Goal: Contribute content: Contribute content

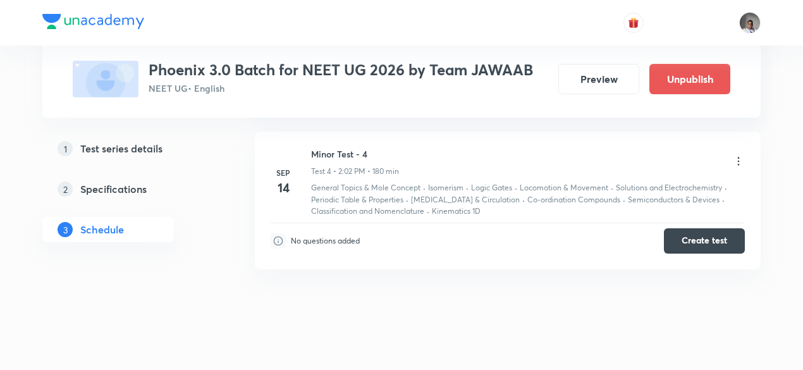
scroll to position [1114, 0]
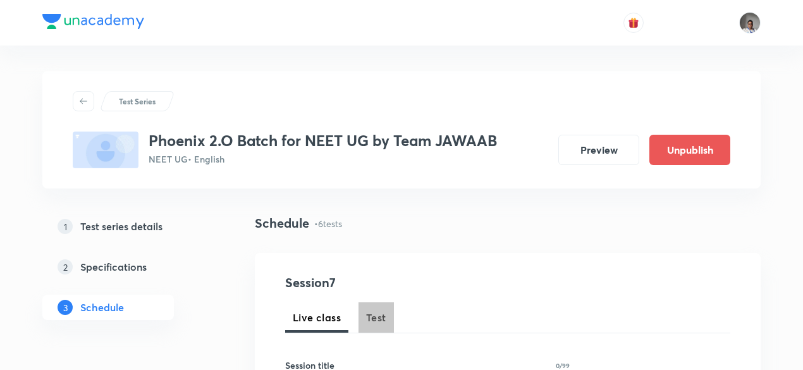
click at [373, 326] on button "Test" at bounding box center [375, 317] width 35 height 30
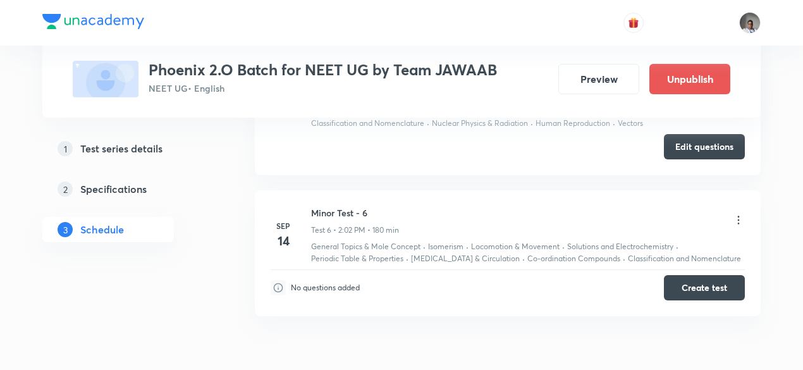
scroll to position [1395, 0]
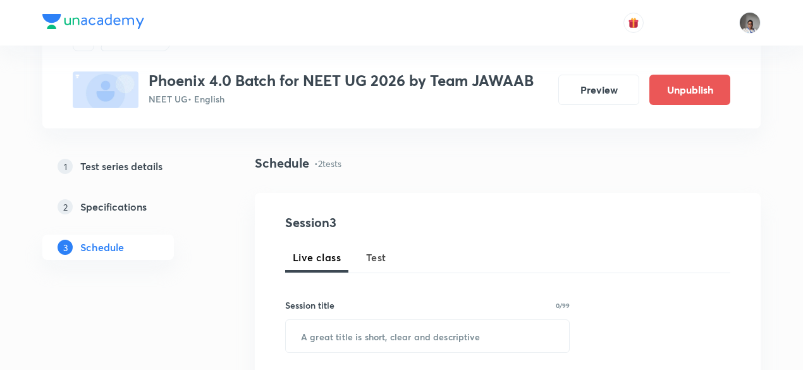
scroll to position [96, 0]
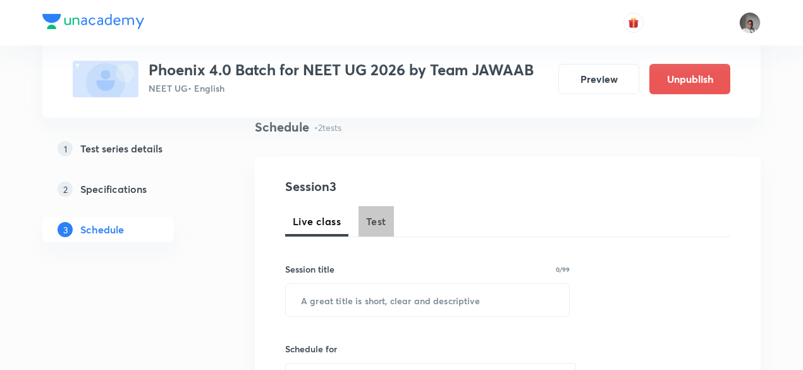
click at [374, 234] on button "Test" at bounding box center [375, 221] width 35 height 30
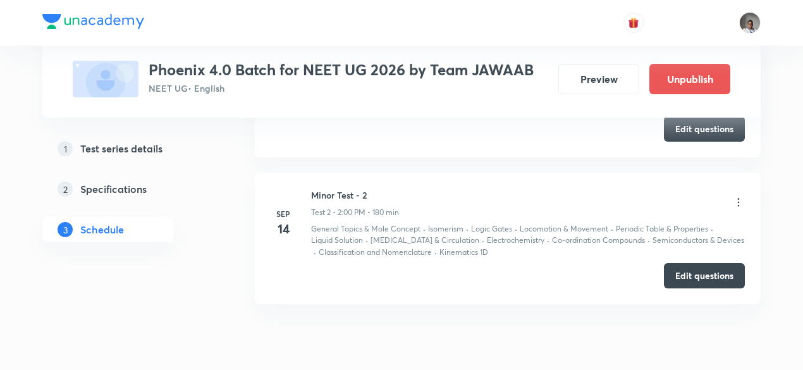
scroll to position [839, 0]
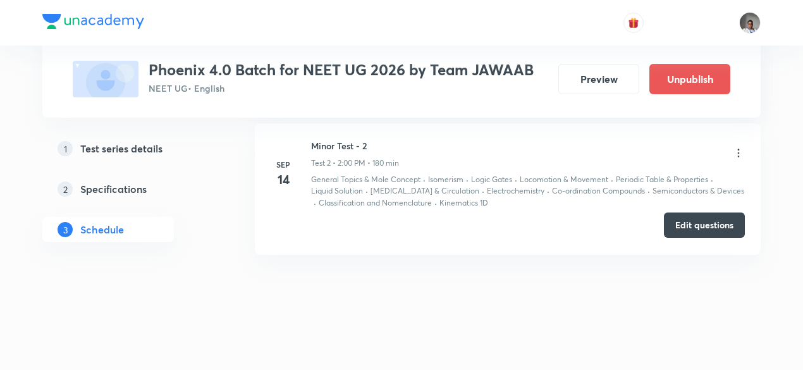
click at [693, 221] on button "Edit questions" at bounding box center [704, 224] width 81 height 25
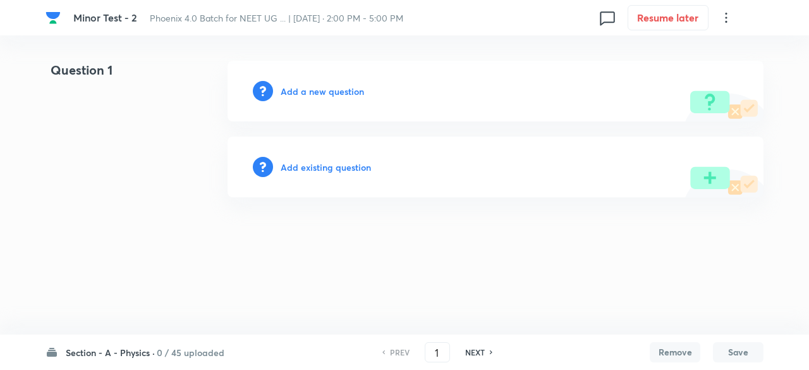
click at [359, 169] on h6 "Add existing question" at bounding box center [326, 167] width 90 height 13
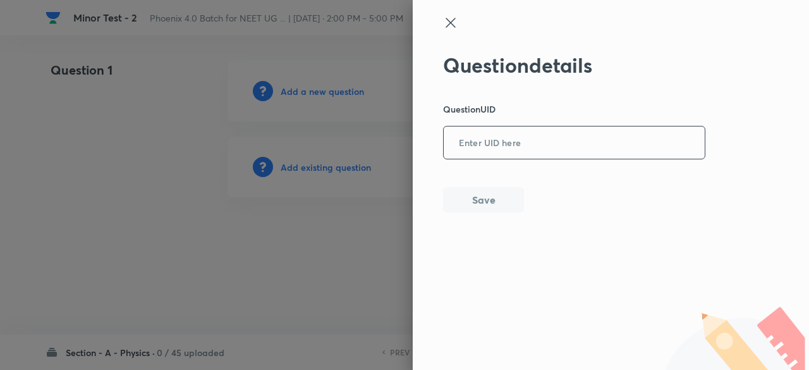
click at [531, 143] on input "text" at bounding box center [574, 143] width 261 height 31
paste input "CHVNV"
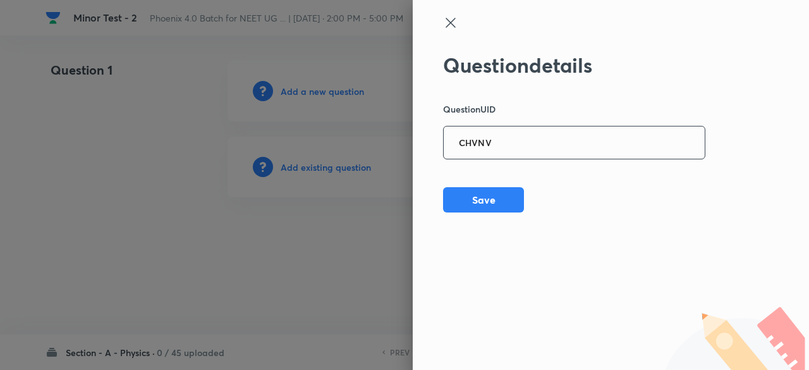
type input "CHVNV"
click at [506, 202] on button "Save" at bounding box center [483, 198] width 81 height 25
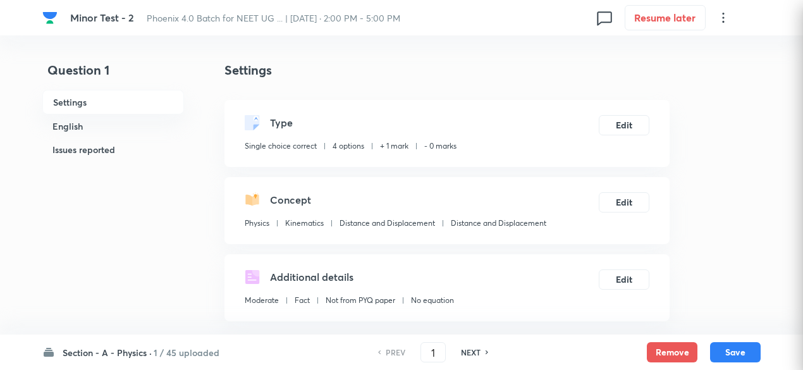
checkbox input "true"
click at [618, 124] on button "Edit" at bounding box center [623, 124] width 51 height 20
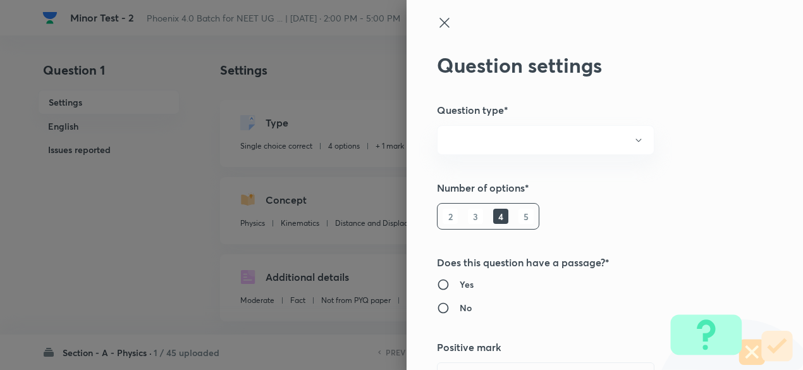
radio input "true"
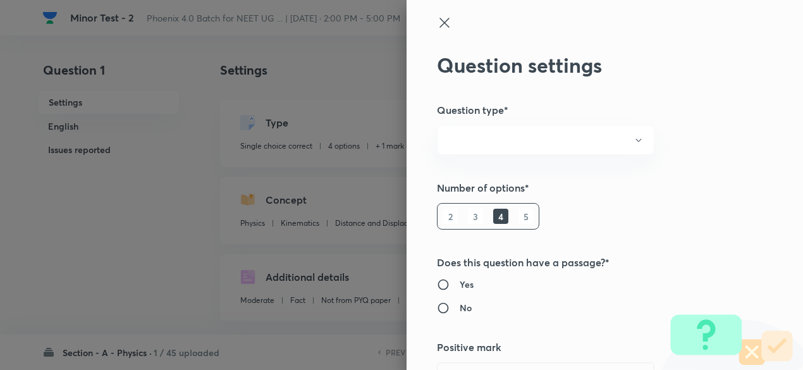
radio input "true"
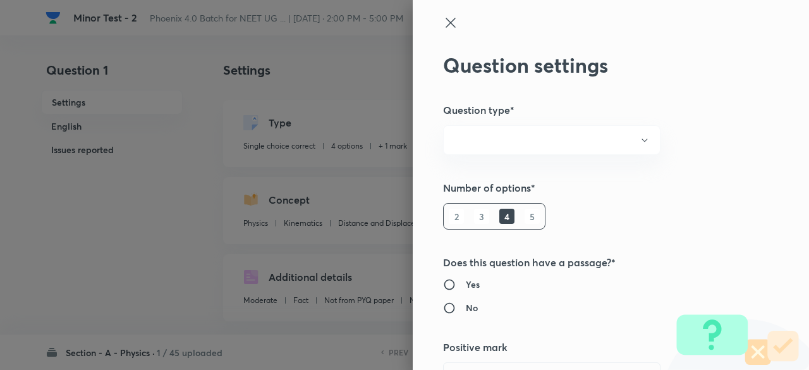
type input "1"
type input "0"
type input "Physics"
type input "Kinematics"
type input "Distance and Displacement"
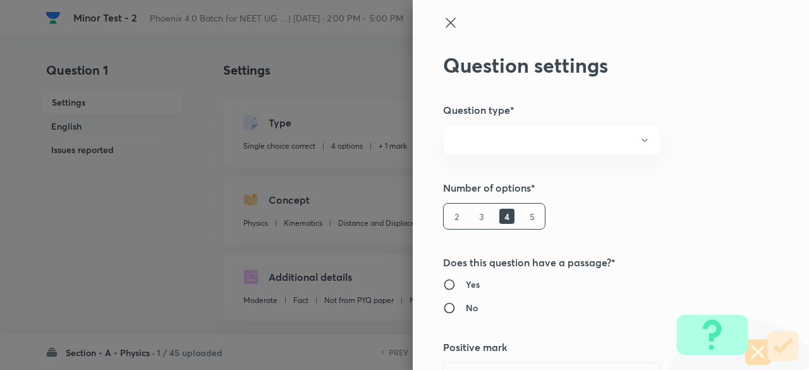
type input "Distance and Displacement"
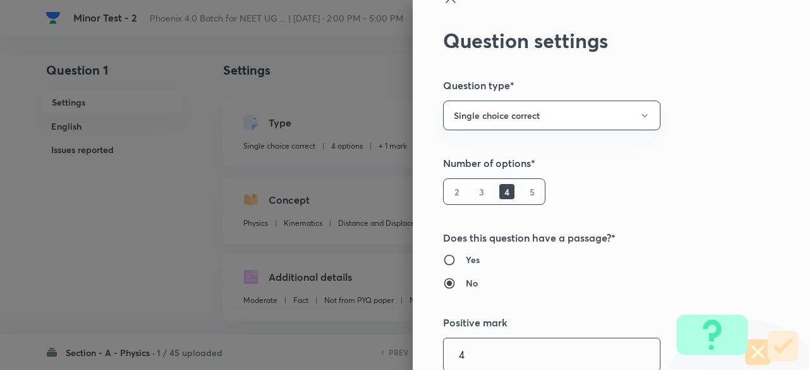
type input "4"
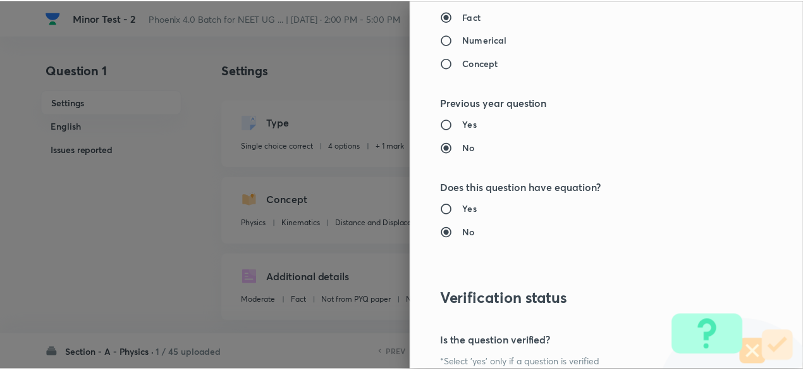
scroll to position [1349, 0]
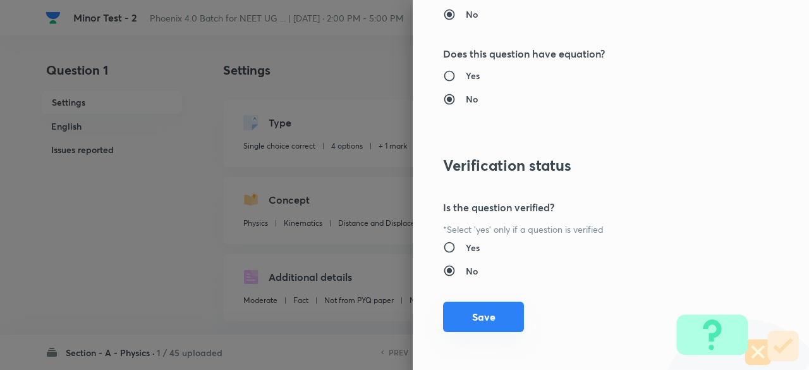
type input "1"
click at [495, 312] on button "Save" at bounding box center [483, 316] width 81 height 30
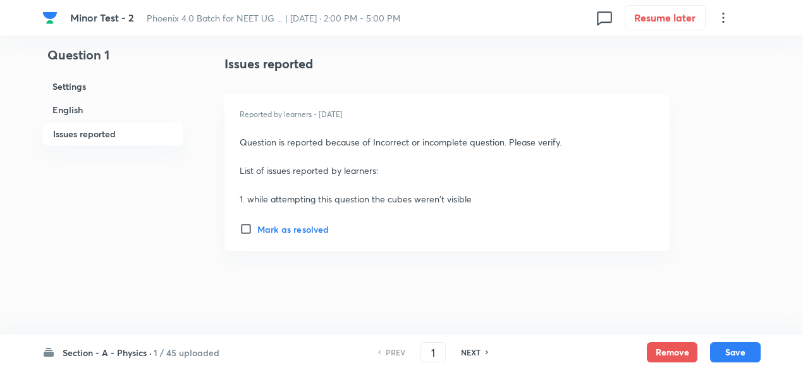
scroll to position [1916, 0]
click at [747, 353] on button "Save" at bounding box center [735, 351] width 51 height 20
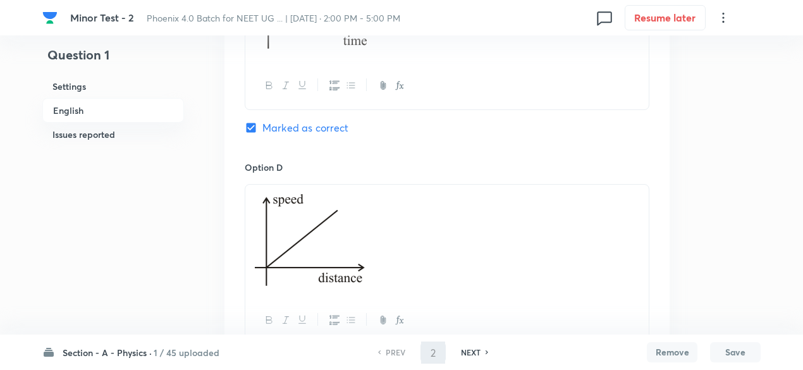
scroll to position [0, 0]
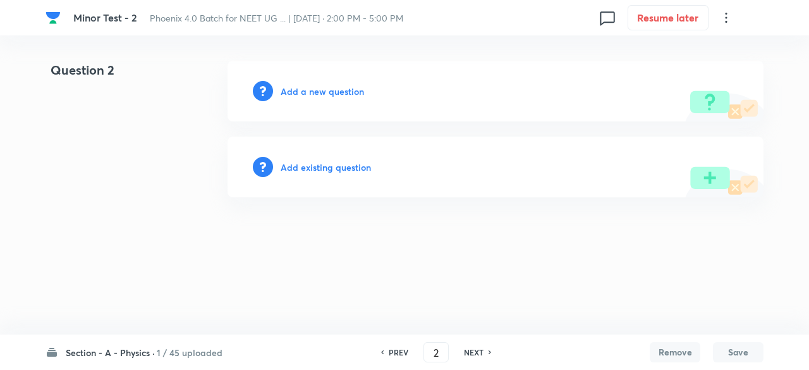
click at [401, 349] on h6 "PREV" at bounding box center [399, 351] width 20 height 11
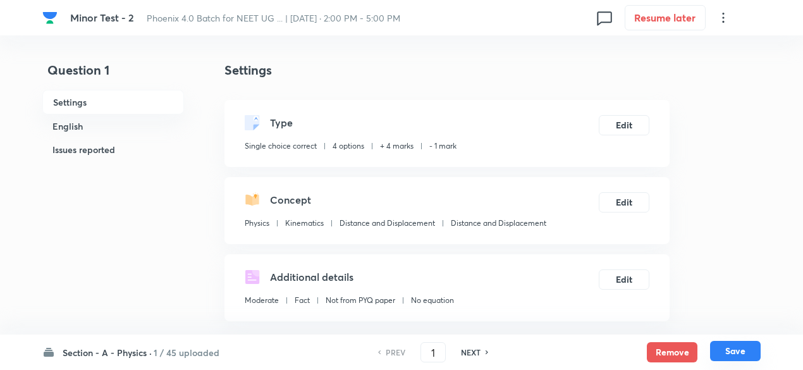
click at [736, 353] on button "Save" at bounding box center [735, 351] width 51 height 20
type input "2"
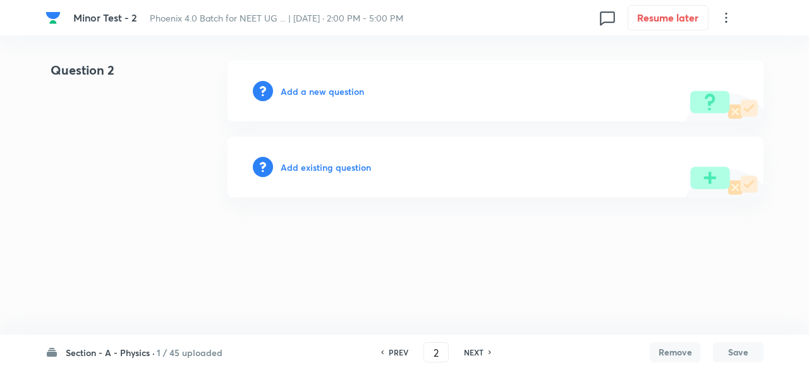
click at [351, 166] on h6 "Add existing question" at bounding box center [326, 167] width 90 height 13
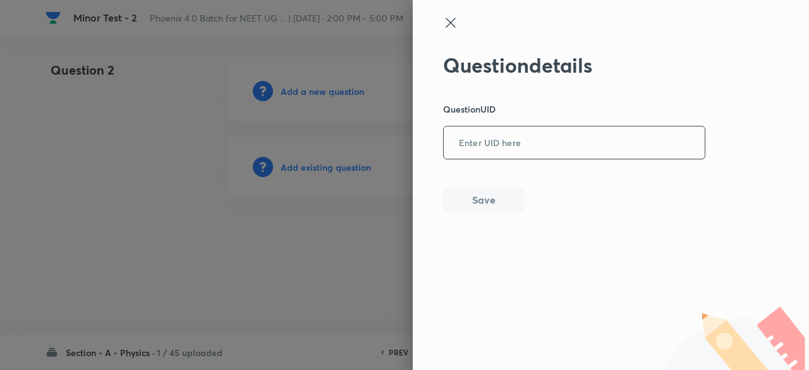
click at [506, 143] on input "text" at bounding box center [574, 143] width 261 height 31
paste input "5PF8M"
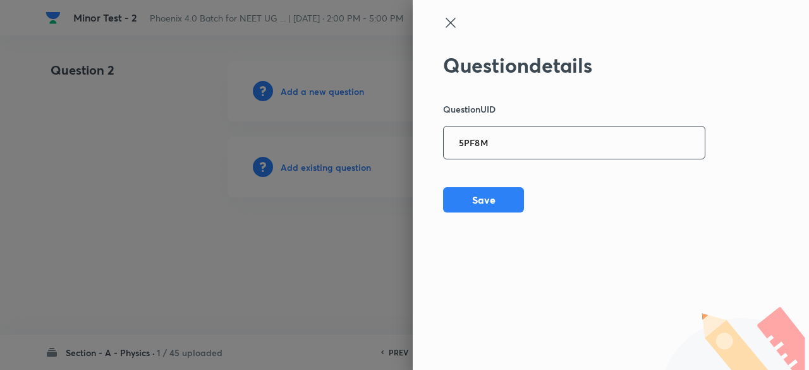
type input "5PF8M"
click at [501, 200] on button "Save" at bounding box center [483, 198] width 81 height 25
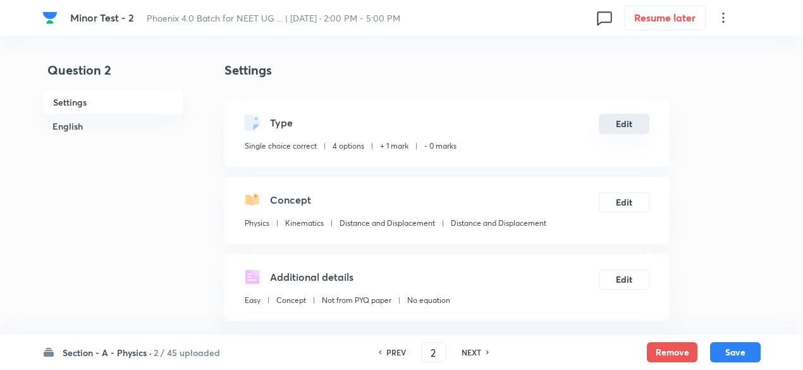
click at [622, 120] on button "Edit" at bounding box center [623, 124] width 51 height 20
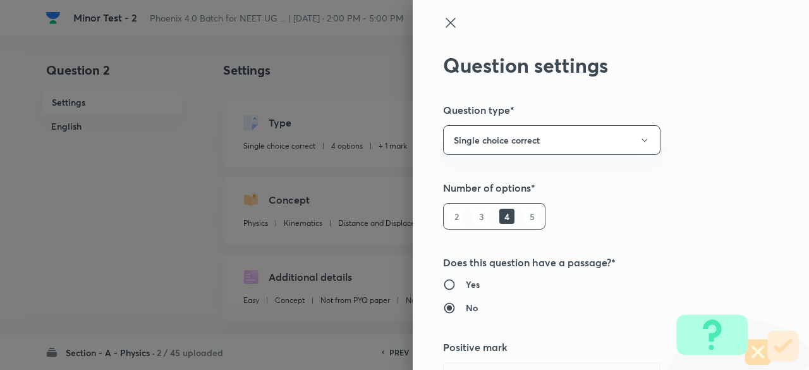
scroll to position [25, 0]
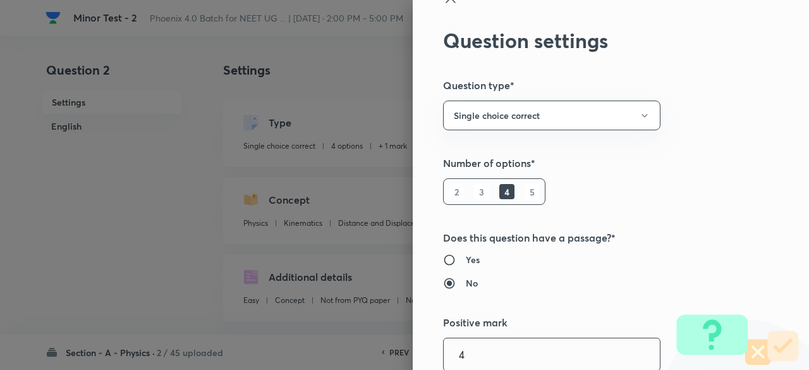
type input "4"
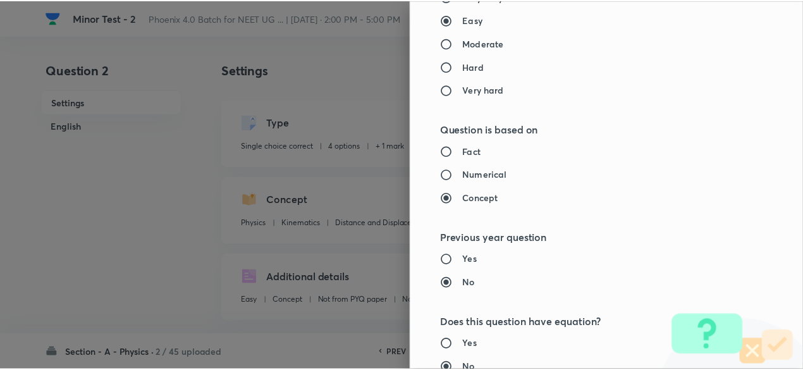
scroll to position [1349, 0]
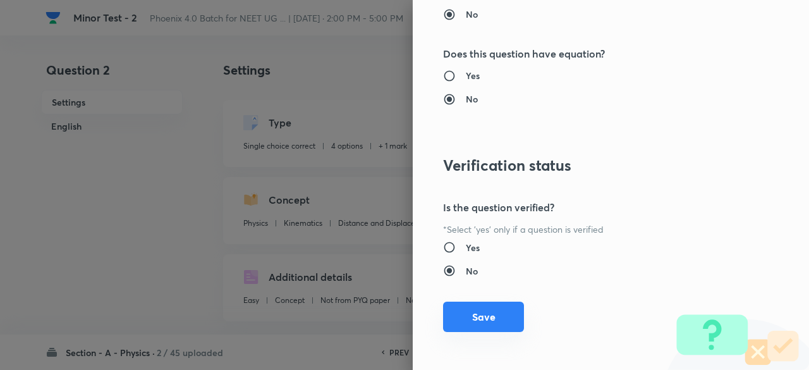
type input "1"
click at [485, 313] on button "Save" at bounding box center [483, 316] width 81 height 30
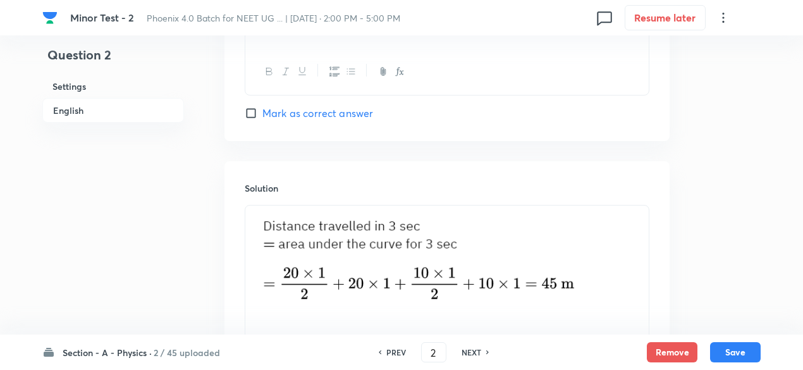
scroll to position [1513, 0]
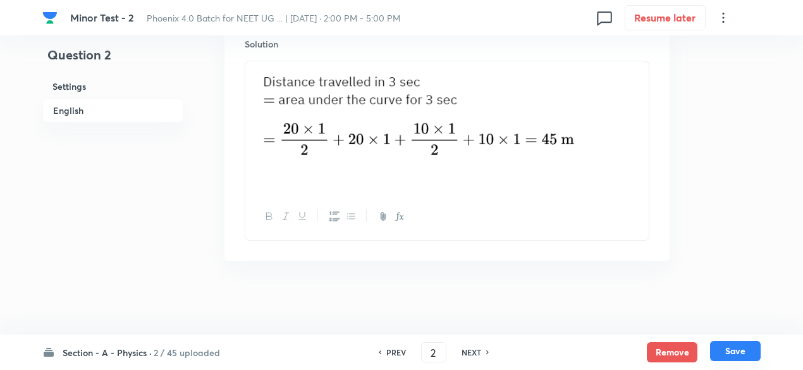
click at [749, 344] on button "Save" at bounding box center [735, 351] width 51 height 20
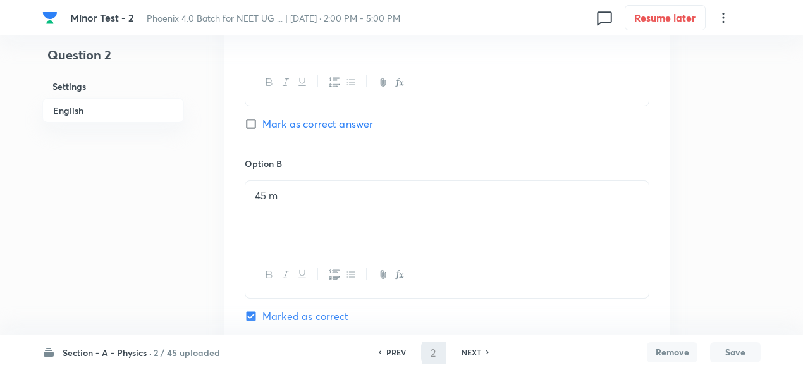
scroll to position [554, 0]
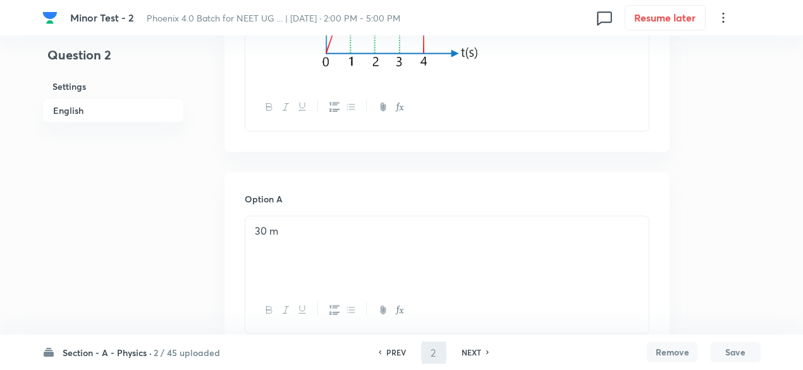
type input "3"
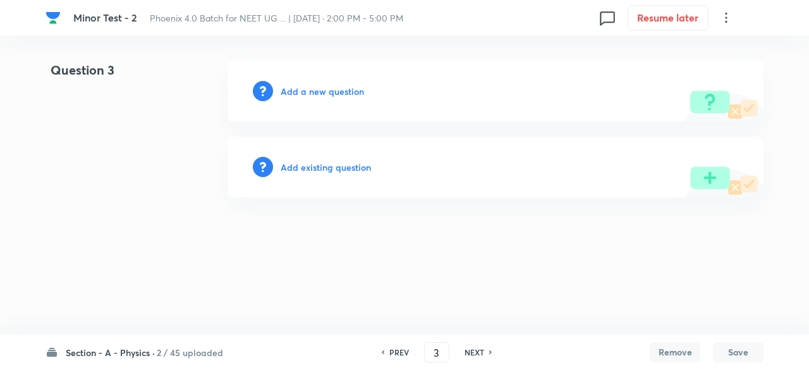
click at [348, 169] on h6 "Add existing question" at bounding box center [326, 167] width 90 height 13
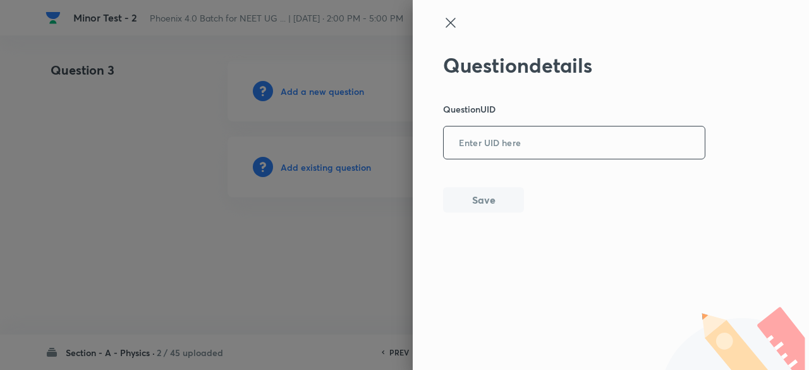
click at [537, 156] on input "text" at bounding box center [574, 143] width 261 height 31
paste input "U3F9R"
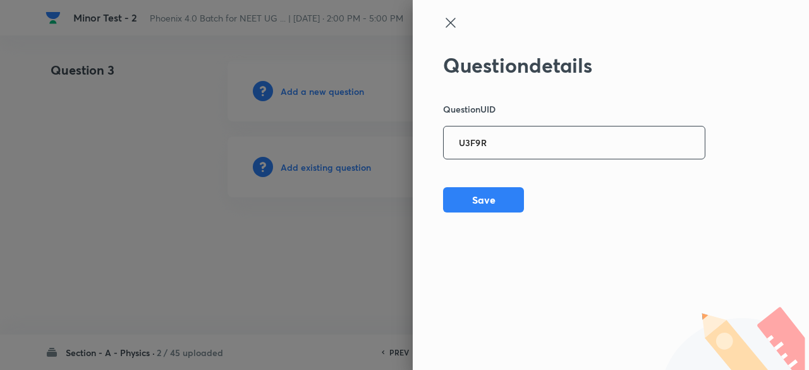
type input "U3F9R"
click at [501, 203] on button "Save" at bounding box center [483, 198] width 81 height 25
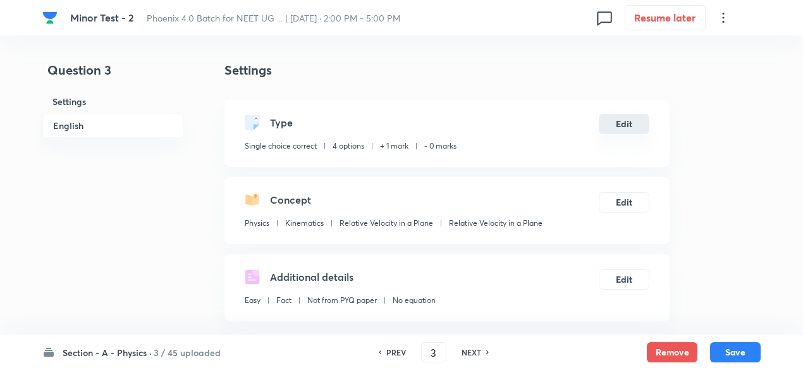
click at [619, 121] on button "Edit" at bounding box center [623, 124] width 51 height 20
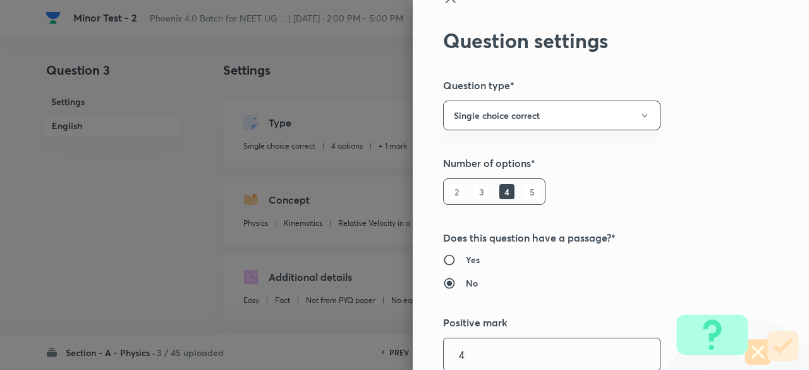
type input "4"
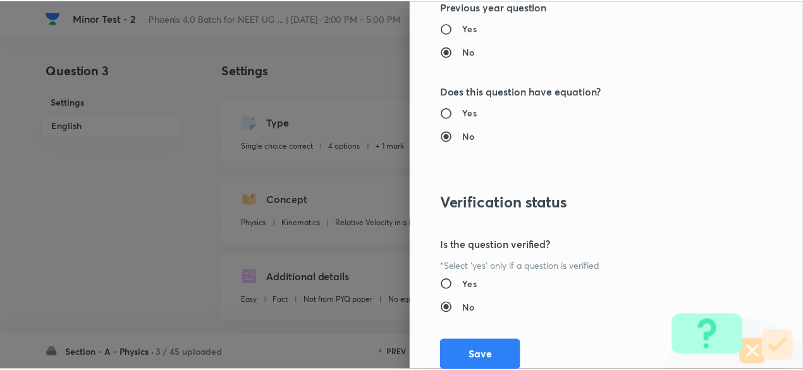
scroll to position [1349, 0]
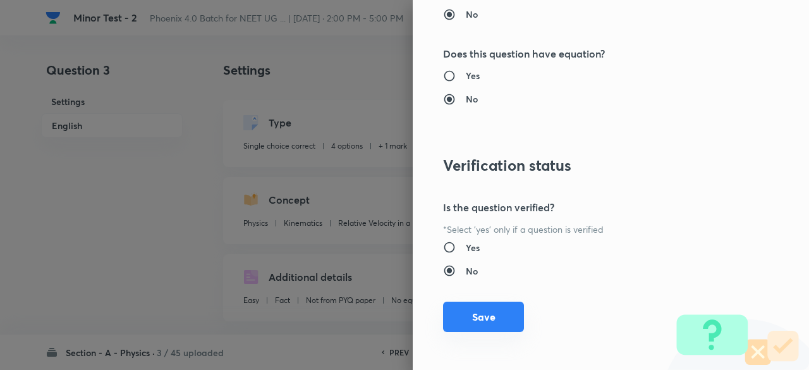
type input "1"
click at [499, 306] on button "Save" at bounding box center [483, 316] width 81 height 30
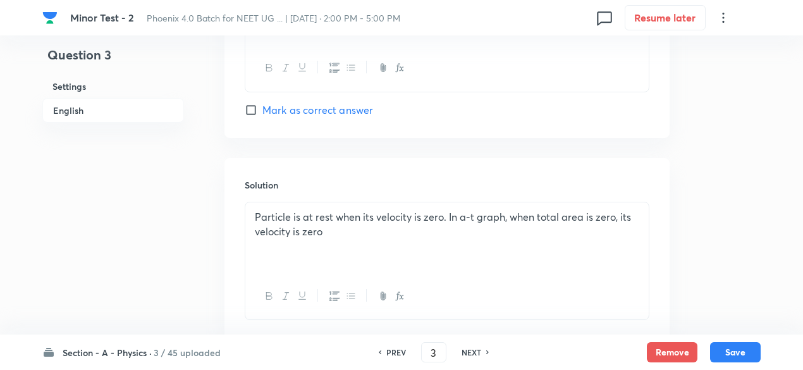
scroll to position [1453, 0]
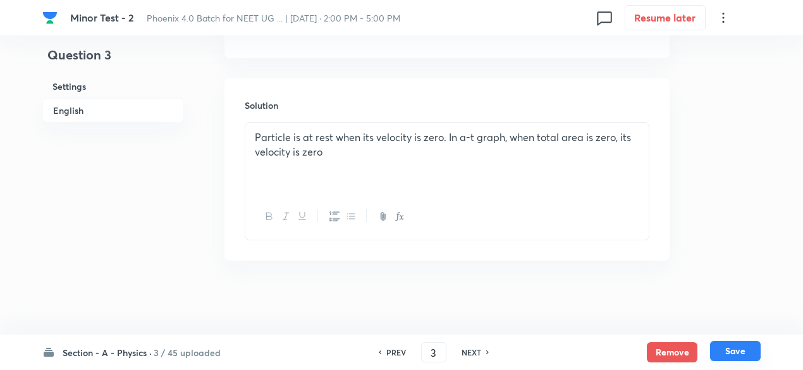
click at [734, 355] on button "Save" at bounding box center [735, 351] width 51 height 20
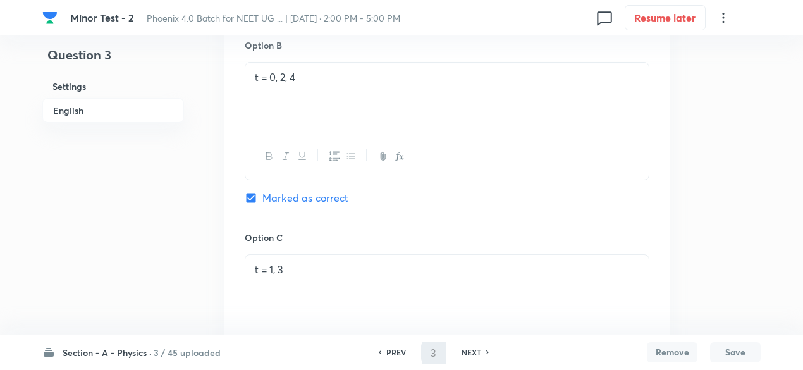
type input "4"
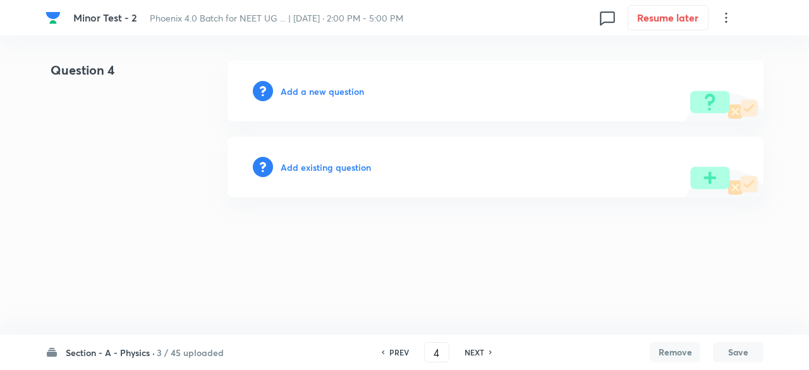
click at [325, 170] on h6 "Add existing question" at bounding box center [326, 167] width 90 height 13
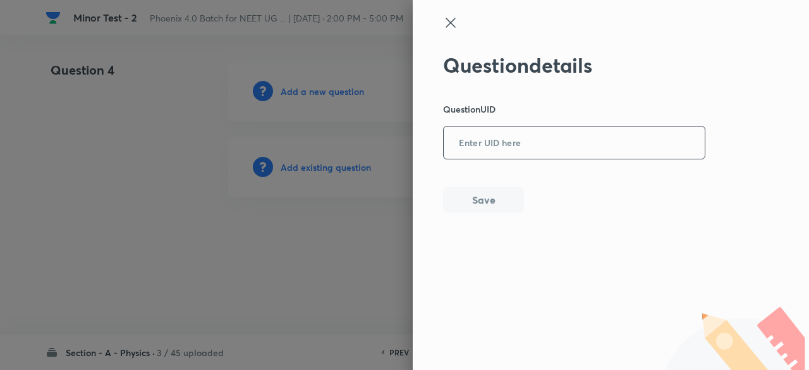
click at [527, 156] on input "text" at bounding box center [574, 143] width 261 height 31
paste input "XETU2"
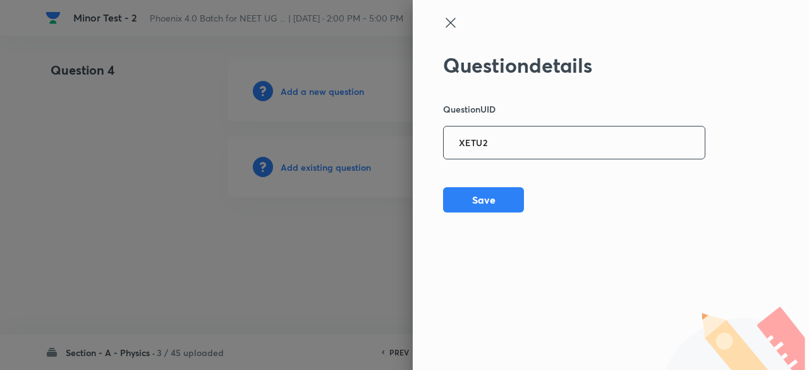
type input "XETU2"
click at [499, 200] on button "Save" at bounding box center [483, 198] width 81 height 25
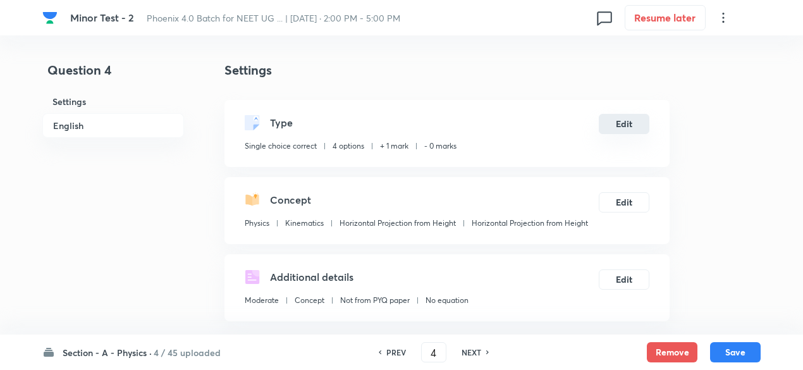
click at [622, 118] on button "Edit" at bounding box center [623, 124] width 51 height 20
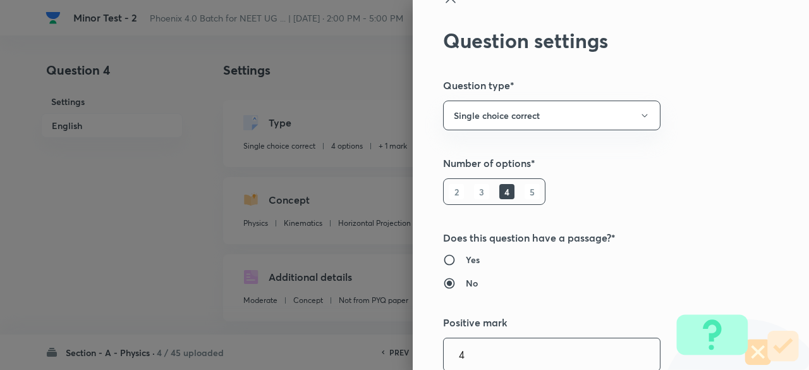
type input "4"
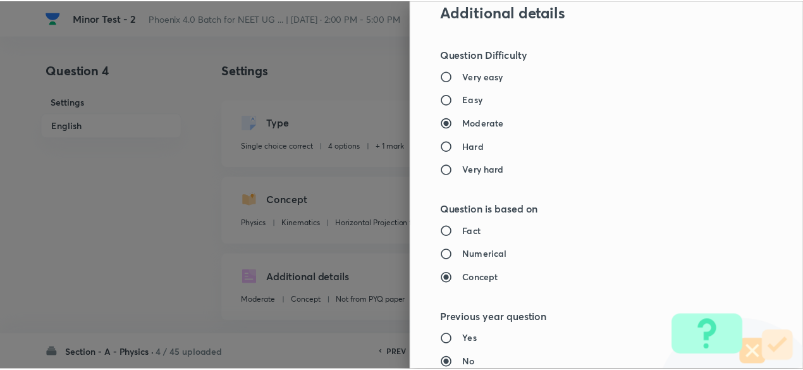
scroll to position [1349, 0]
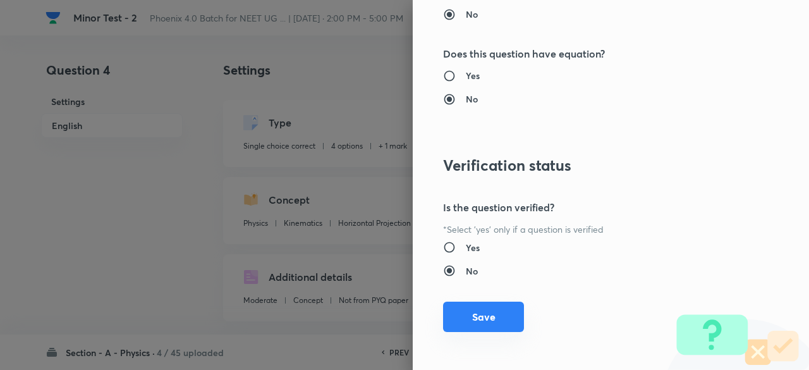
type input "1"
click at [470, 312] on button "Save" at bounding box center [483, 316] width 81 height 30
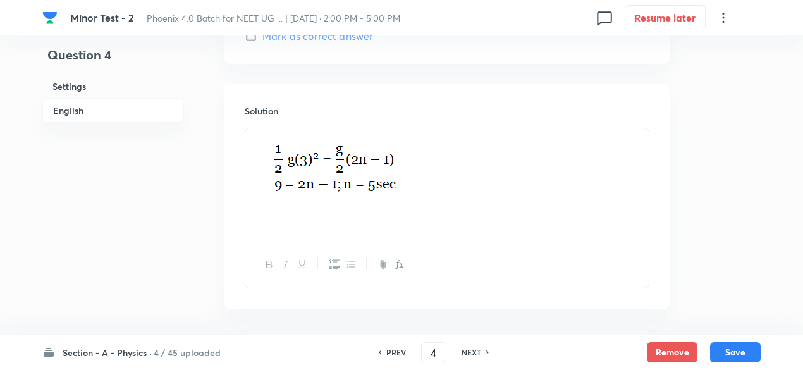
scroll to position [1382, 0]
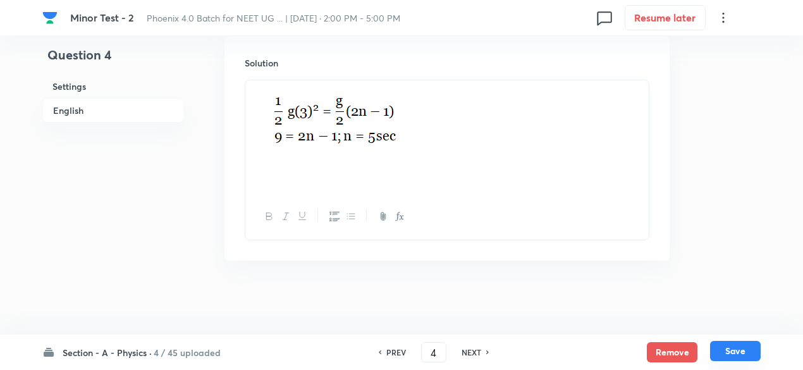
click at [748, 347] on button "Save" at bounding box center [735, 351] width 51 height 20
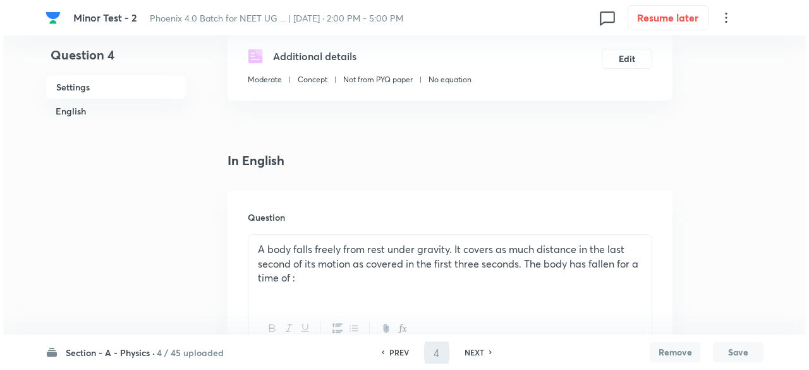
scroll to position [0, 0]
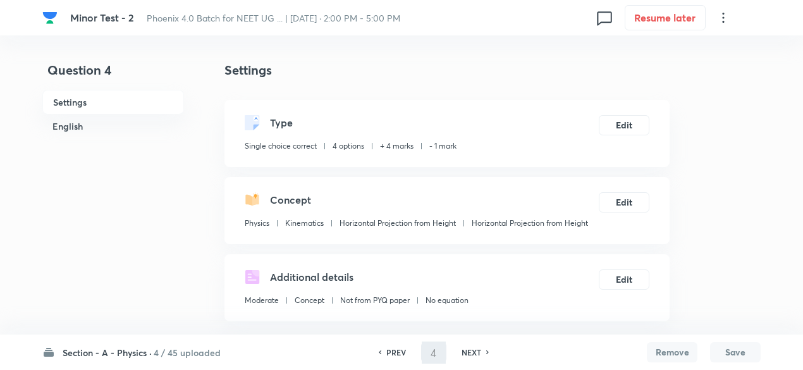
type input "5"
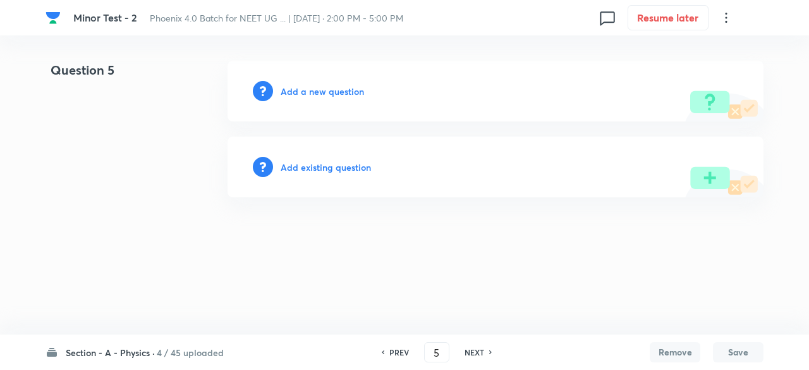
click at [343, 170] on h6 "Add existing question" at bounding box center [326, 167] width 90 height 13
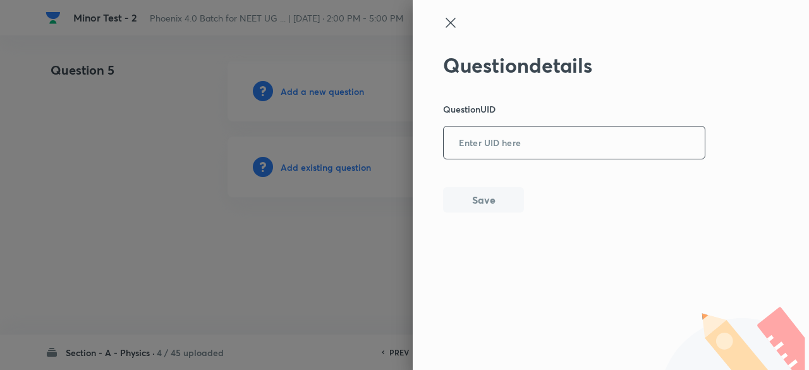
click at [502, 146] on input "text" at bounding box center [574, 143] width 261 height 31
paste input "CUOEH"
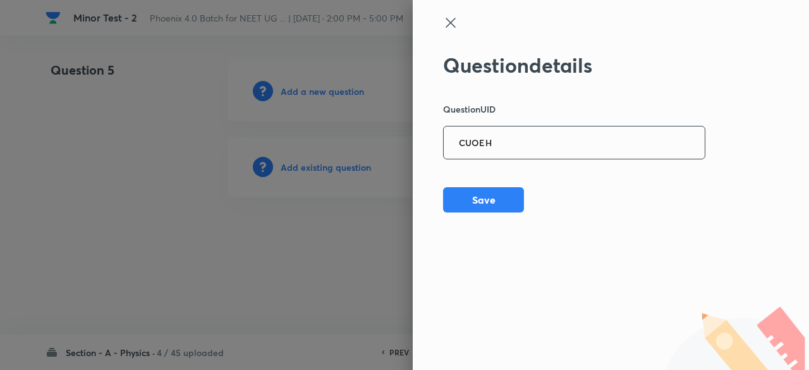
type input "CUOEH"
click at [490, 201] on button "Save" at bounding box center [483, 198] width 81 height 25
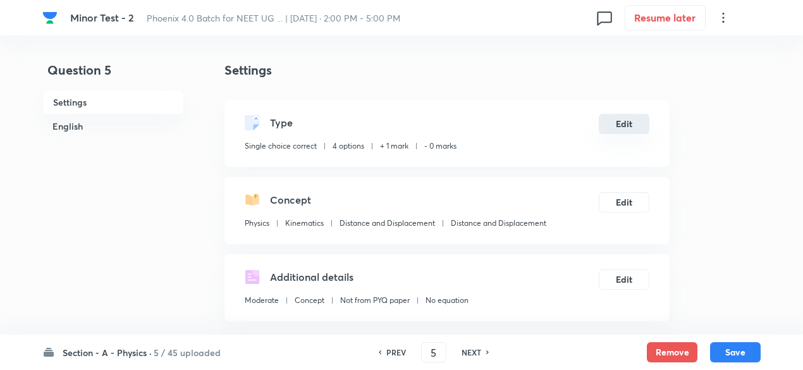
click at [617, 115] on button "Edit" at bounding box center [623, 124] width 51 height 20
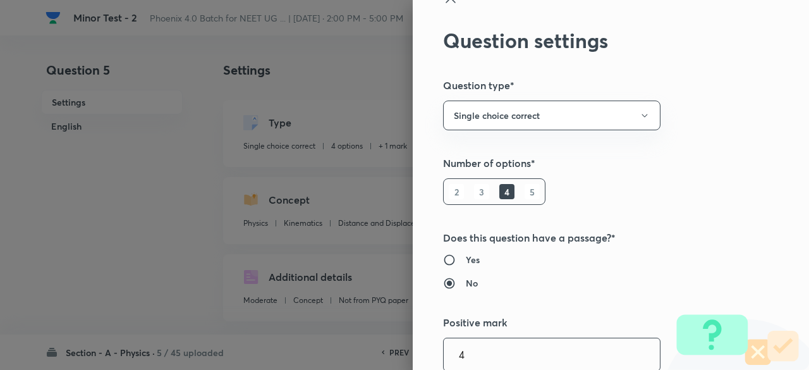
type input "4"
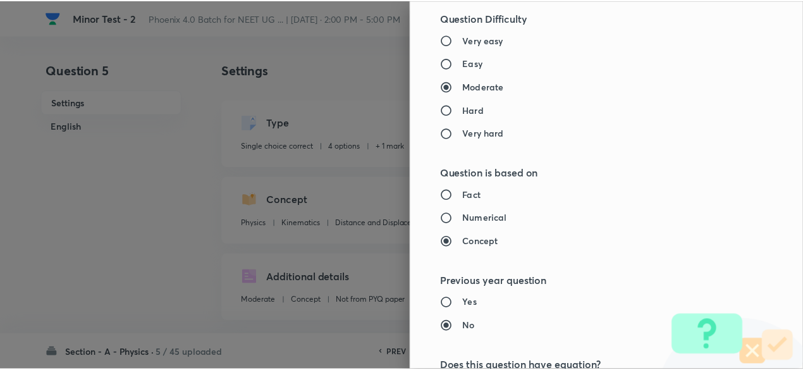
scroll to position [1349, 0]
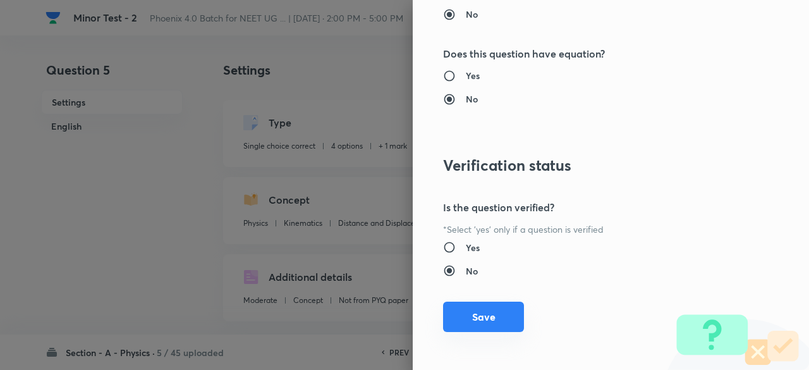
type input "1"
click at [493, 319] on button "Save" at bounding box center [483, 316] width 81 height 30
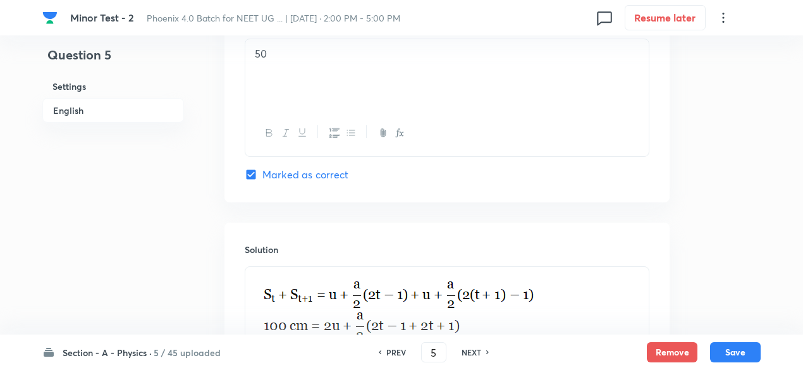
scroll to position [1435, 0]
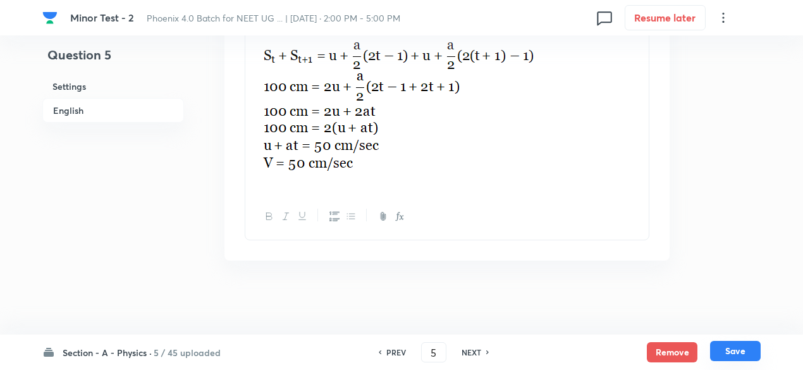
click at [748, 353] on button "Save" at bounding box center [735, 351] width 51 height 20
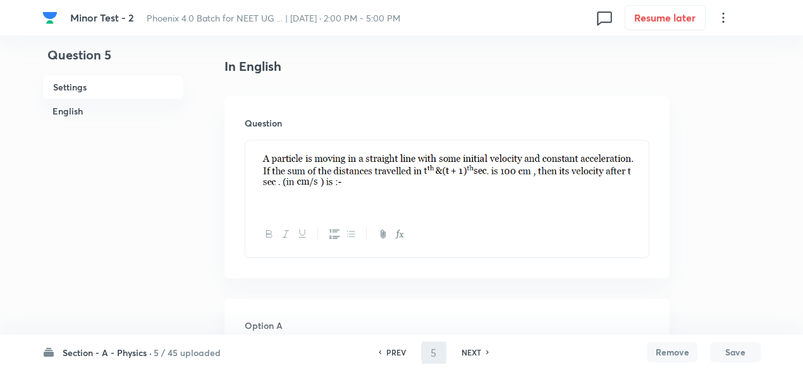
scroll to position [51, 0]
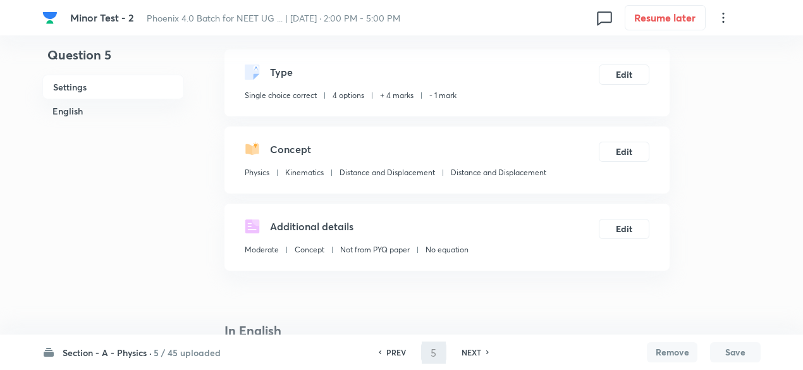
type input "6"
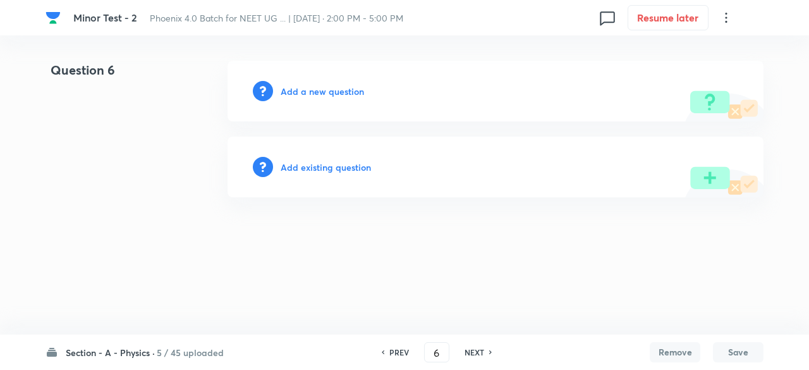
click at [346, 166] on h6 "Add existing question" at bounding box center [326, 167] width 90 height 13
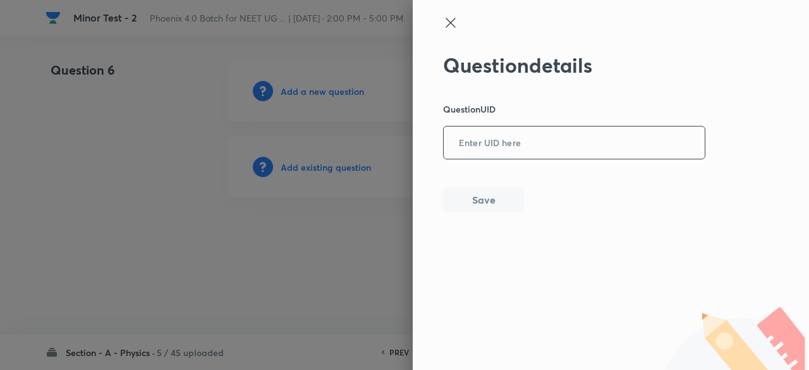
click at [558, 138] on input "text" at bounding box center [574, 143] width 261 height 31
paste input "CL313"
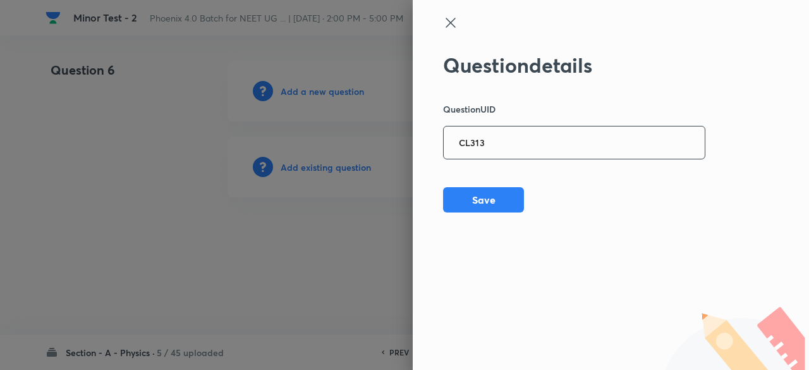
type input "CL313"
click at [480, 194] on button "Save" at bounding box center [483, 198] width 81 height 25
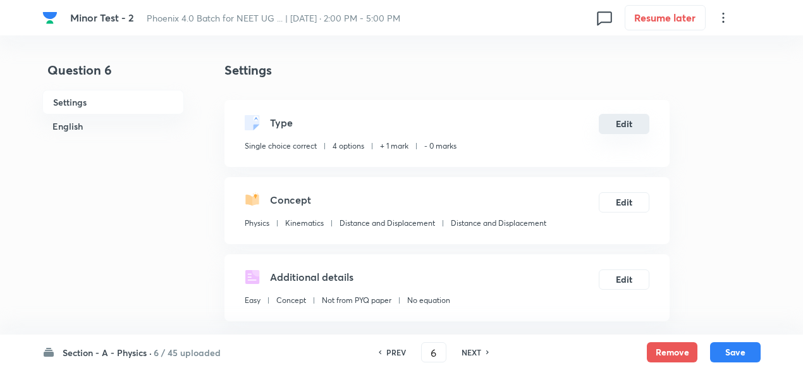
click at [616, 121] on button "Edit" at bounding box center [623, 124] width 51 height 20
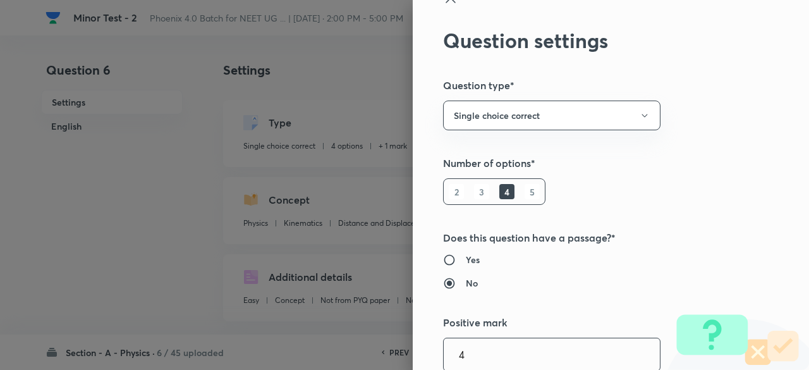
type input "4"
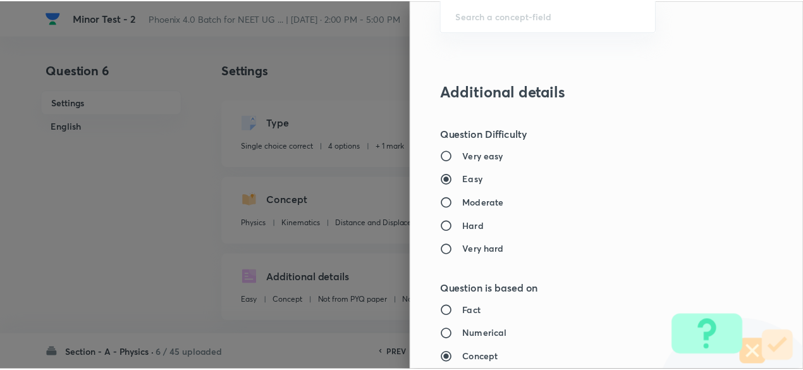
scroll to position [1349, 0]
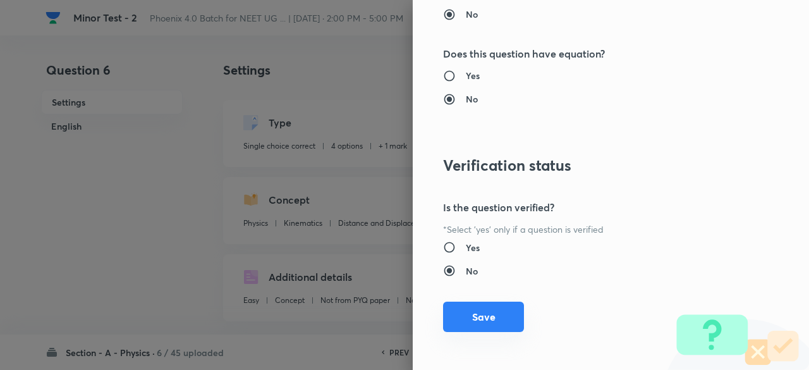
type input "1"
click at [499, 322] on button "Save" at bounding box center [483, 316] width 81 height 30
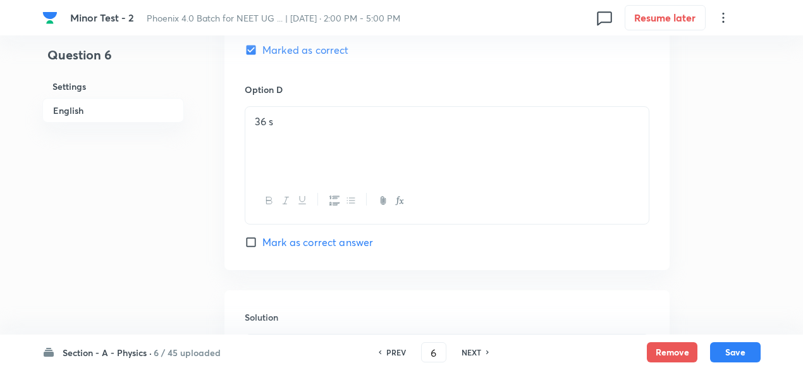
scroll to position [1393, 0]
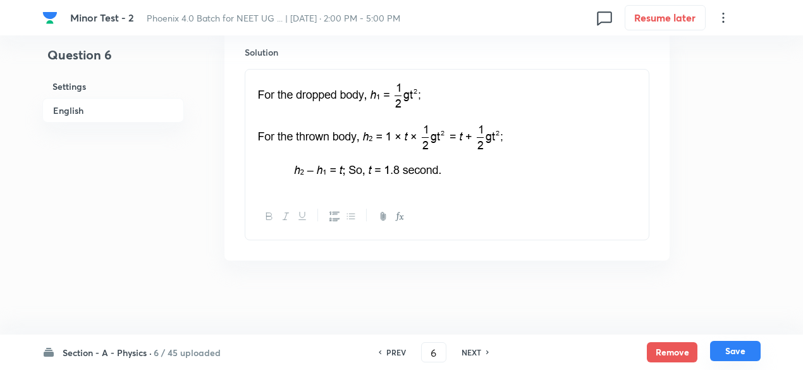
click at [731, 349] on button "Save" at bounding box center [735, 351] width 51 height 20
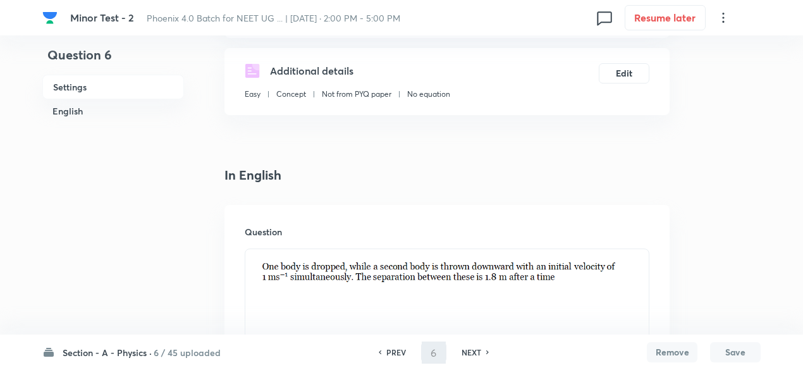
scroll to position [34, 0]
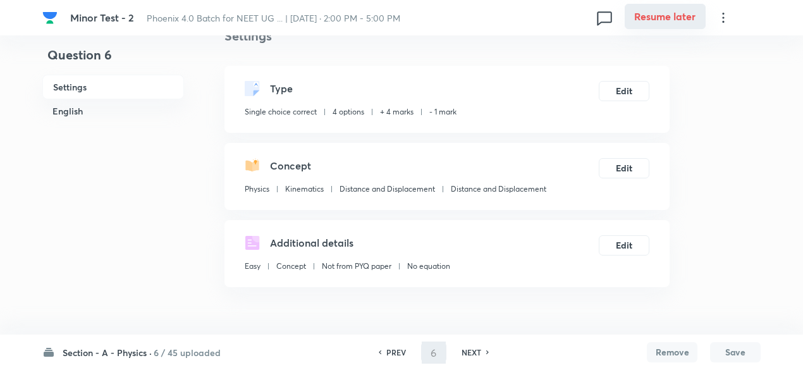
type input "7"
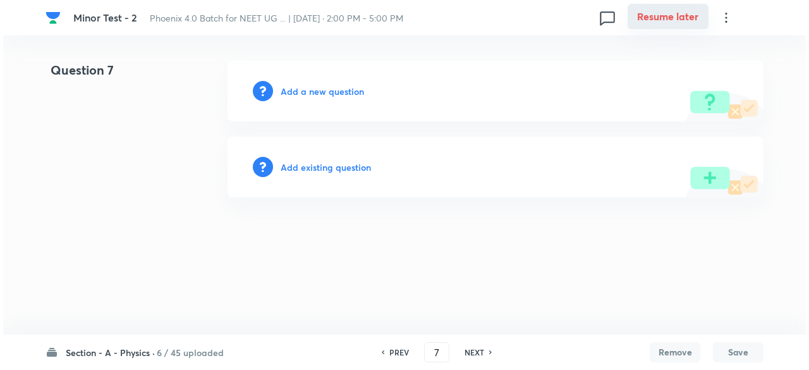
scroll to position [0, 0]
click at [353, 165] on h6 "Add existing question" at bounding box center [326, 167] width 90 height 13
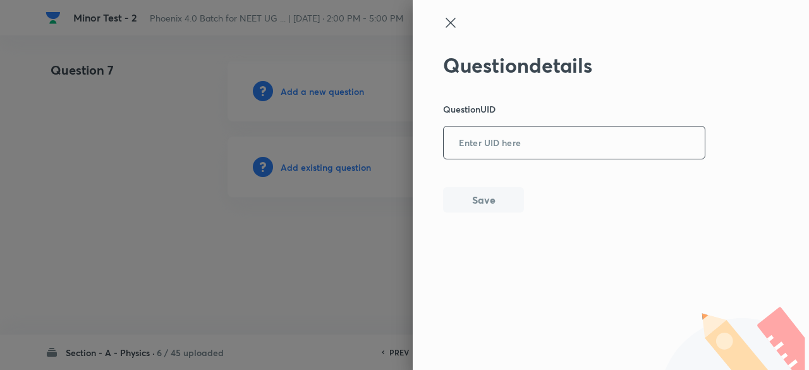
click at [521, 141] on input "text" at bounding box center [574, 143] width 261 height 31
paste input "2RW6T"
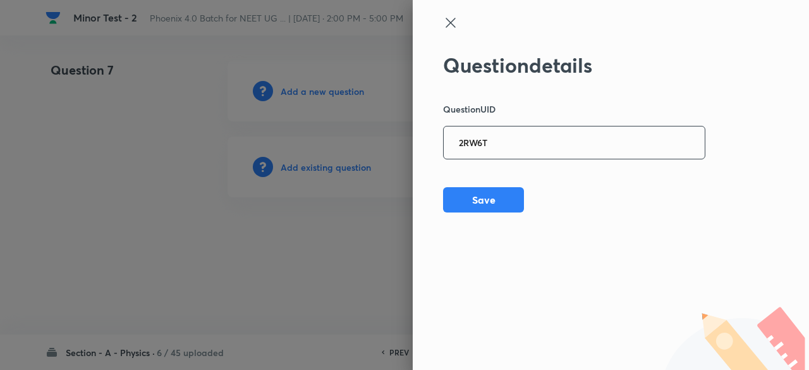
type input "2RW6T"
click at [497, 207] on button "Save" at bounding box center [483, 198] width 81 height 25
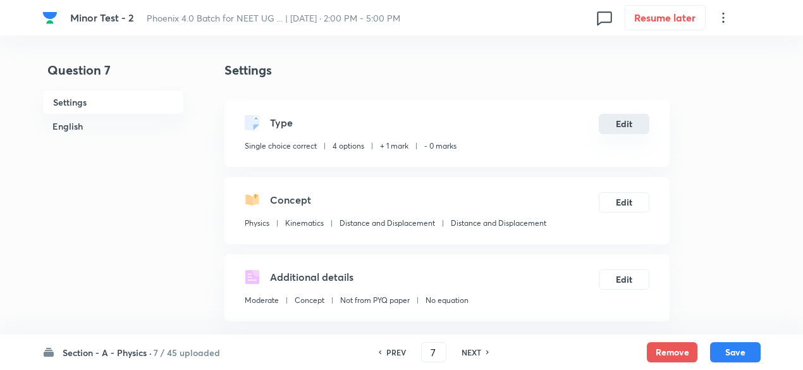
click at [625, 122] on button "Edit" at bounding box center [623, 124] width 51 height 20
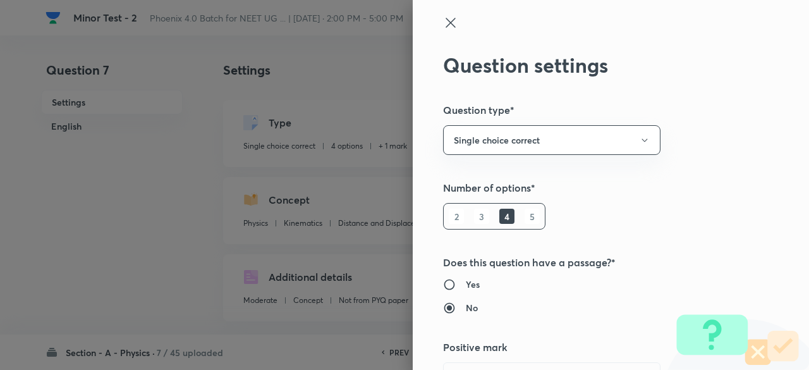
scroll to position [25, 0]
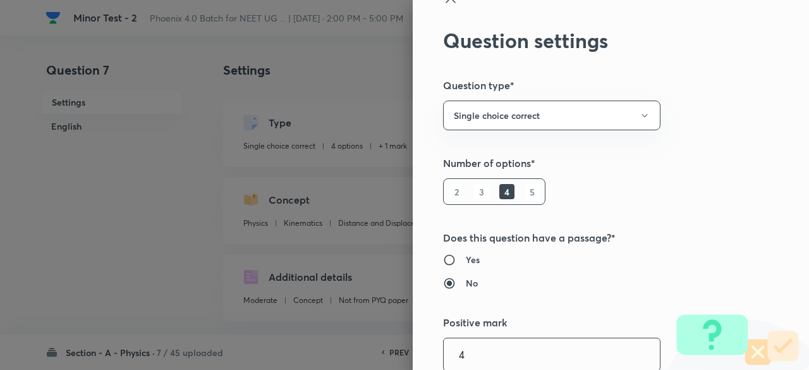
type input "4"
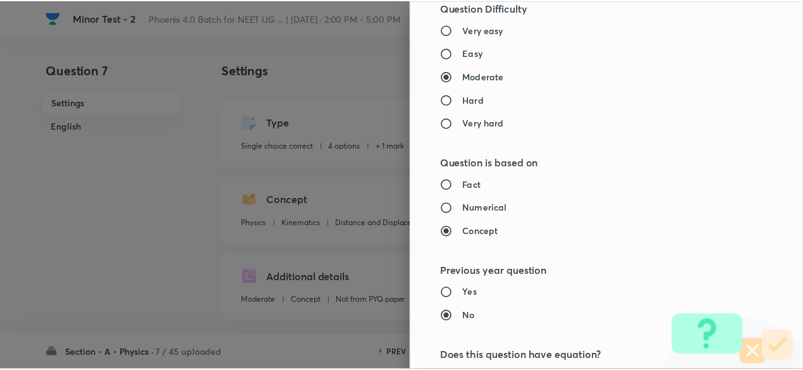
scroll to position [1349, 0]
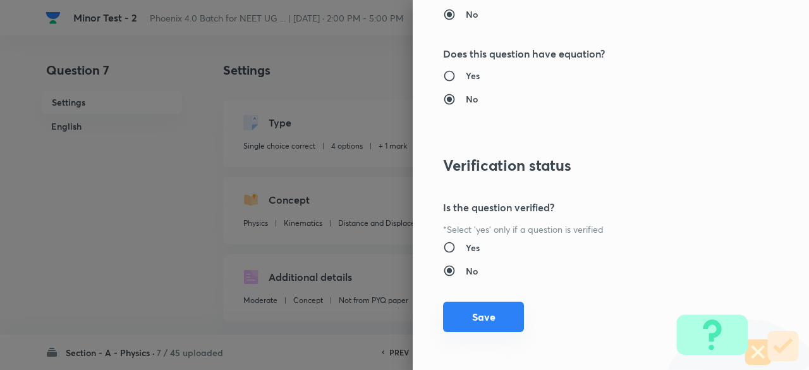
type input "1"
click at [480, 319] on button "Save" at bounding box center [483, 316] width 81 height 30
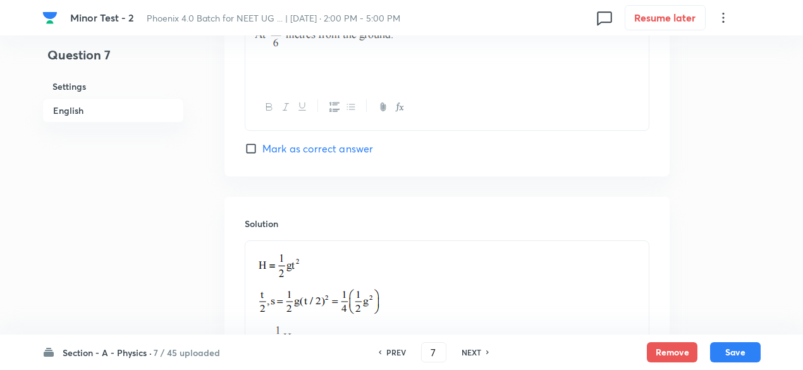
scroll to position [1445, 0]
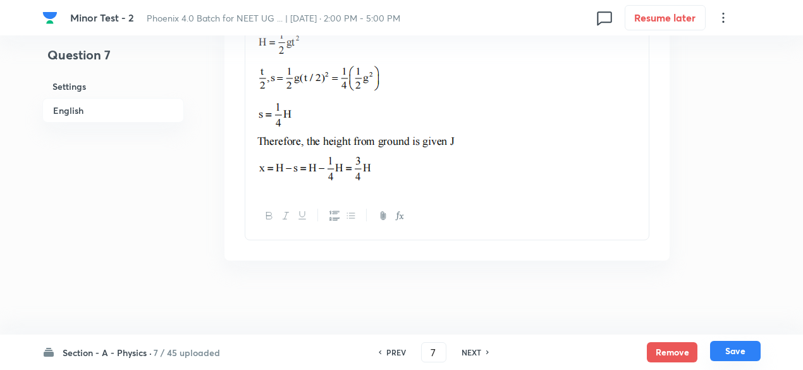
click at [746, 351] on button "Save" at bounding box center [735, 351] width 51 height 20
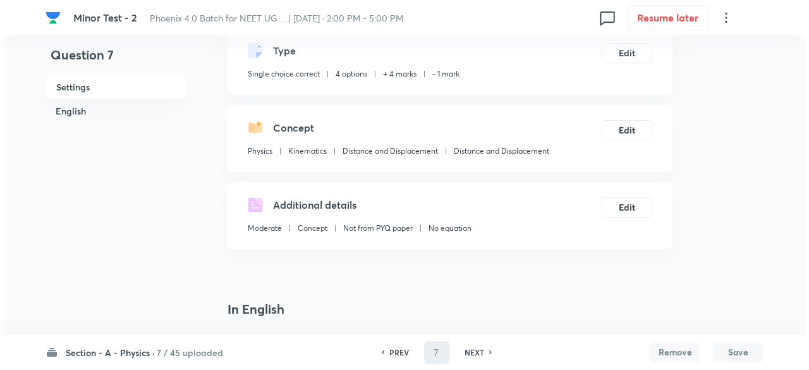
scroll to position [0, 0]
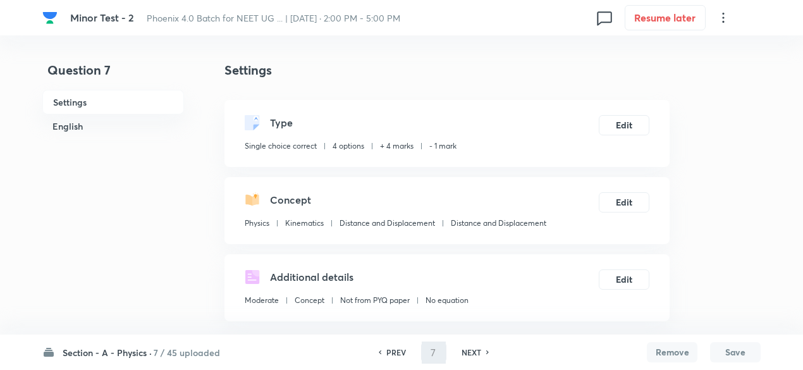
type input "8"
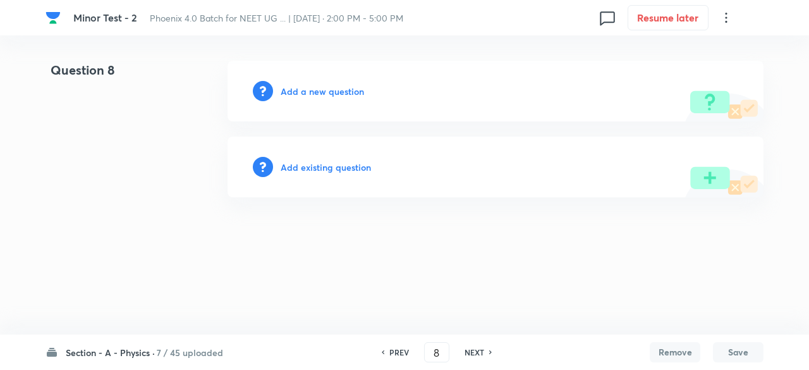
click at [355, 166] on h6 "Add existing question" at bounding box center [326, 167] width 90 height 13
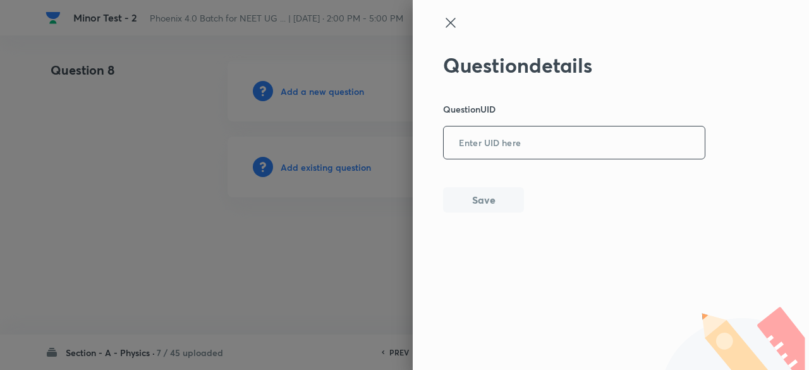
click at [517, 151] on input "text" at bounding box center [574, 143] width 261 height 31
paste input "IHUZV"
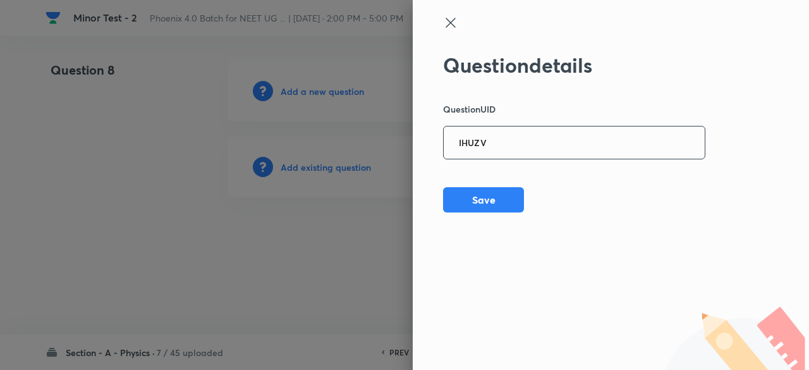
type input "IHUZV"
drag, startPoint x: 488, startPoint y: 195, endPoint x: 470, endPoint y: 202, distance: 19.4
click at [470, 202] on button "Save" at bounding box center [483, 198] width 81 height 25
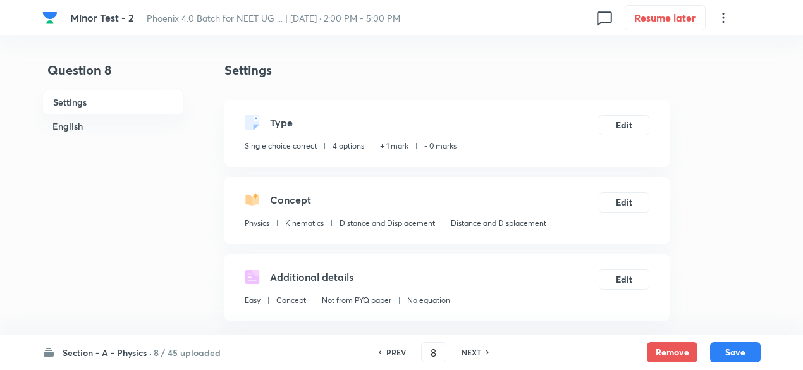
click at [634, 113] on div "Type Single choice correct 4 options + 1 mark - 0 marks Edit" at bounding box center [446, 133] width 445 height 67
click at [633, 120] on button "Edit" at bounding box center [623, 124] width 51 height 20
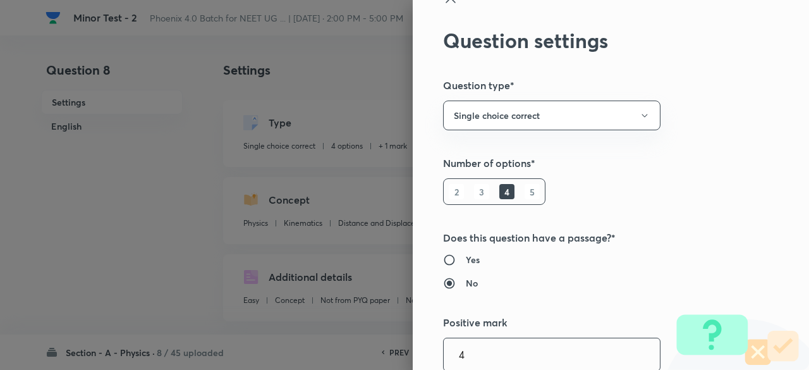
type input "4"
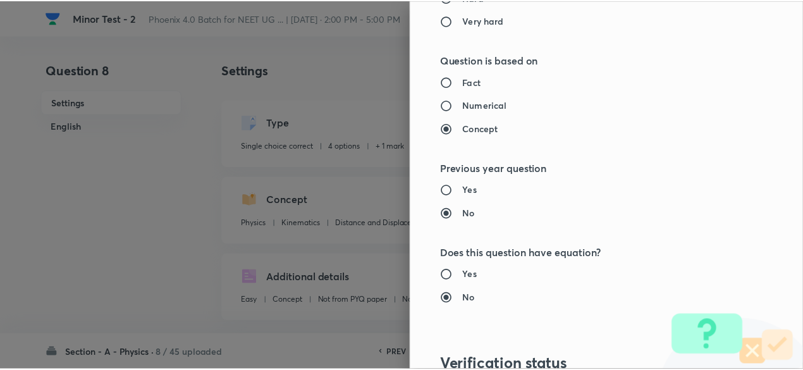
scroll to position [1349, 0]
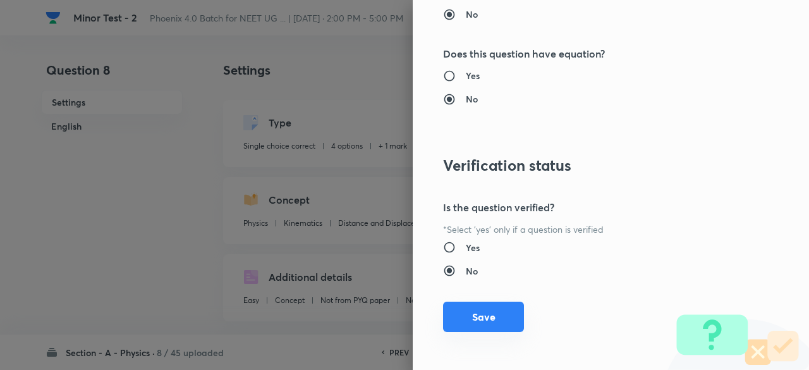
type input "1"
click at [494, 325] on button "Save" at bounding box center [483, 316] width 81 height 30
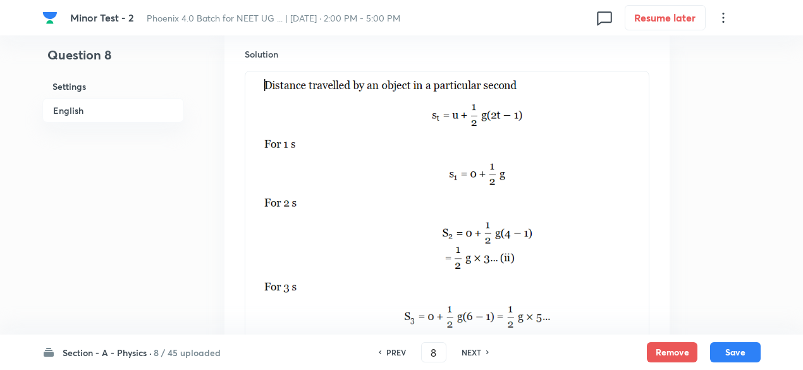
scroll to position [1610, 0]
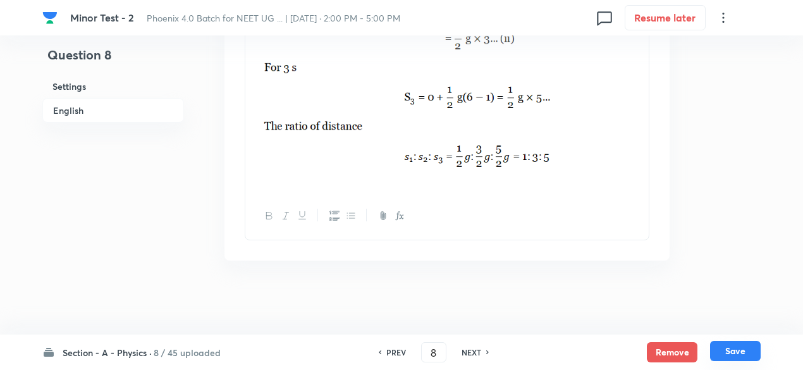
click at [752, 352] on button "Save" at bounding box center [735, 351] width 51 height 20
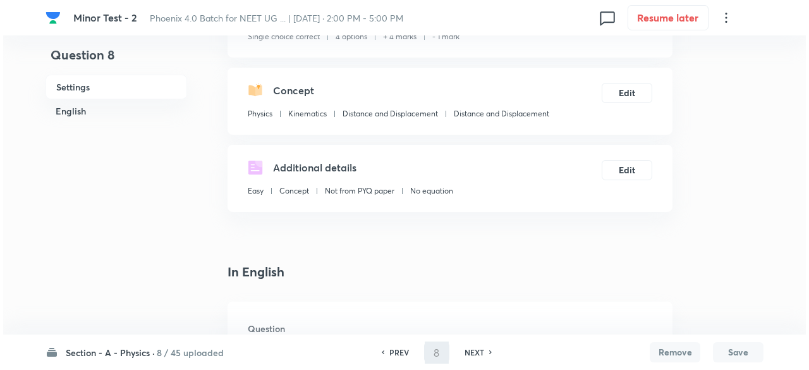
scroll to position [0, 0]
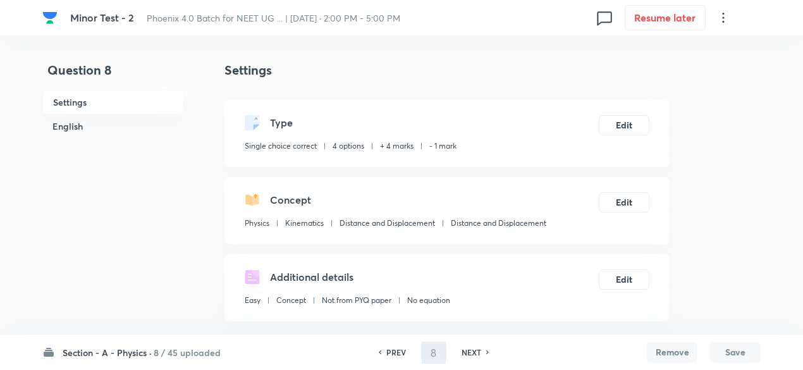
type input "9"
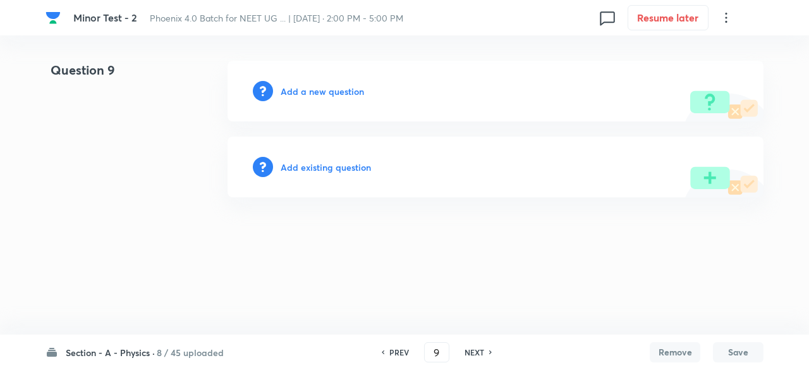
click at [339, 167] on h6 "Add existing question" at bounding box center [326, 167] width 90 height 13
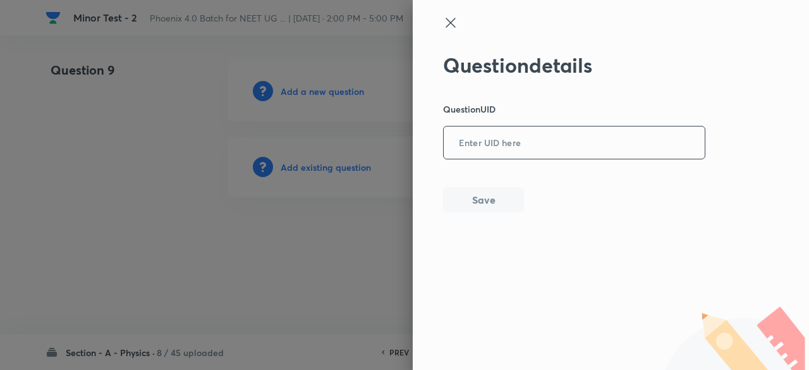
click at [495, 137] on input "text" at bounding box center [574, 143] width 261 height 31
paste input "E0OLU"
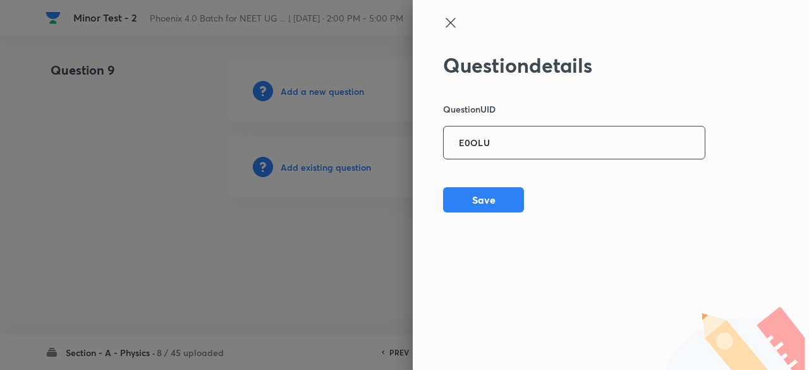
type input "E0OLU"
click at [485, 217] on div "Question details Question UID E0OLU ​ Save" at bounding box center [611, 185] width 396 height 370
drag, startPoint x: 487, startPoint y: 185, endPoint x: 492, endPoint y: 209, distance: 24.4
click at [492, 209] on div "Question details Question UID E0OLU ​ Save" at bounding box center [574, 132] width 263 height 159
click at [492, 209] on button "Save" at bounding box center [483, 198] width 81 height 25
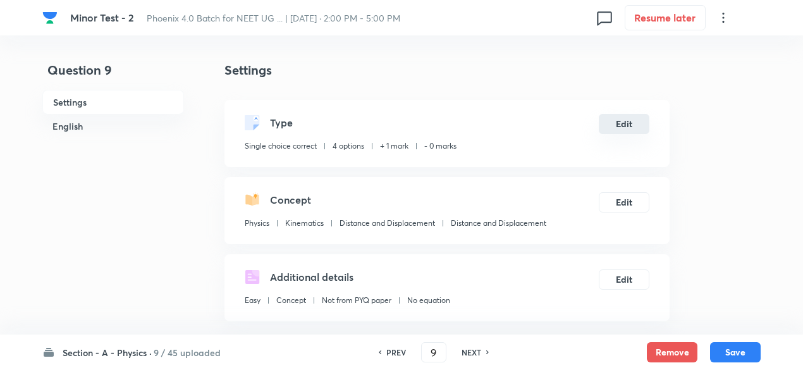
click at [614, 128] on button "Edit" at bounding box center [623, 124] width 51 height 20
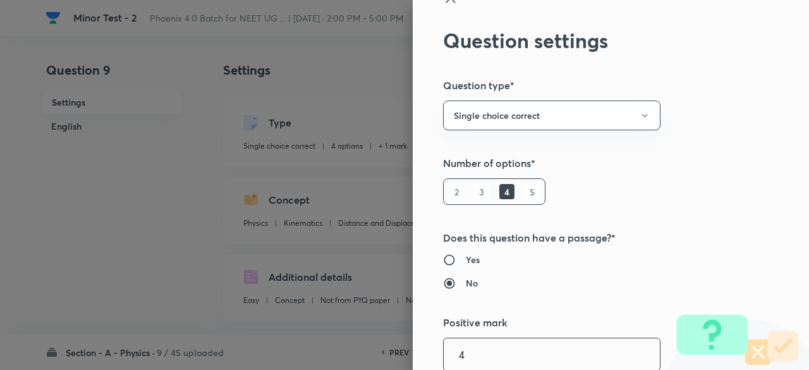
type input "4"
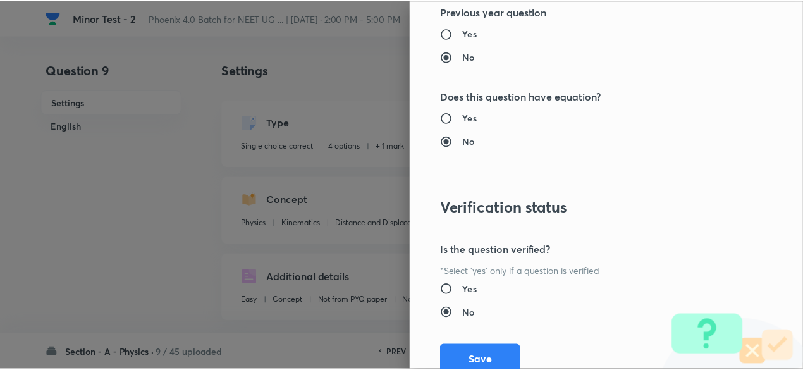
scroll to position [1349, 0]
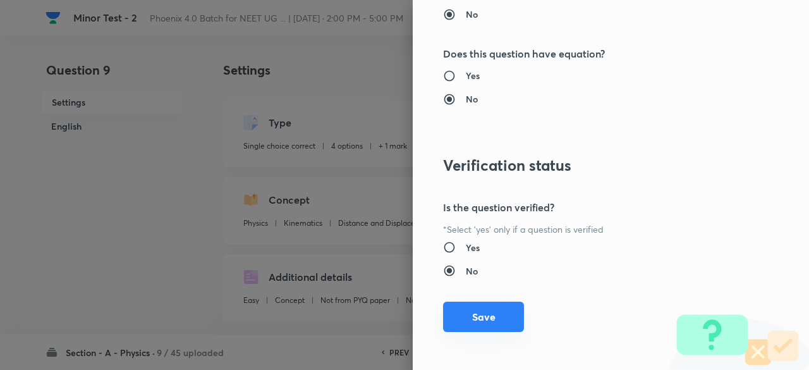
type input "1"
click at [483, 313] on button "Save" at bounding box center [483, 316] width 81 height 30
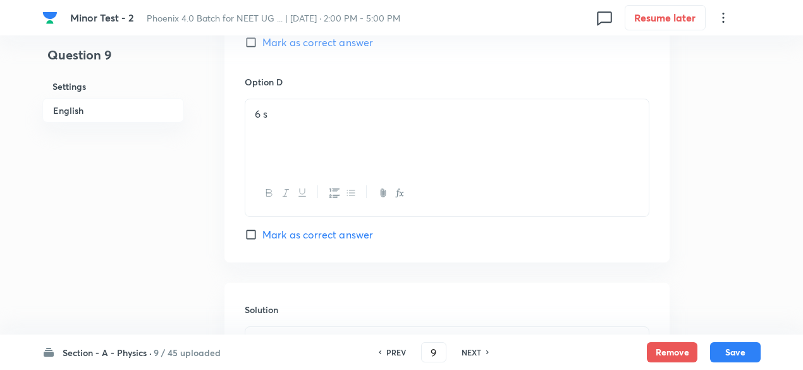
scroll to position [1436, 0]
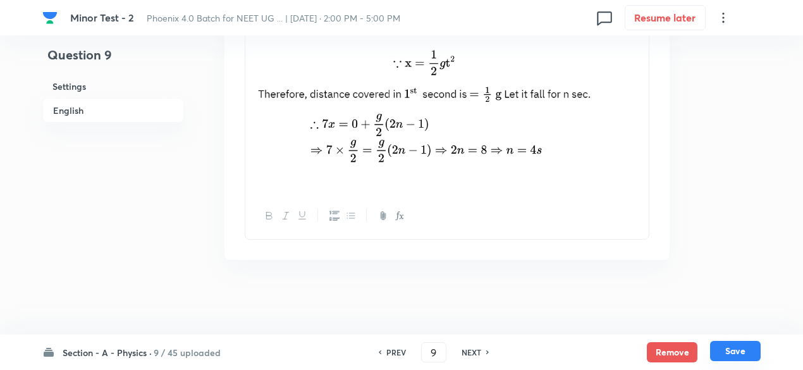
click at [749, 350] on button "Save" at bounding box center [735, 351] width 51 height 20
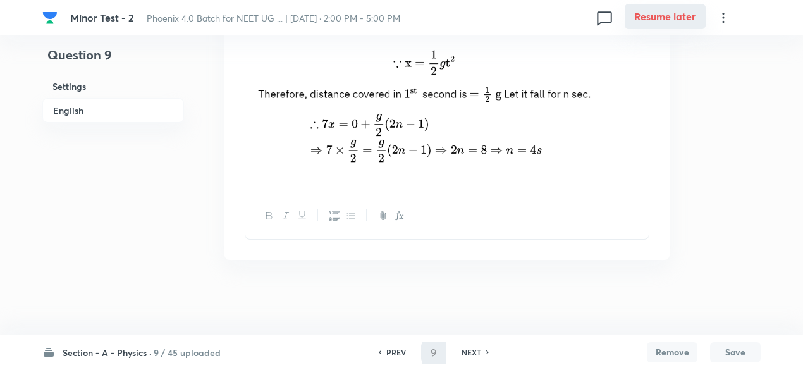
type input "10"
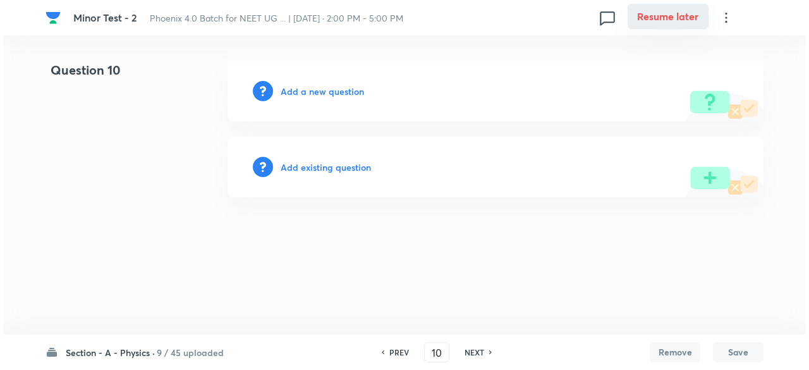
scroll to position [0, 0]
click at [359, 167] on h6 "Add existing question" at bounding box center [326, 167] width 90 height 13
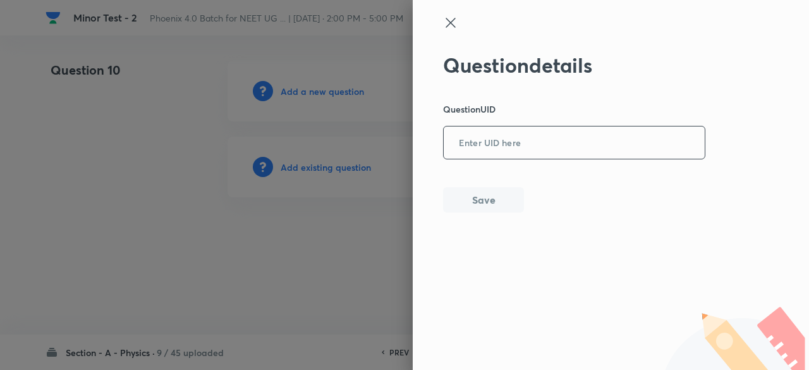
click at [458, 154] on input "text" at bounding box center [574, 143] width 261 height 31
paste input "6IRF6"
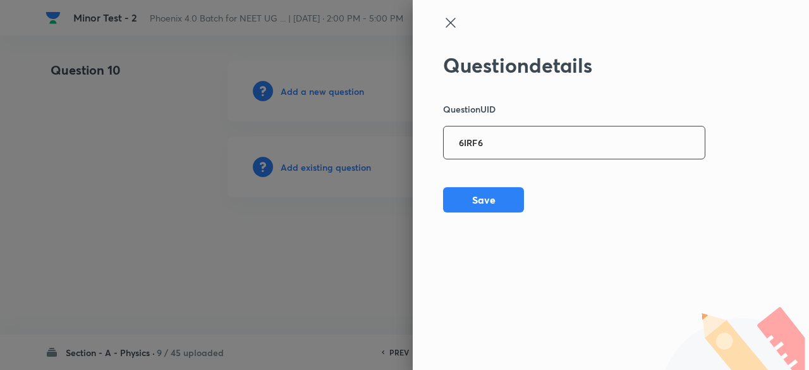
type input "6IRF6"
click at [508, 203] on button "Save" at bounding box center [483, 198] width 81 height 25
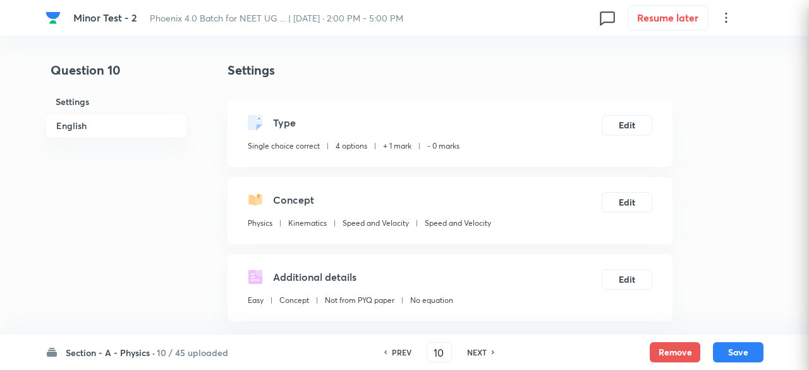
checkbox input "true"
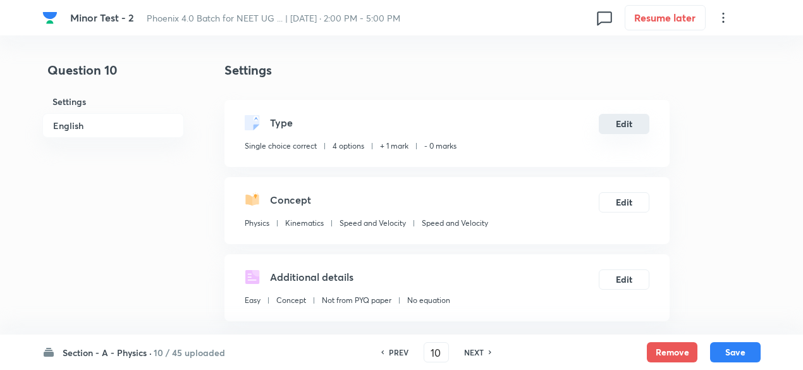
click at [619, 122] on button "Edit" at bounding box center [623, 124] width 51 height 20
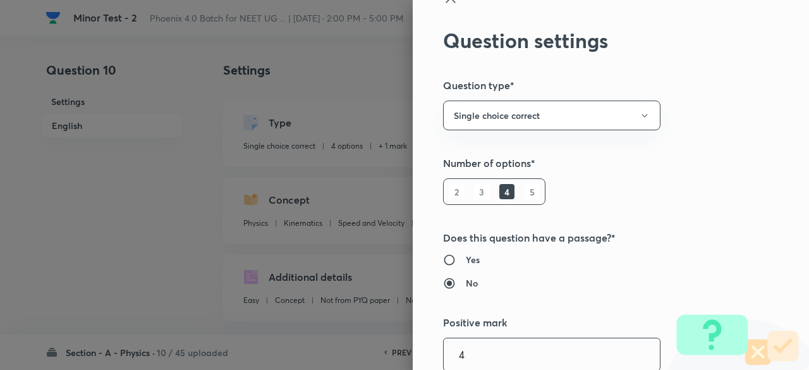
type input "4"
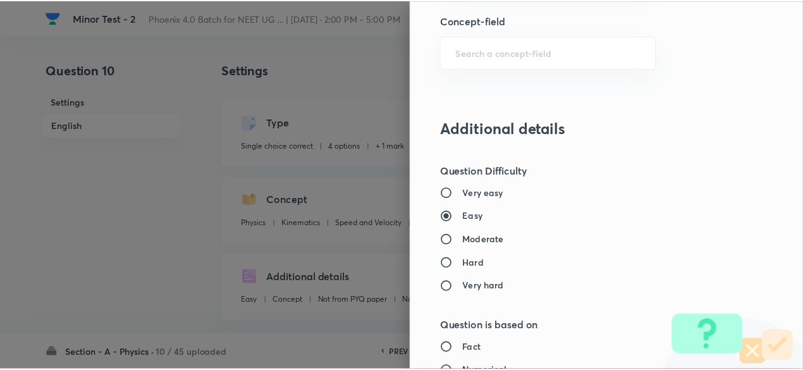
scroll to position [1349, 0]
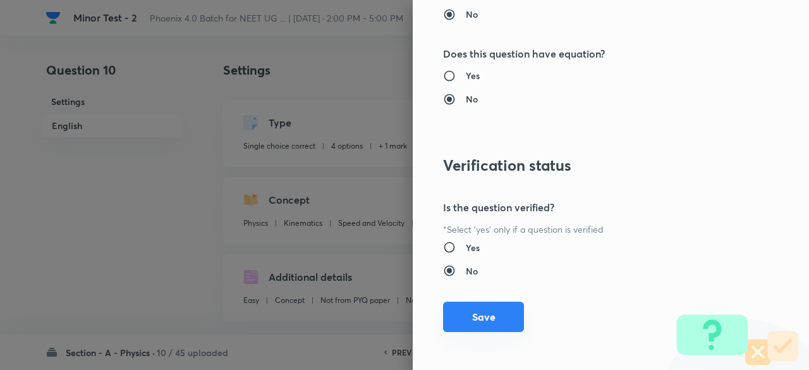
type input "1"
click at [476, 315] on button "Save" at bounding box center [483, 316] width 81 height 30
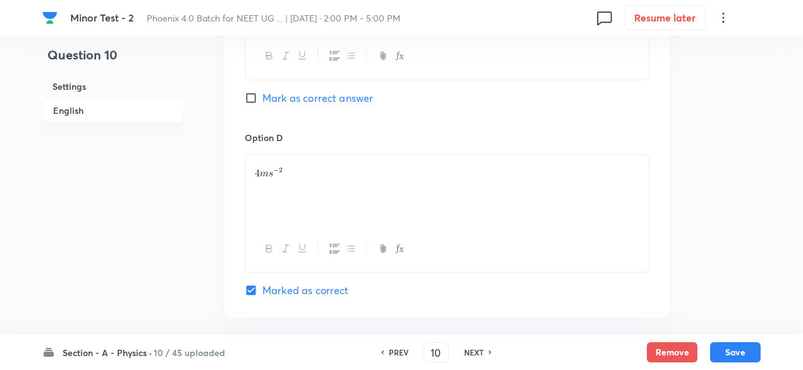
scroll to position [1465, 0]
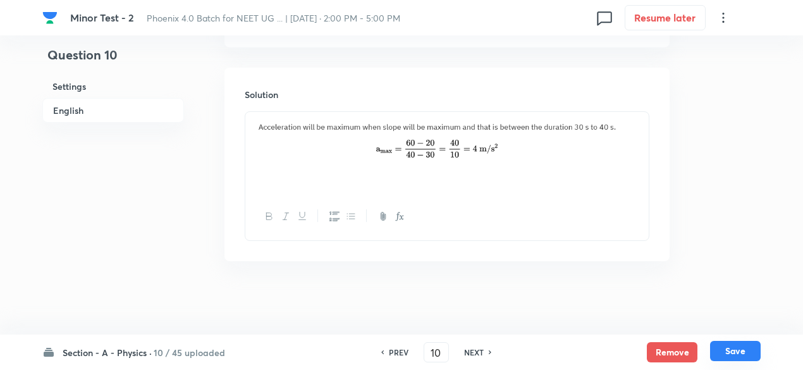
click at [739, 351] on button "Save" at bounding box center [735, 351] width 51 height 20
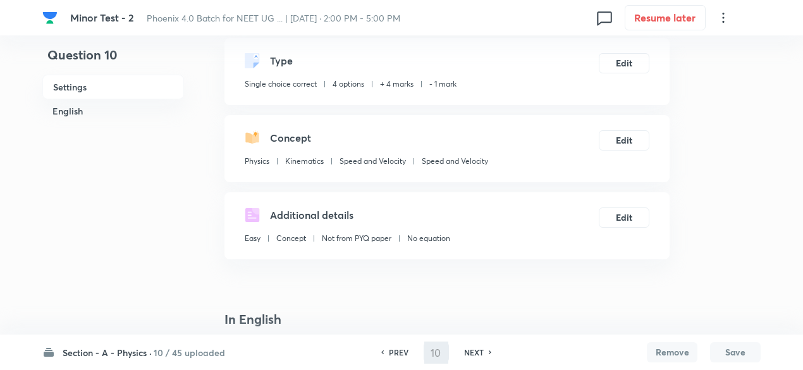
scroll to position [37, 0]
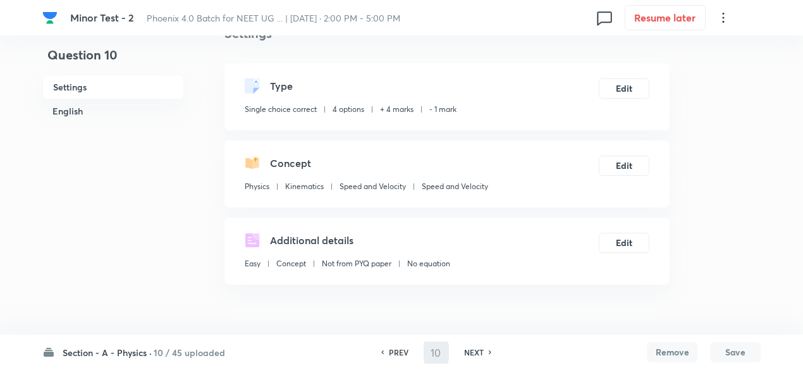
type input "11"
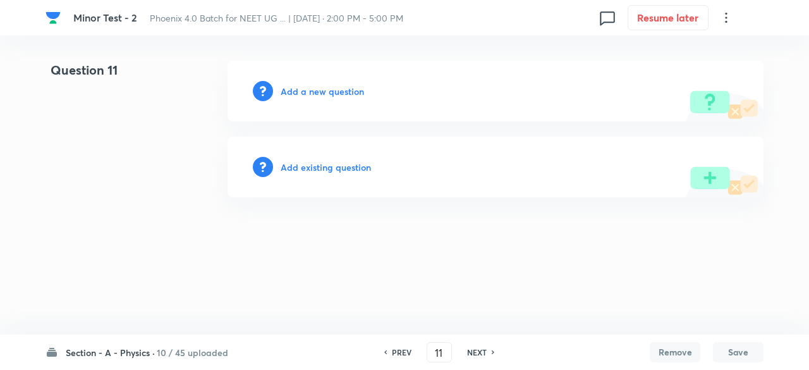
click at [338, 165] on h6 "Add existing question" at bounding box center [326, 167] width 90 height 13
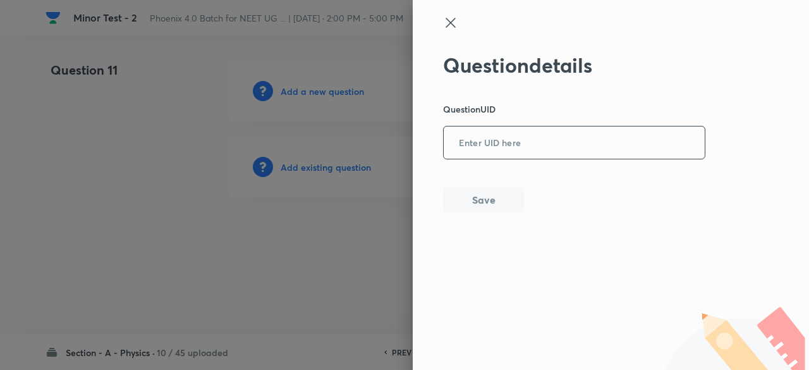
click at [529, 142] on input "text" at bounding box center [574, 143] width 261 height 31
paste input "OZ0NB"
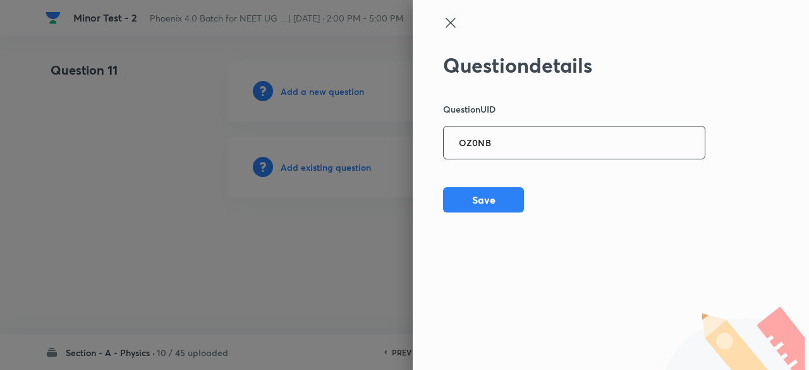
type input "OZ0NB"
click at [490, 205] on button "Save" at bounding box center [483, 198] width 81 height 25
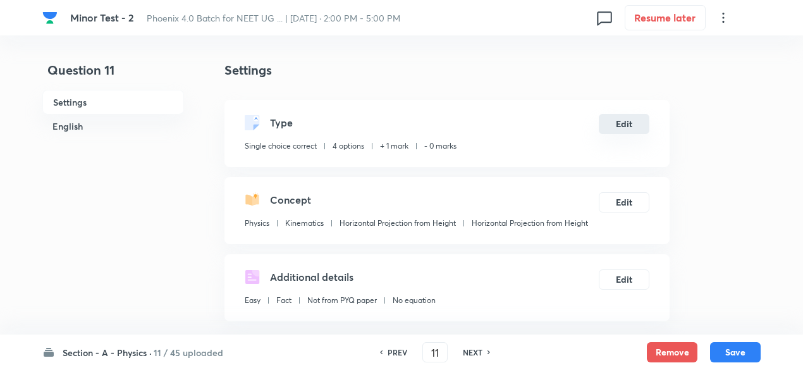
click at [616, 122] on button "Edit" at bounding box center [623, 124] width 51 height 20
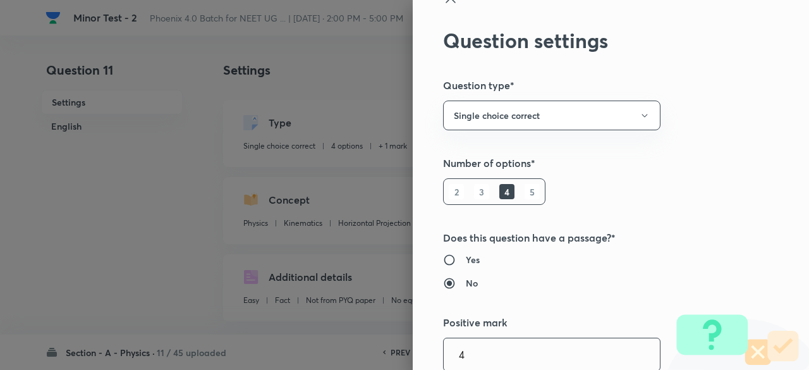
type input "4"
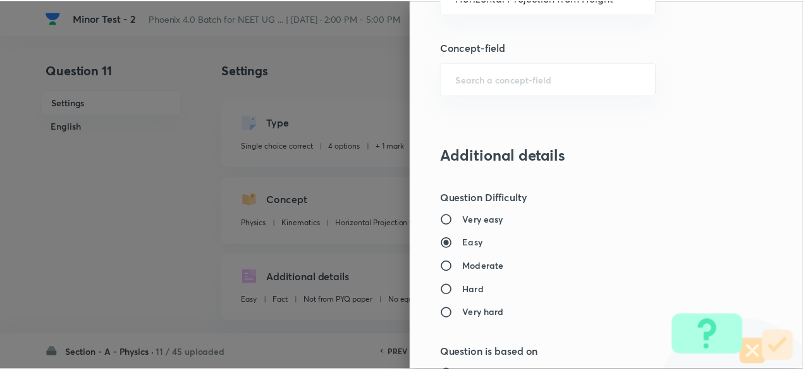
scroll to position [1349, 0]
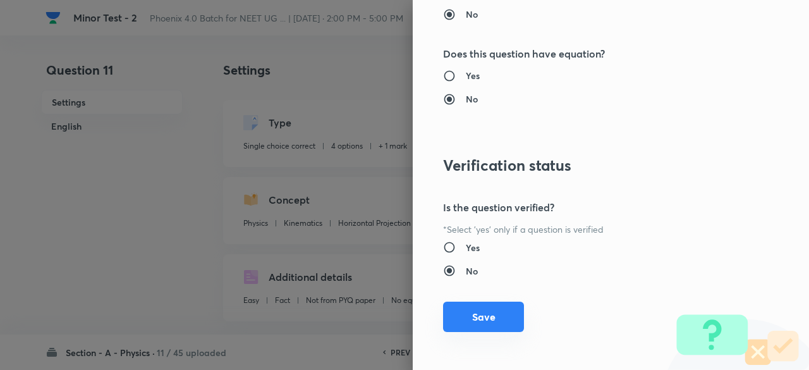
type input "1"
click at [480, 324] on button "Save" at bounding box center [483, 316] width 81 height 30
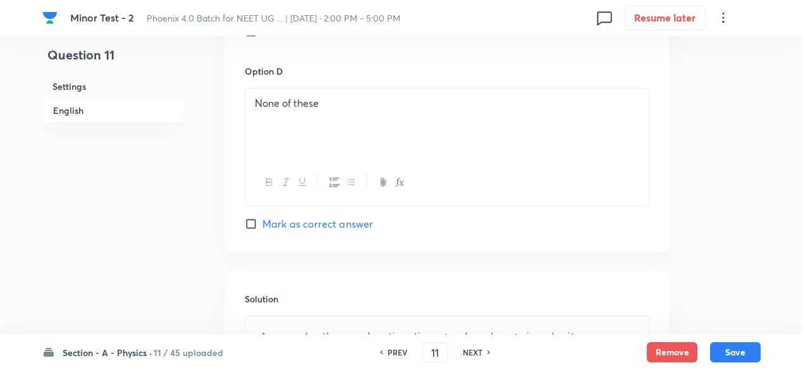
scroll to position [1524, 0]
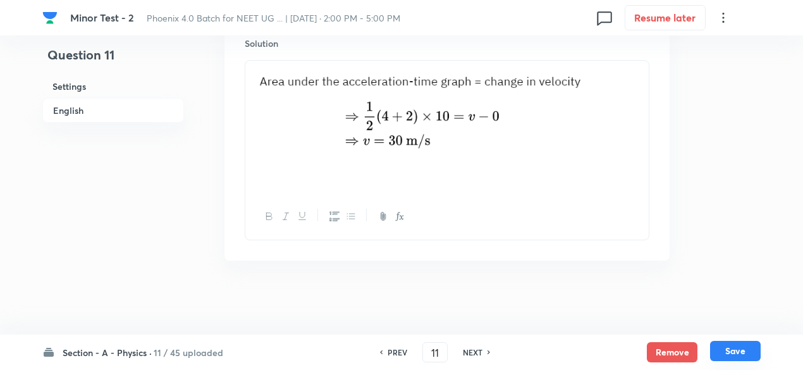
click at [744, 357] on button "Save" at bounding box center [735, 351] width 51 height 20
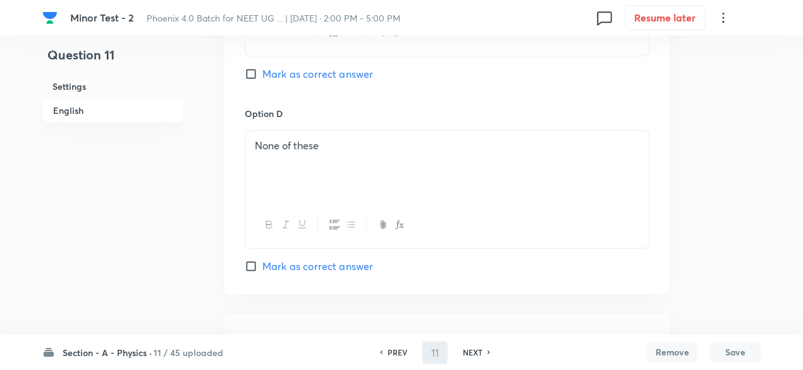
scroll to position [913, 0]
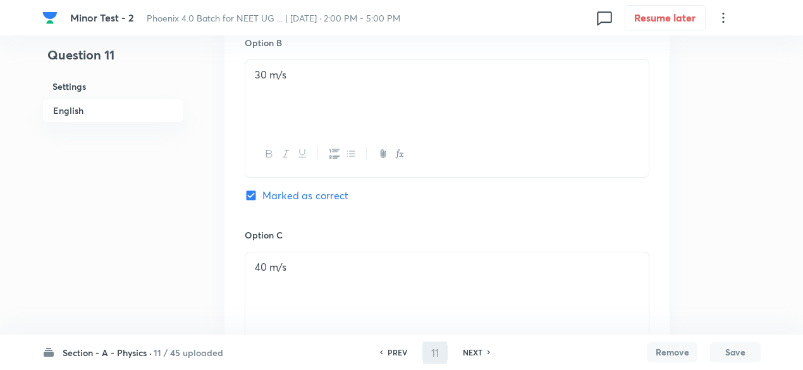
type input "12"
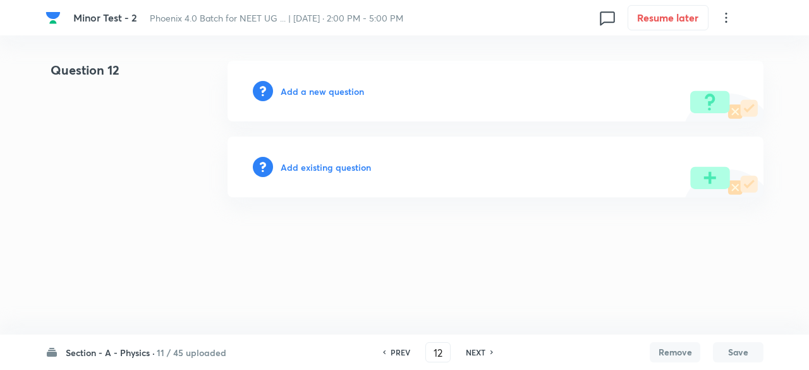
click at [346, 169] on h6 "Add existing question" at bounding box center [326, 167] width 90 height 13
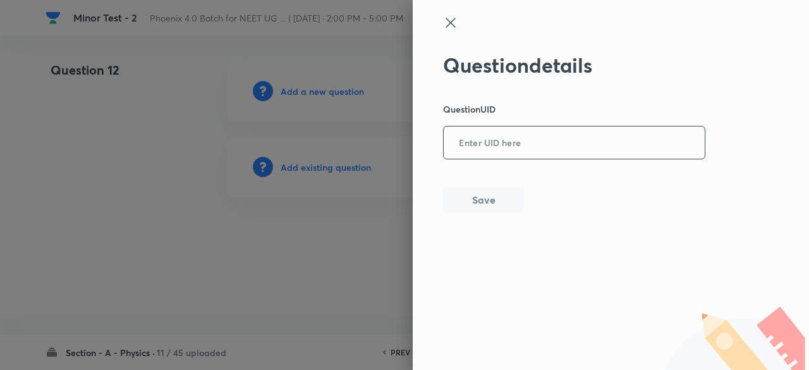
click at [524, 146] on input "text" at bounding box center [574, 143] width 261 height 31
paste input "C5L6J"
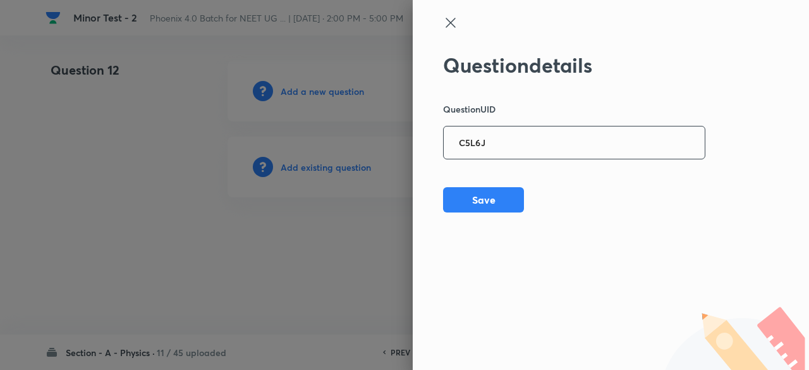
type input "C5L6J"
click at [495, 203] on button "Save" at bounding box center [483, 198] width 81 height 25
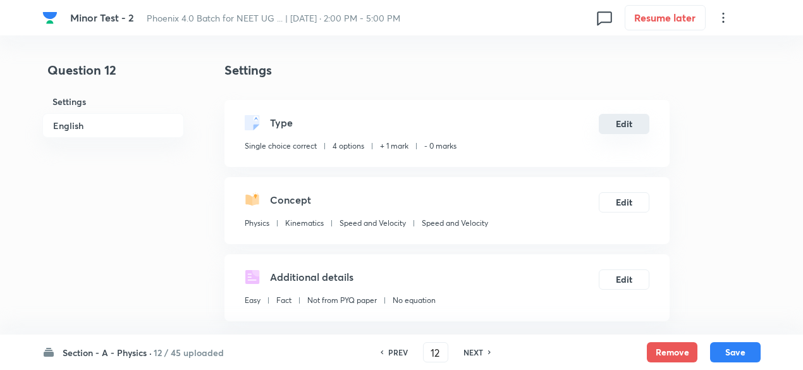
click at [631, 124] on button "Edit" at bounding box center [623, 124] width 51 height 20
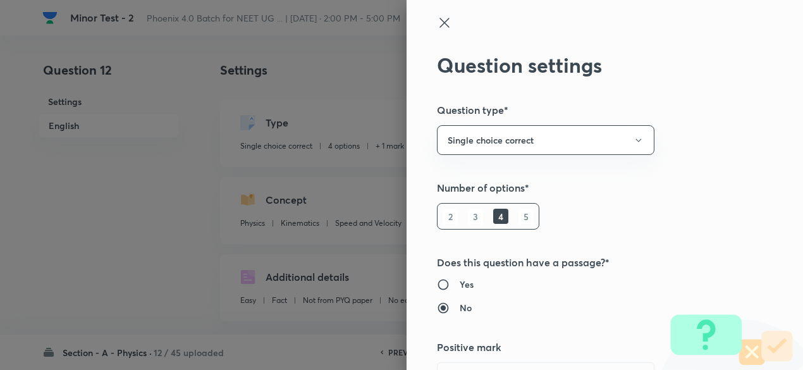
type input "1"
type input "0"
type input "Speed and Velocity"
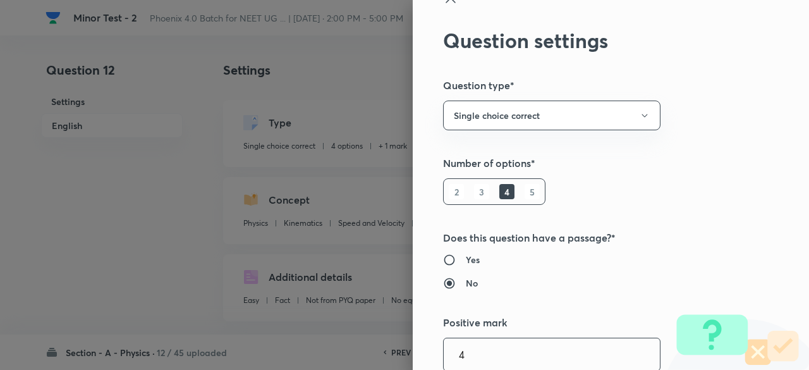
type input "4"
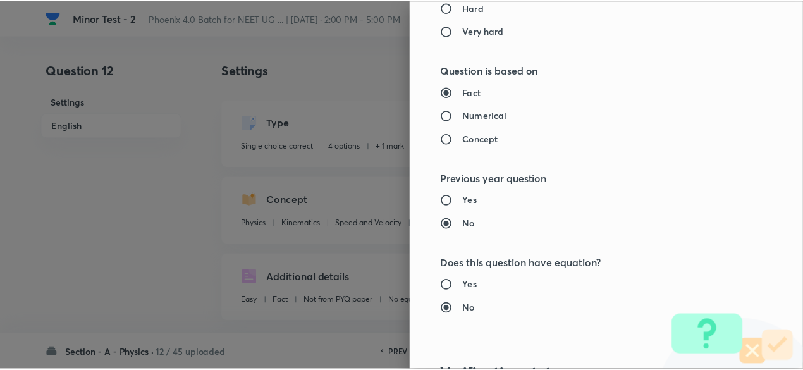
scroll to position [1349, 0]
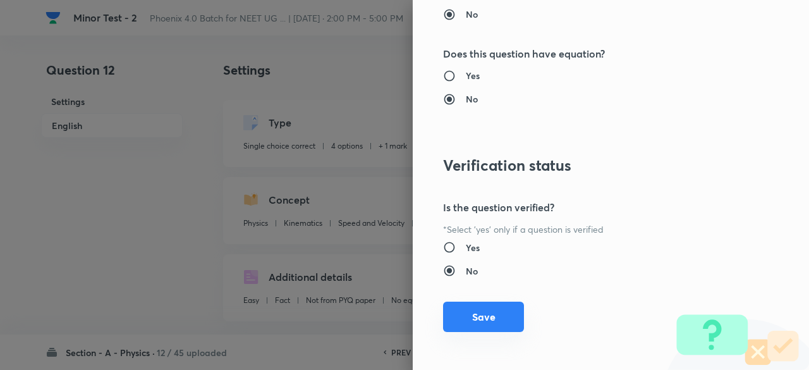
type input "1"
click at [466, 313] on button "Save" at bounding box center [483, 316] width 81 height 30
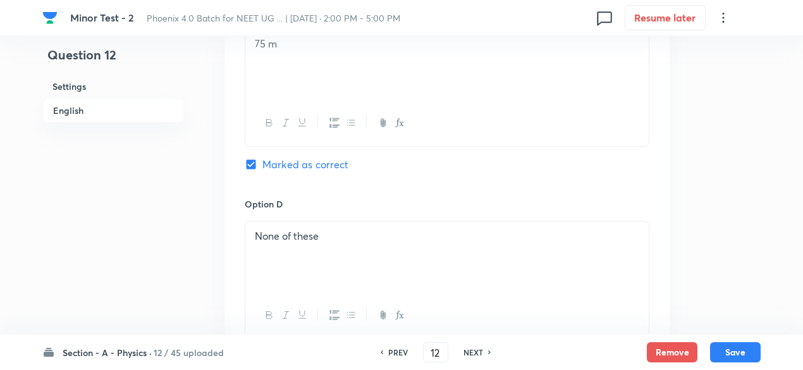
scroll to position [1508, 0]
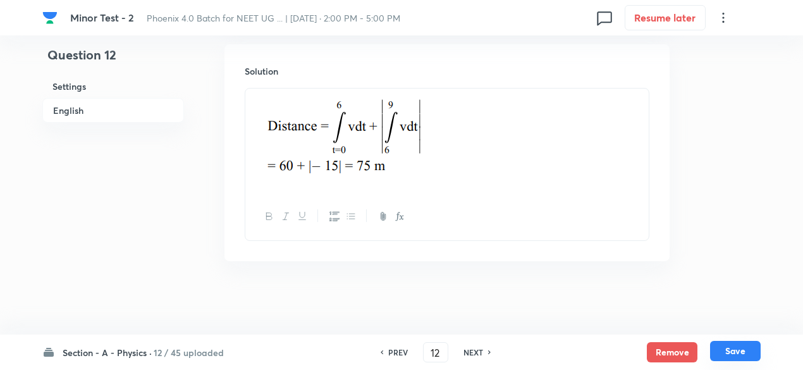
click at [743, 347] on button "Save" at bounding box center [735, 351] width 51 height 20
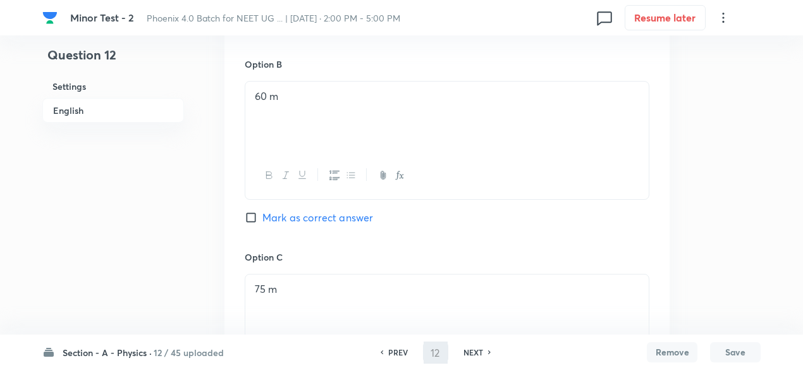
type input "13"
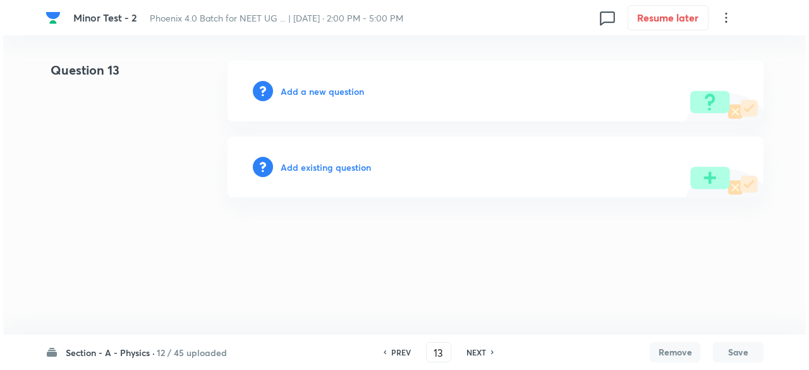
scroll to position [0, 0]
click at [345, 164] on h6 "Add existing question" at bounding box center [326, 167] width 90 height 13
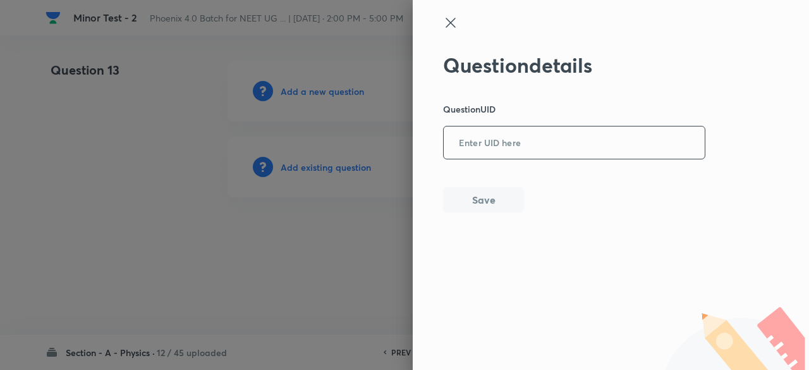
click at [538, 138] on input "text" at bounding box center [574, 143] width 261 height 31
paste input "NLR9E"
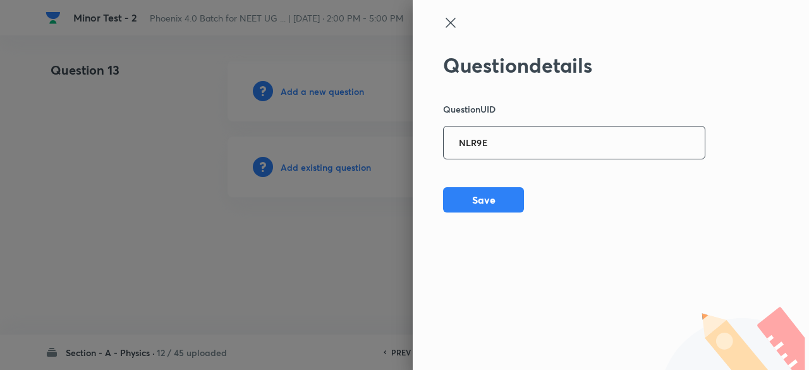
click at [538, 138] on input "NLR9E" at bounding box center [574, 143] width 261 height 31
type input "NLR9E"
click at [507, 194] on button "Save" at bounding box center [483, 198] width 81 height 25
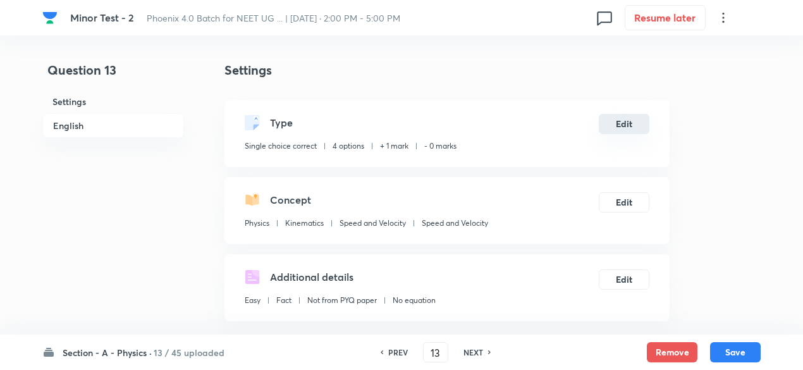
click at [628, 124] on button "Edit" at bounding box center [623, 124] width 51 height 20
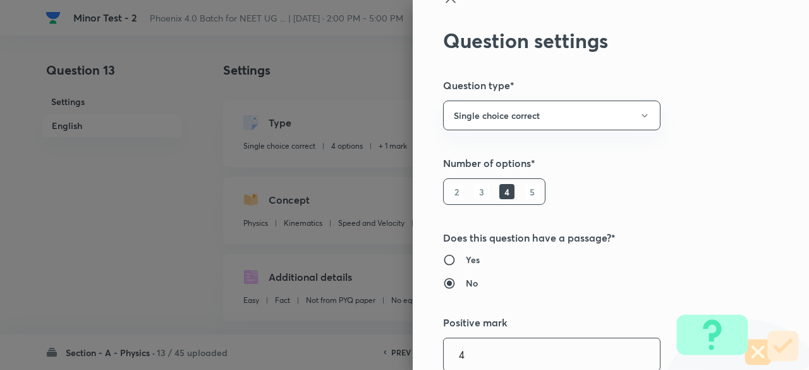
type input "4"
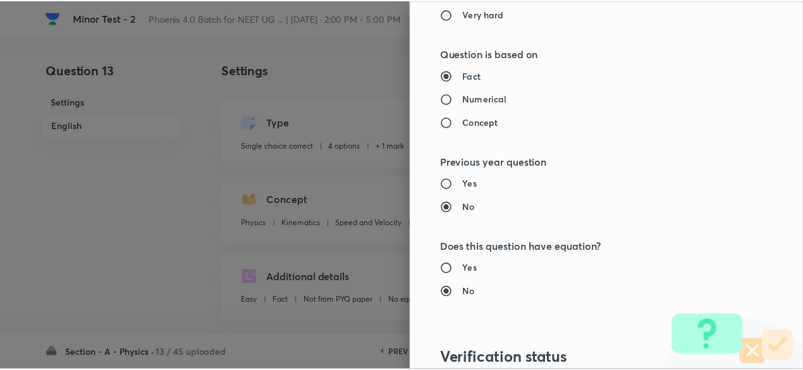
scroll to position [1349, 0]
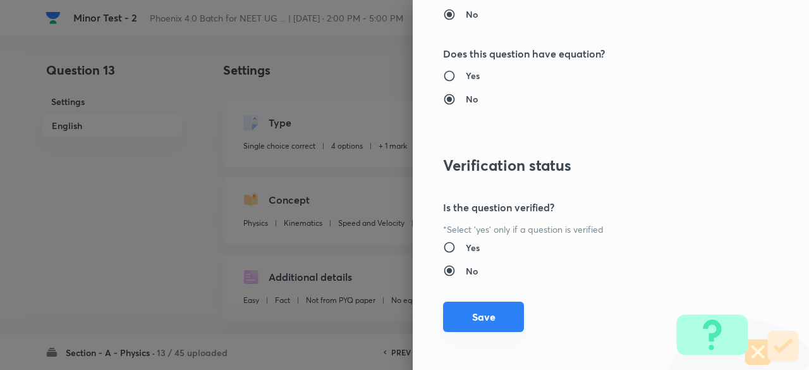
type input "1"
click at [486, 316] on button "Save" at bounding box center [483, 316] width 81 height 30
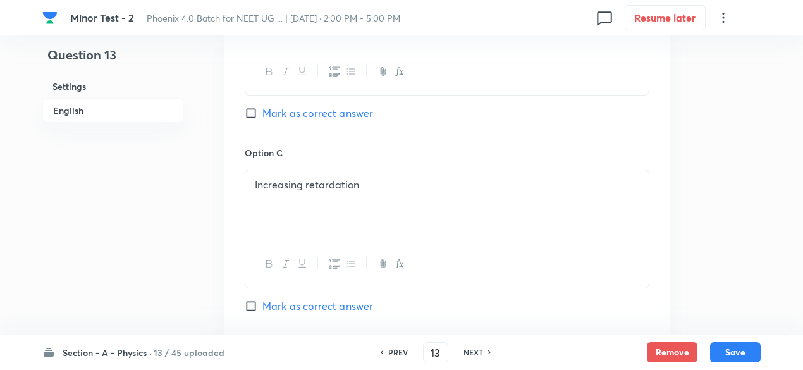
scroll to position [1392, 0]
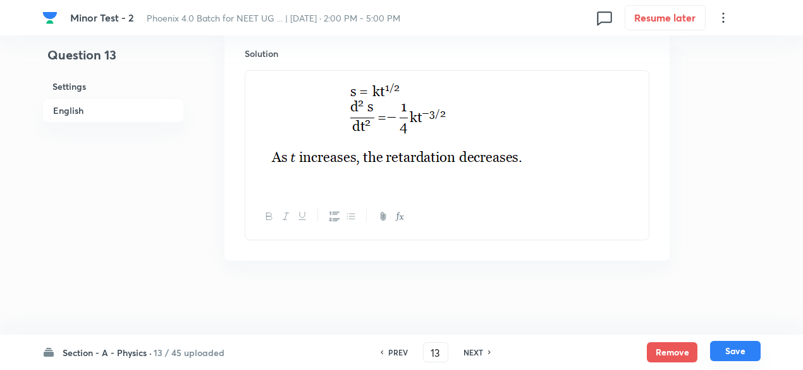
click at [741, 344] on button "Save" at bounding box center [735, 351] width 51 height 20
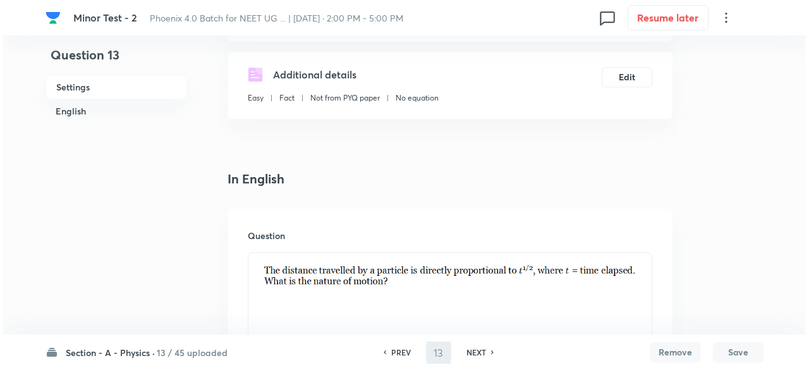
scroll to position [0, 0]
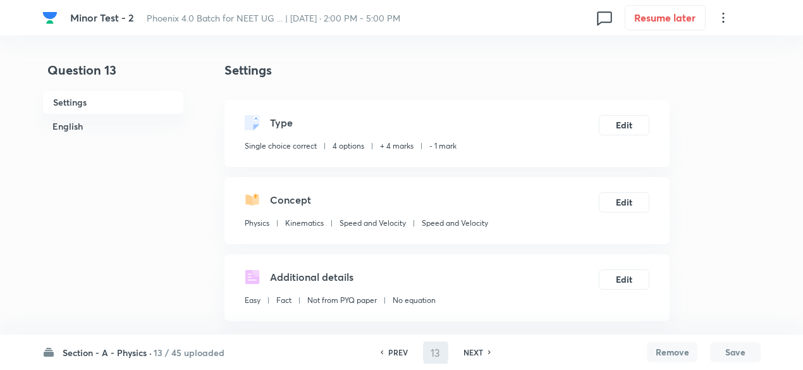
type input "14"
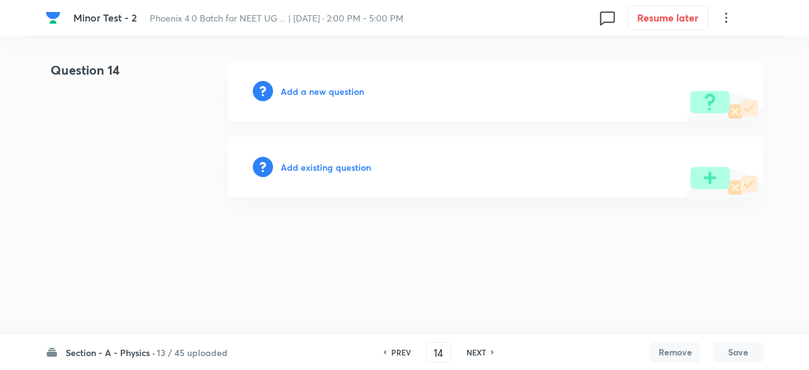
click at [340, 171] on h6 "Add existing question" at bounding box center [326, 167] width 90 height 13
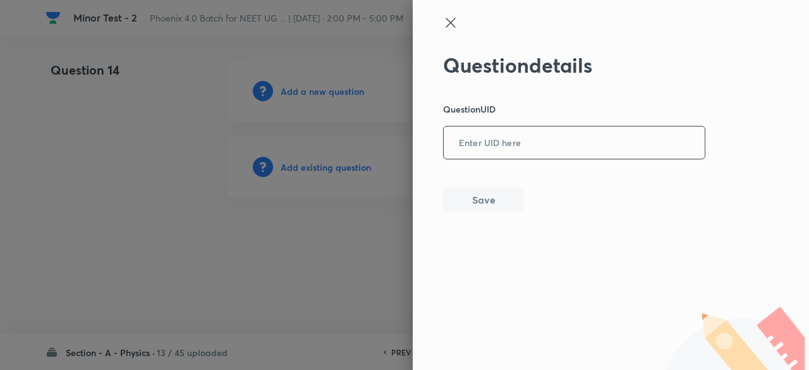
click at [490, 147] on input "text" at bounding box center [574, 143] width 261 height 31
paste input "3CBUF"
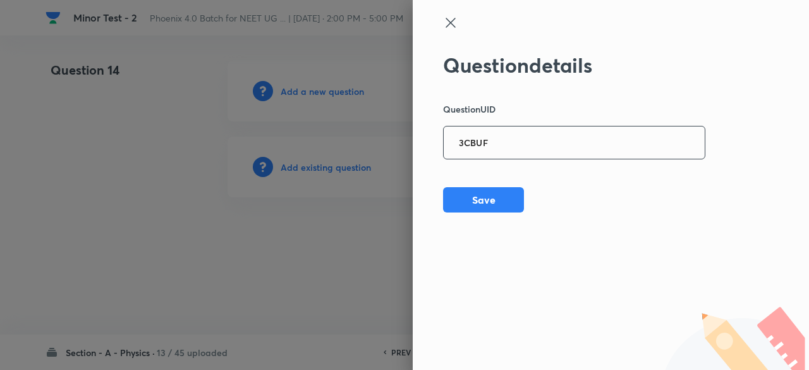
type input "3CBUF"
click at [501, 195] on button "Save" at bounding box center [483, 198] width 81 height 25
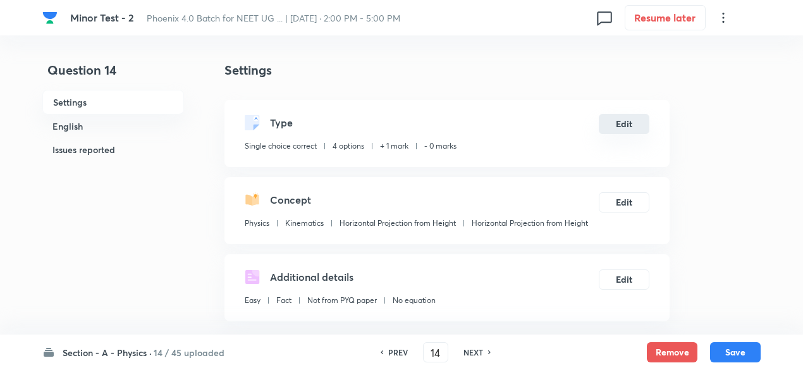
click at [618, 124] on button "Edit" at bounding box center [623, 124] width 51 height 20
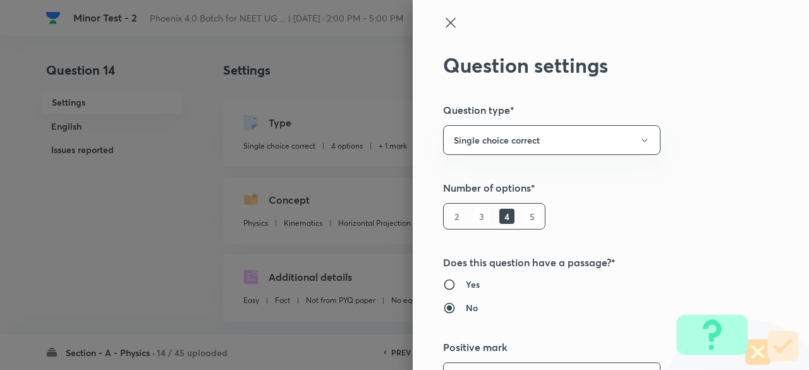
scroll to position [25, 0]
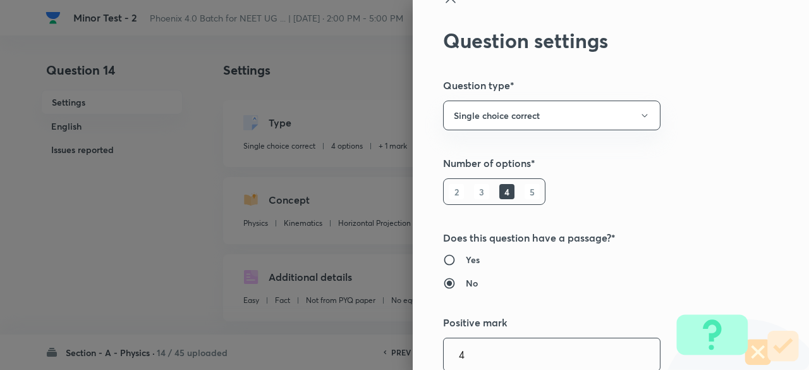
type input "4"
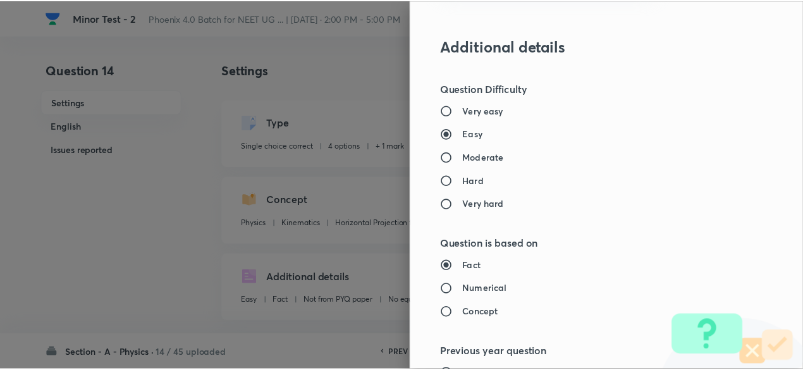
scroll to position [1349, 0]
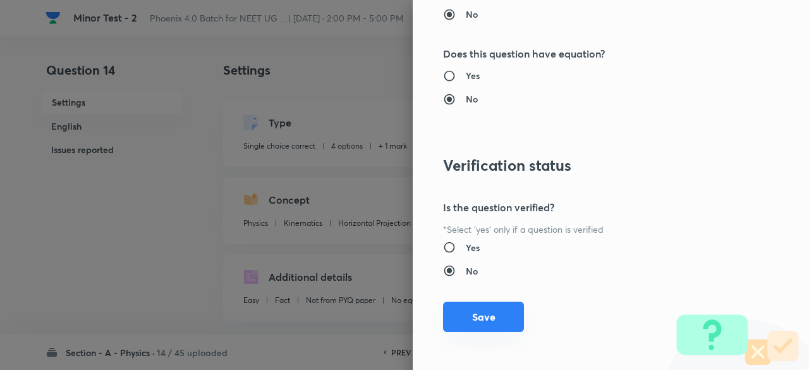
type input "1"
click at [487, 317] on button "Save" at bounding box center [483, 316] width 81 height 30
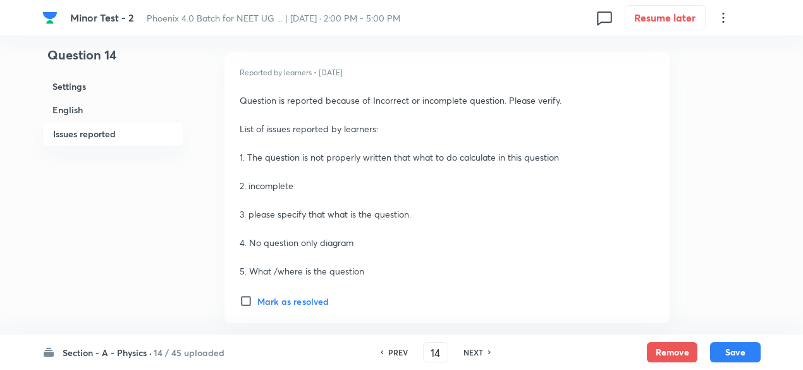
scroll to position [1969, 0]
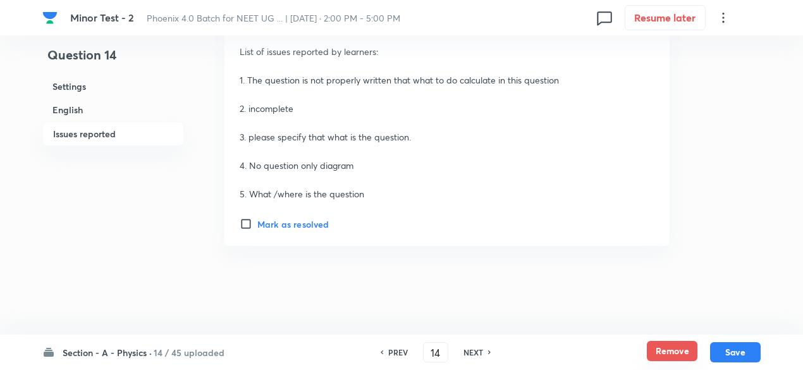
click at [657, 344] on button "Remove" at bounding box center [671, 351] width 51 height 20
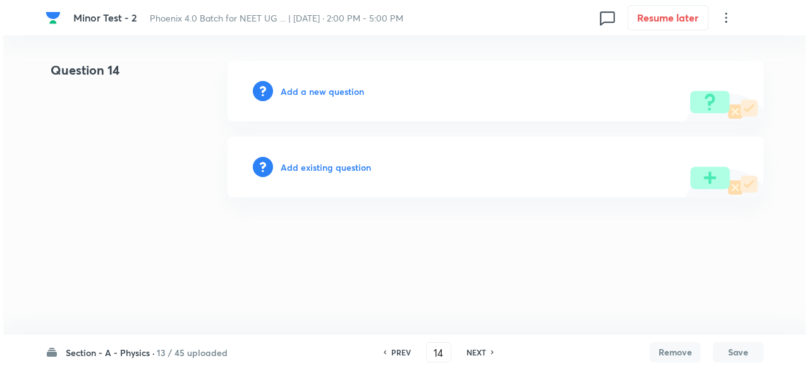
scroll to position [0, 0]
click at [335, 164] on h6 "Add existing question" at bounding box center [326, 167] width 90 height 13
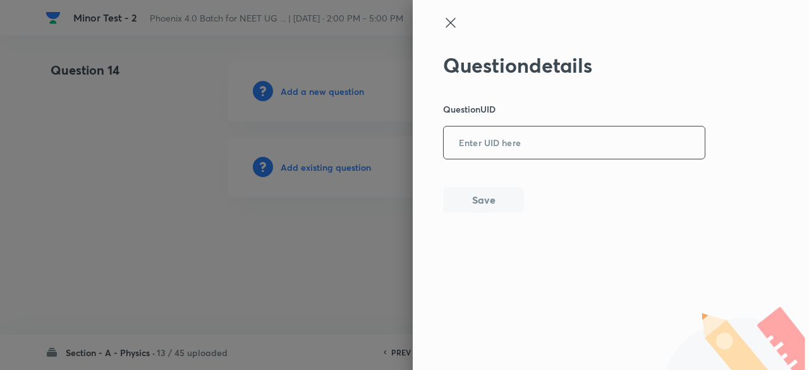
click at [487, 128] on input "text" at bounding box center [574, 143] width 261 height 31
paste input "MMLSH"
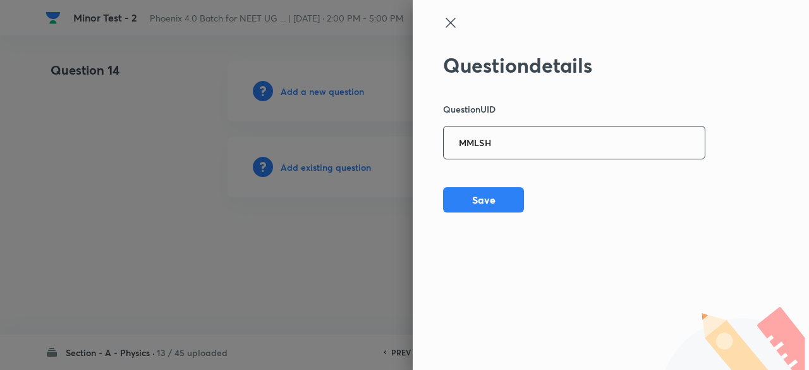
type input "MMLSH"
click at [495, 192] on button "Save" at bounding box center [483, 198] width 81 height 25
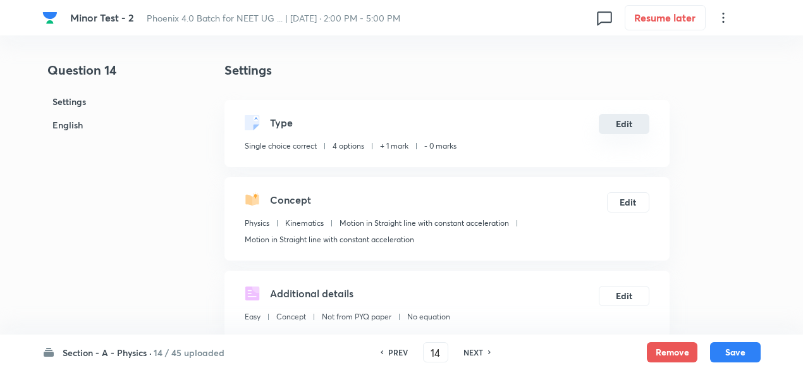
click at [619, 123] on button "Edit" at bounding box center [623, 124] width 51 height 20
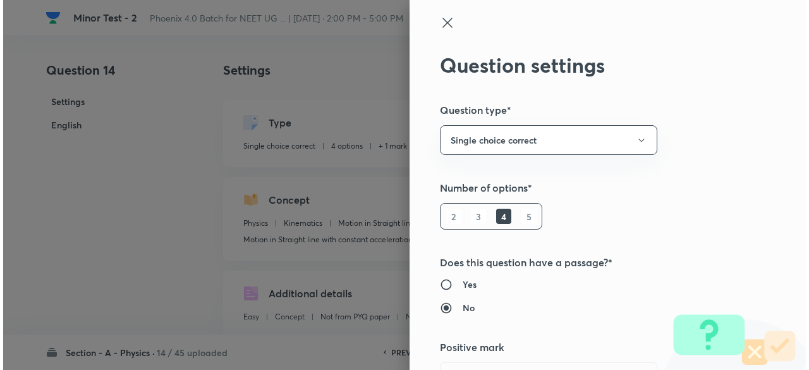
type input "1"
type input "0"
type input "Motion in Straight line with constant acceleration"
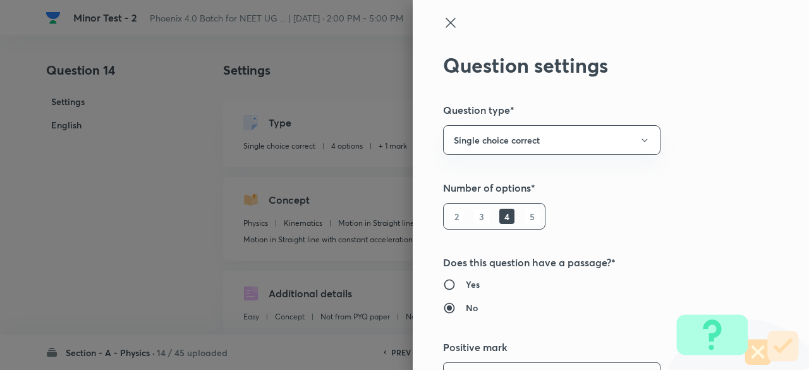
scroll to position [25, 0]
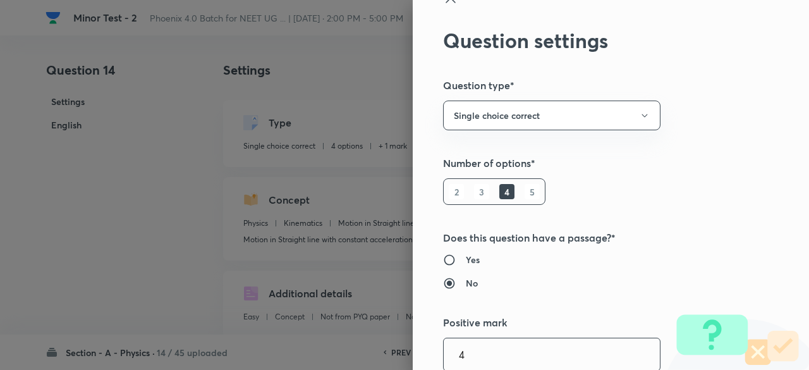
type input "4"
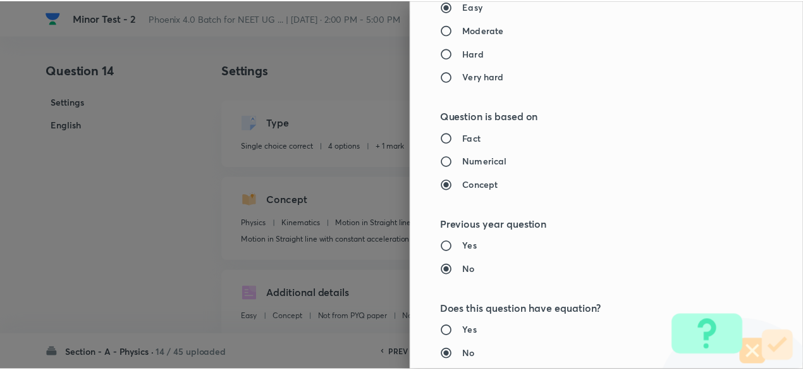
scroll to position [1349, 0]
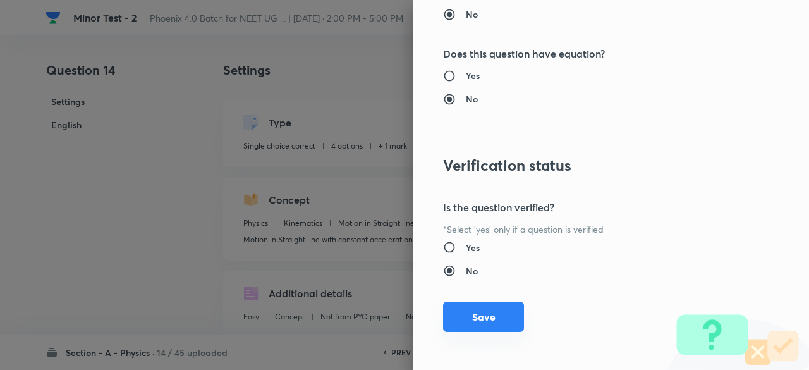
type input "1"
click at [478, 312] on button "Save" at bounding box center [483, 316] width 81 height 30
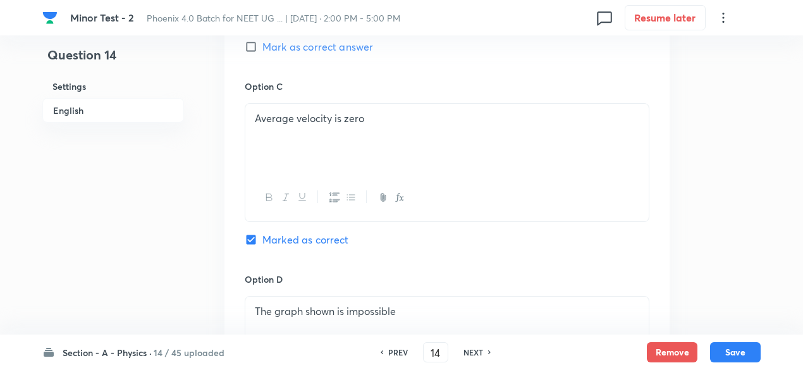
scroll to position [1437, 0]
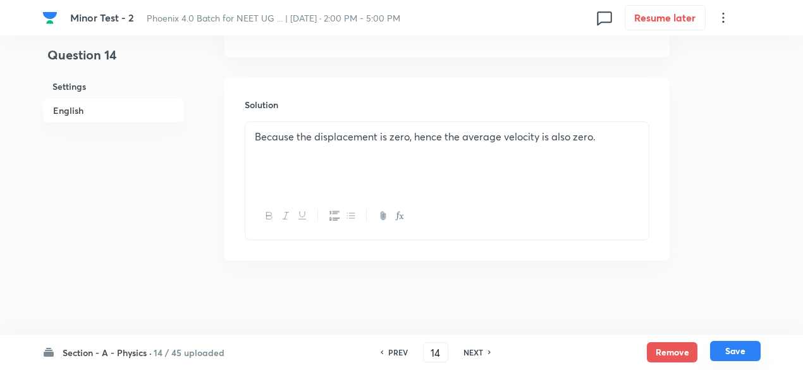
click at [748, 347] on button "Save" at bounding box center [735, 351] width 51 height 20
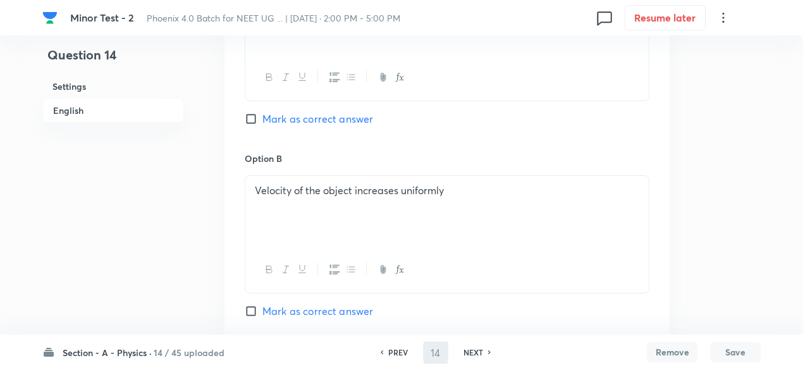
scroll to position [578, 0]
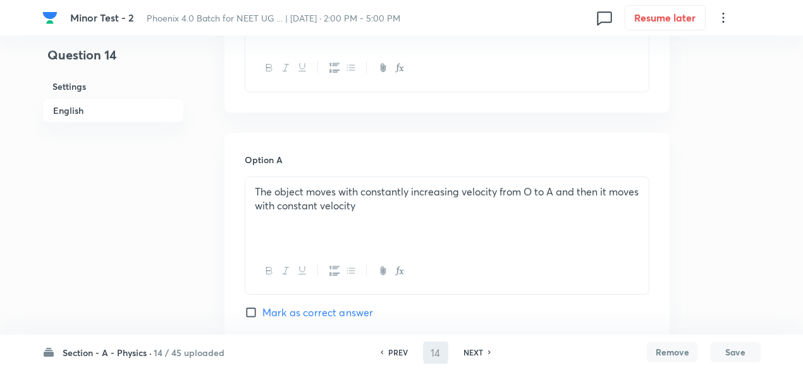
type input "15"
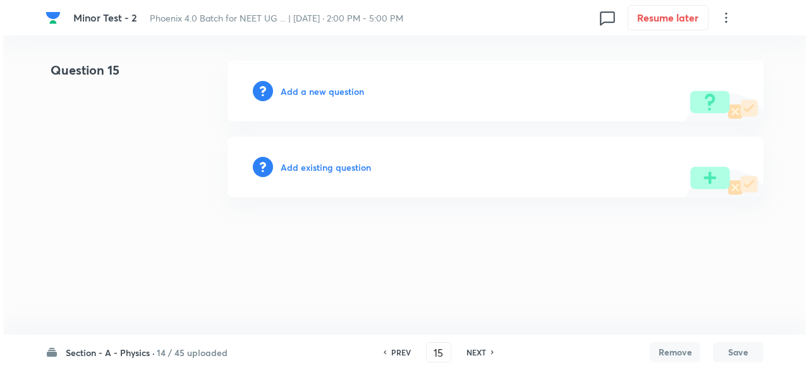
scroll to position [0, 0]
click at [329, 171] on h6 "Add existing question" at bounding box center [326, 167] width 90 height 13
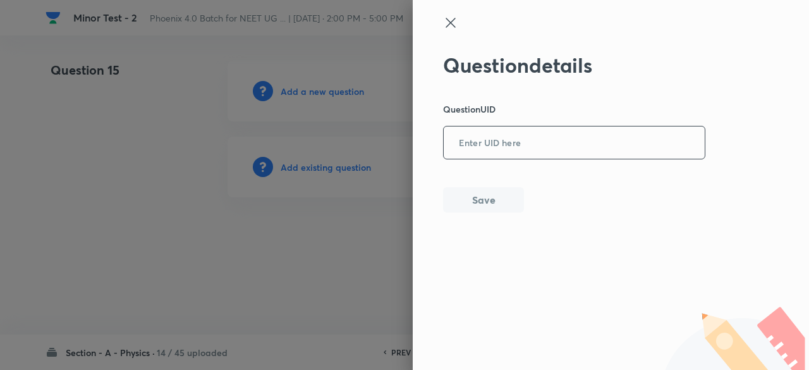
click at [506, 136] on input "text" at bounding box center [574, 143] width 261 height 31
paste input "VSNRA"
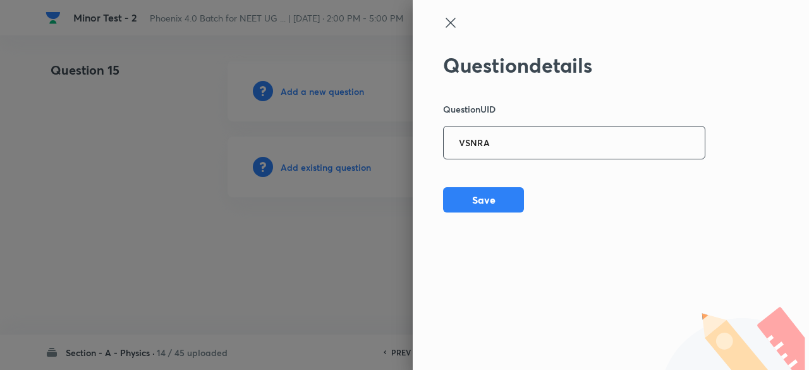
type input "VSNRA"
click at [508, 202] on button "Save" at bounding box center [483, 198] width 81 height 25
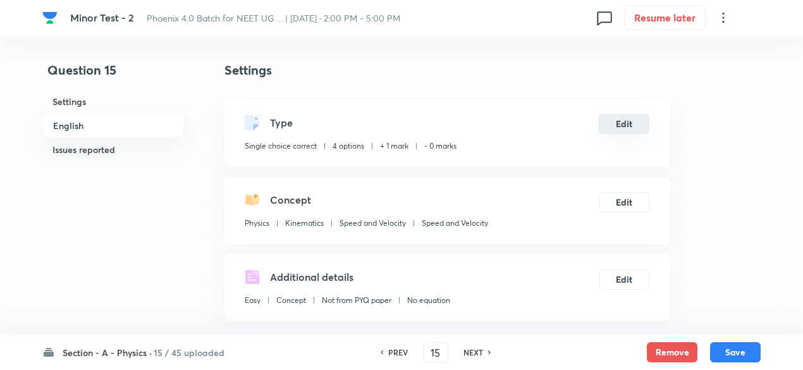
click at [628, 123] on button "Edit" at bounding box center [623, 124] width 51 height 20
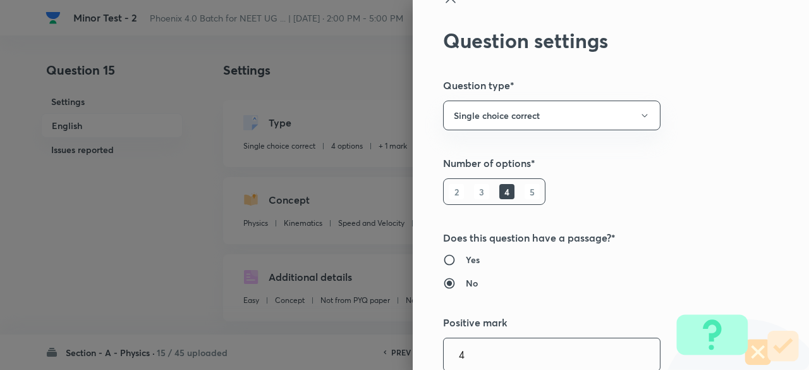
type input "4"
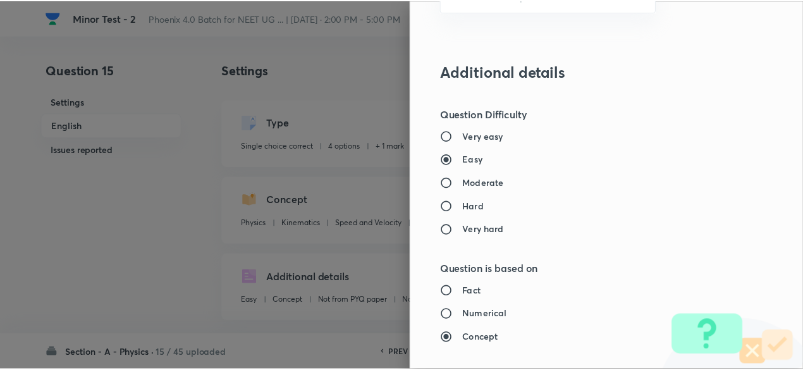
scroll to position [1349, 0]
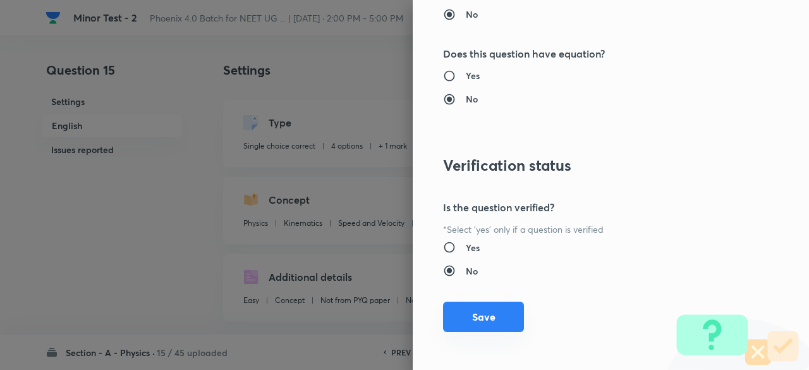
type input "1"
click at [482, 318] on button "Save" at bounding box center [483, 316] width 81 height 30
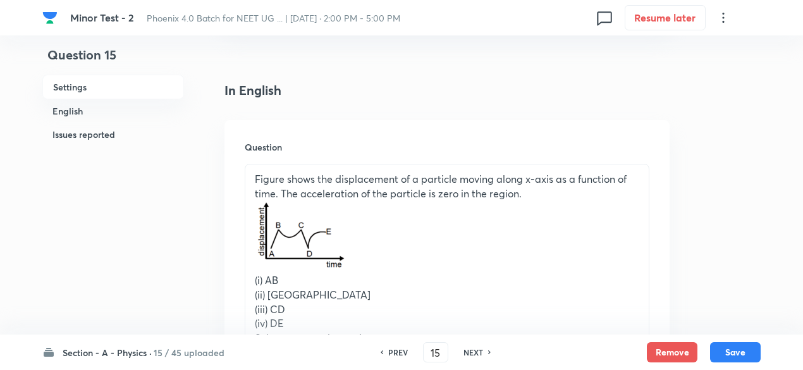
scroll to position [294, 0]
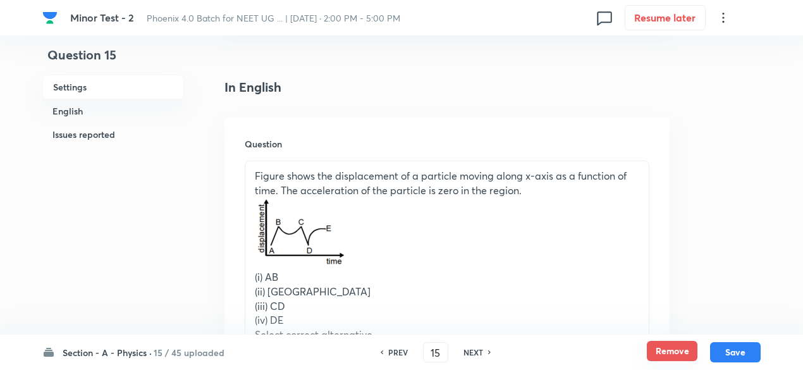
click at [660, 348] on button "Remove" at bounding box center [671, 351] width 51 height 20
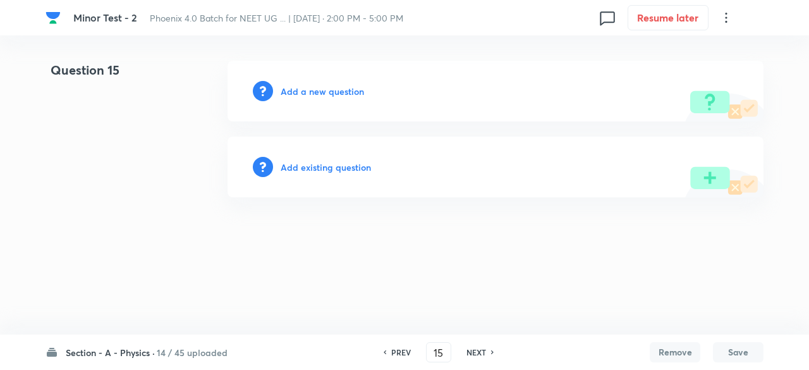
click at [347, 166] on h6 "Add existing question" at bounding box center [326, 167] width 90 height 13
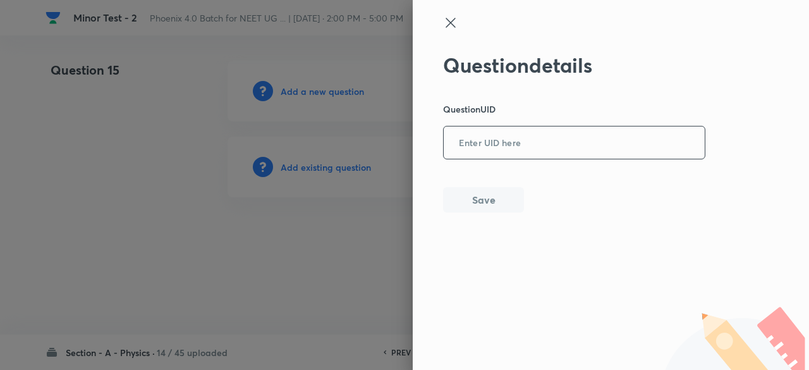
click at [534, 159] on div "​" at bounding box center [574, 142] width 262 height 33
paste input "1681D"
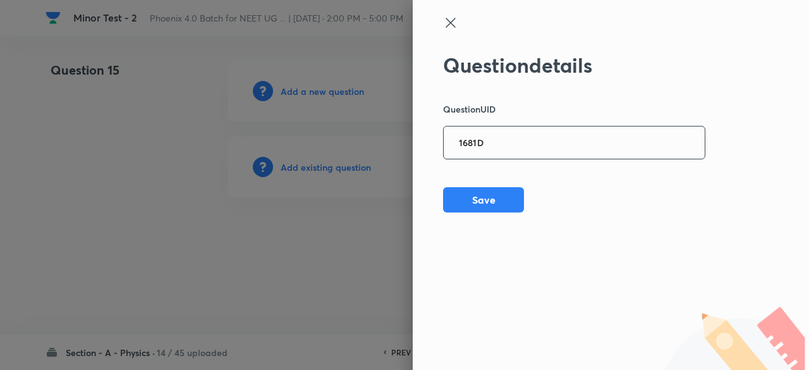
type input "1681D"
click at [480, 210] on button "Save" at bounding box center [483, 198] width 81 height 25
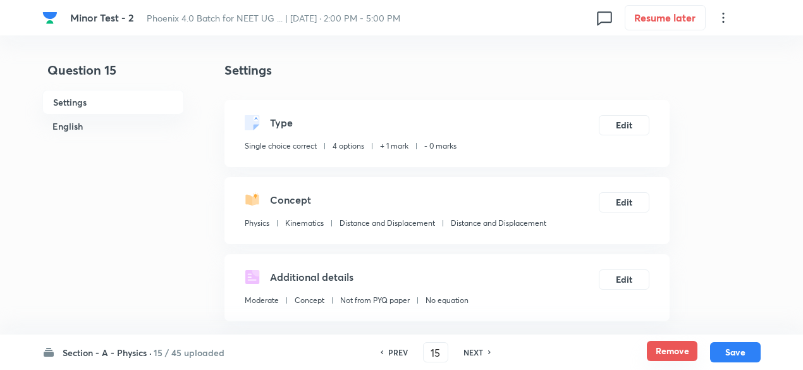
click at [665, 349] on button "Remove" at bounding box center [671, 351] width 51 height 20
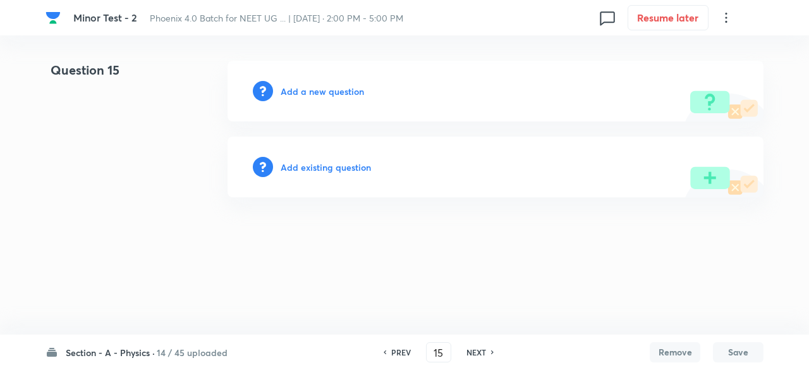
click at [196, 104] on div "Question 15 Add a new question Add existing question" at bounding box center [405, 129] width 718 height 137
click at [319, 169] on h6 "Add existing question" at bounding box center [326, 167] width 90 height 13
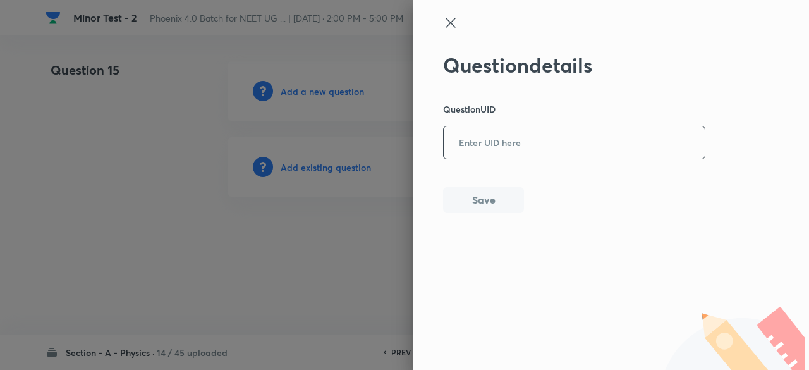
click at [501, 135] on input "text" at bounding box center [574, 143] width 261 height 31
paste input "3CBUF"
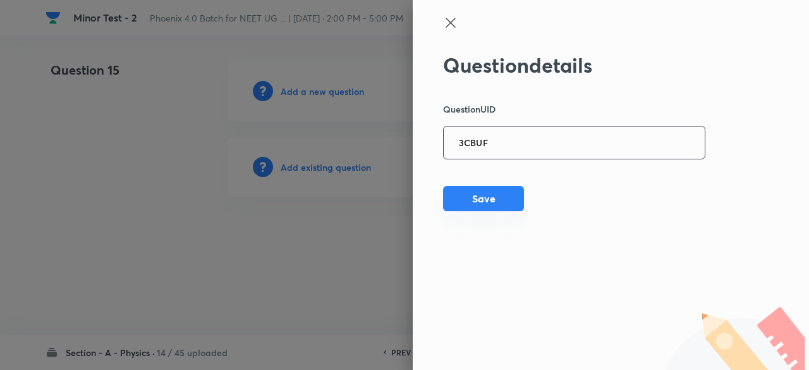
type input "3CBUF"
click at [495, 194] on button "Save" at bounding box center [483, 198] width 81 height 25
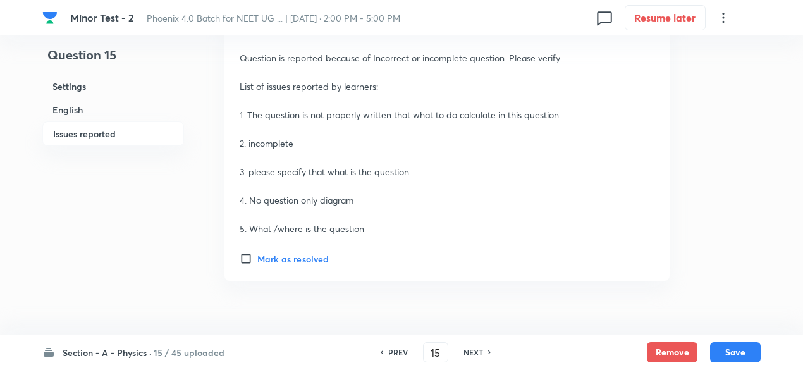
scroll to position [1969, 0]
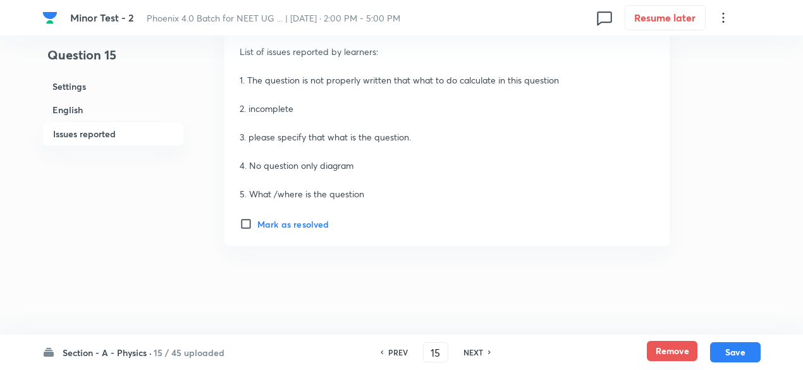
click at [669, 357] on button "Remove" at bounding box center [671, 351] width 51 height 20
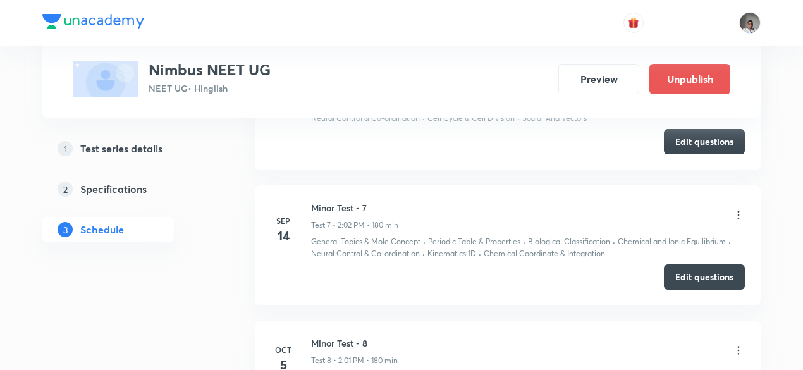
scroll to position [1450, 0]
click at [689, 273] on button "Edit questions" at bounding box center [704, 276] width 81 height 25
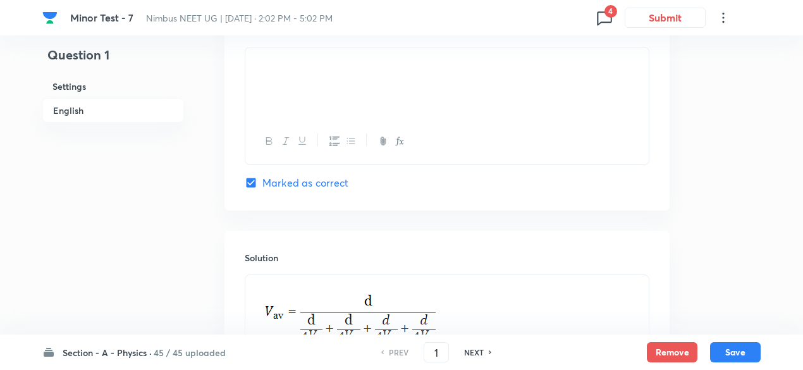
scroll to position [1417, 0]
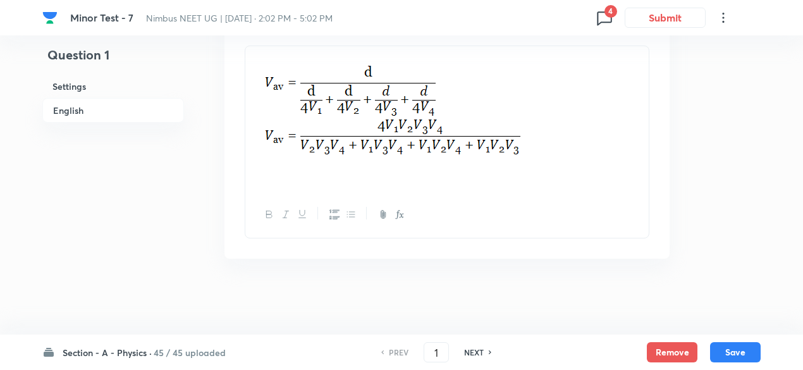
click at [470, 355] on h6 "NEXT" at bounding box center [474, 351] width 20 height 11
type input "2"
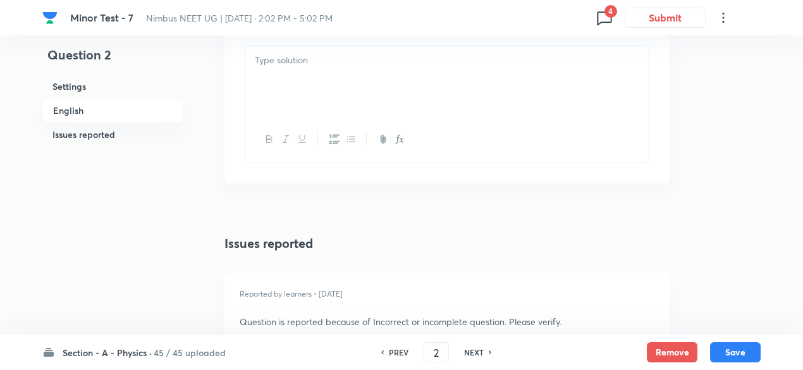
checkbox input "false"
checkbox input "true"
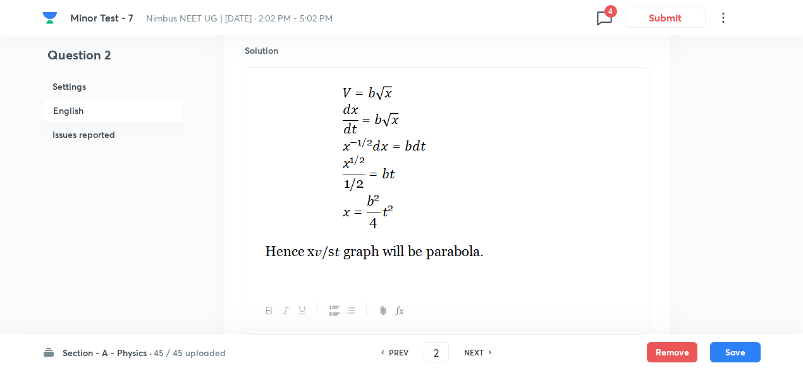
scroll to position [1560, 0]
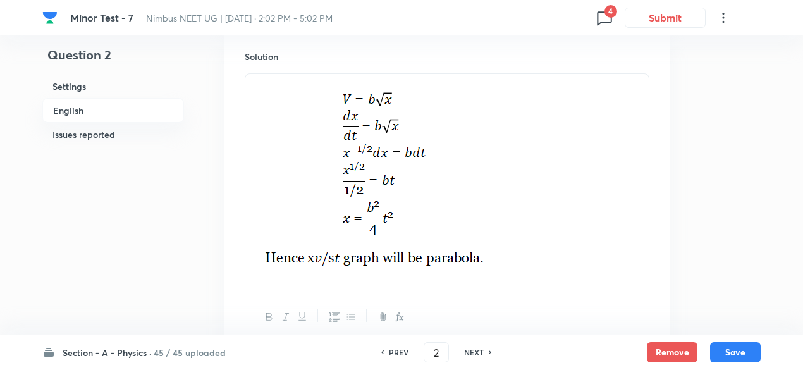
click at [475, 355] on h6 "NEXT" at bounding box center [474, 351] width 20 height 11
type input "3"
checkbox input "false"
checkbox input "true"
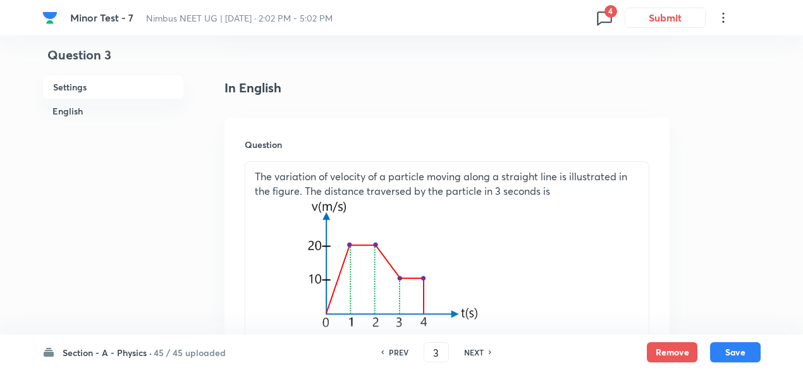
scroll to position [276, 0]
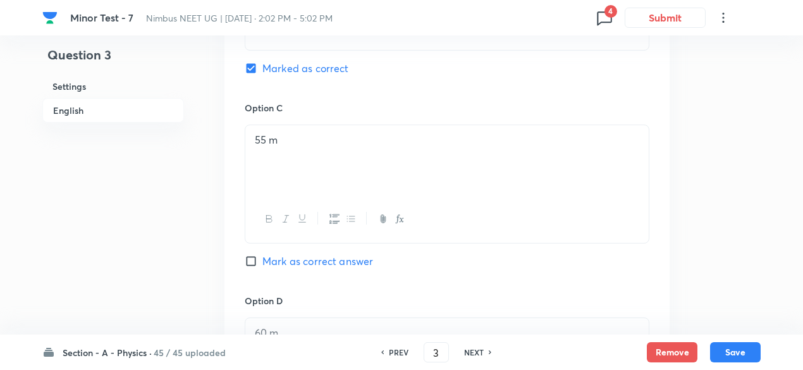
scroll to position [1513, 0]
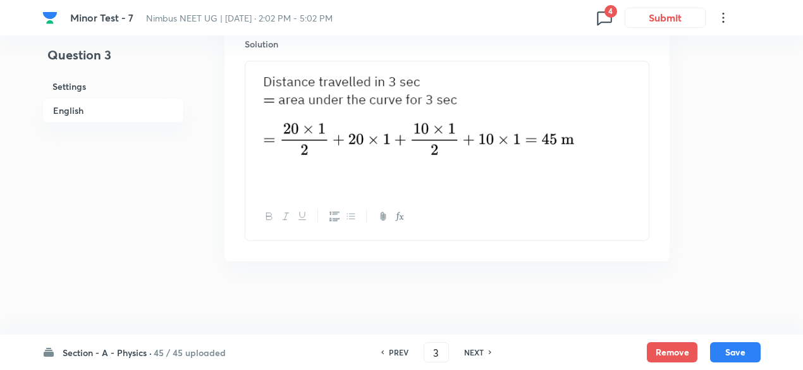
click at [480, 346] on div "PREV 3 ​ NEXT" at bounding box center [436, 352] width 163 height 20
click at [480, 349] on h6 "NEXT" at bounding box center [474, 351] width 20 height 11
type input "4"
checkbox input "false"
checkbox input "true"
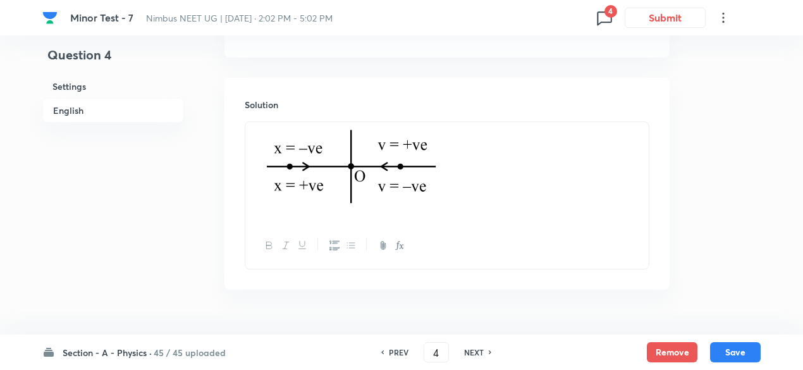
scroll to position [1369, 0]
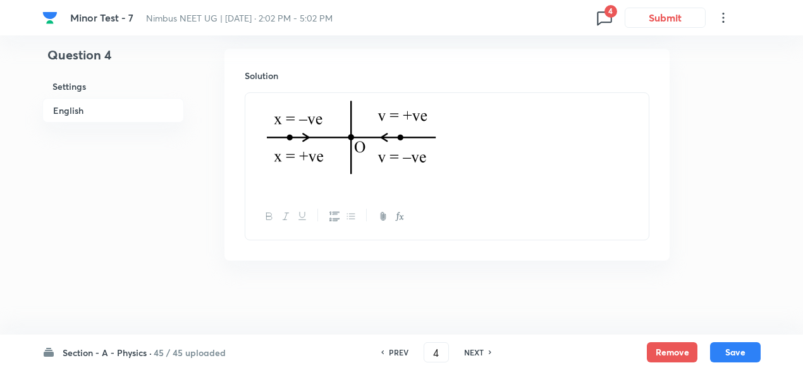
click at [480, 349] on h6 "NEXT" at bounding box center [474, 351] width 20 height 11
type input "5"
checkbox input "false"
checkbox input "true"
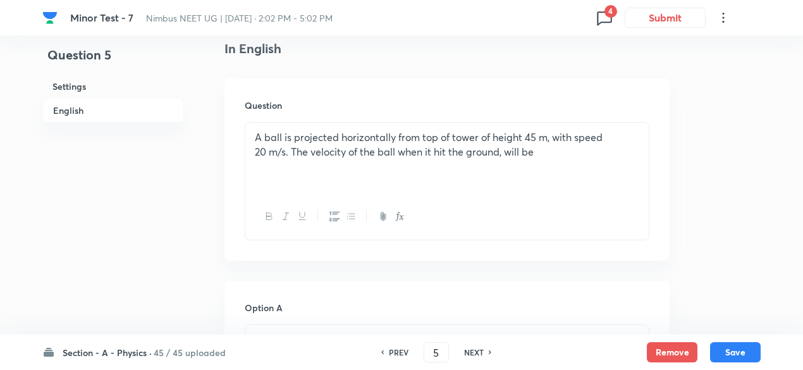
scroll to position [336, 0]
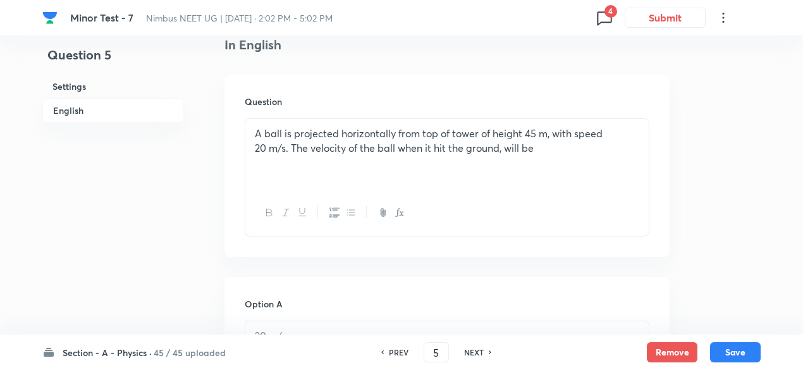
click at [484, 358] on div "PREV 5 ​ NEXT" at bounding box center [436, 352] width 163 height 20
click at [476, 354] on h6 "NEXT" at bounding box center [474, 351] width 20 height 11
type input "6"
checkbox input "false"
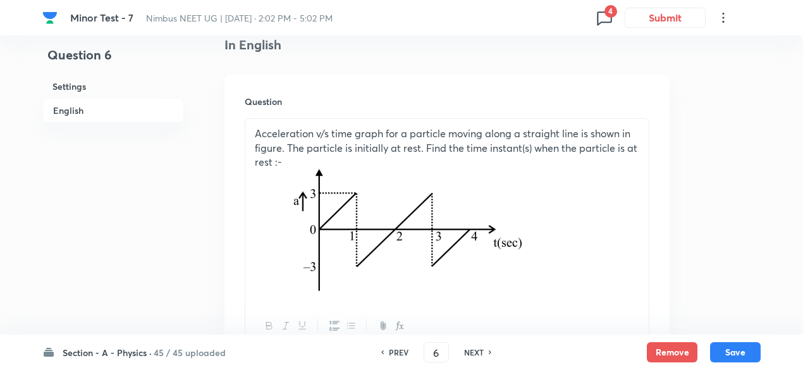
checkbox input "true"
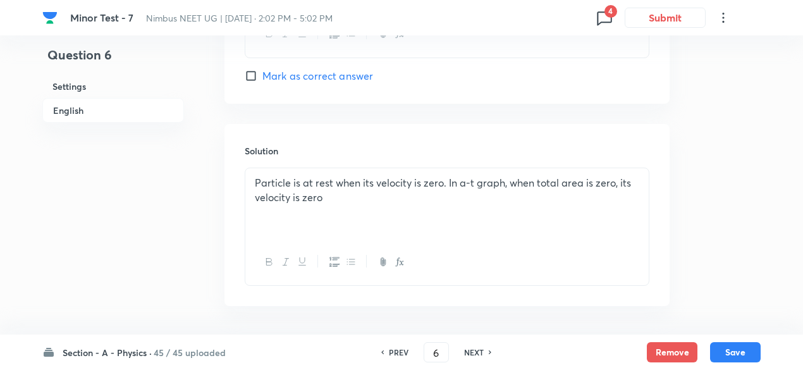
scroll to position [1453, 0]
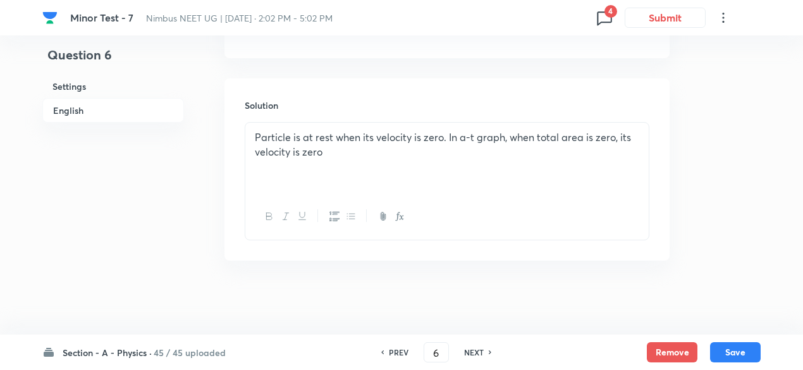
click at [476, 350] on h6 "NEXT" at bounding box center [474, 351] width 20 height 11
type input "7"
checkbox input "true"
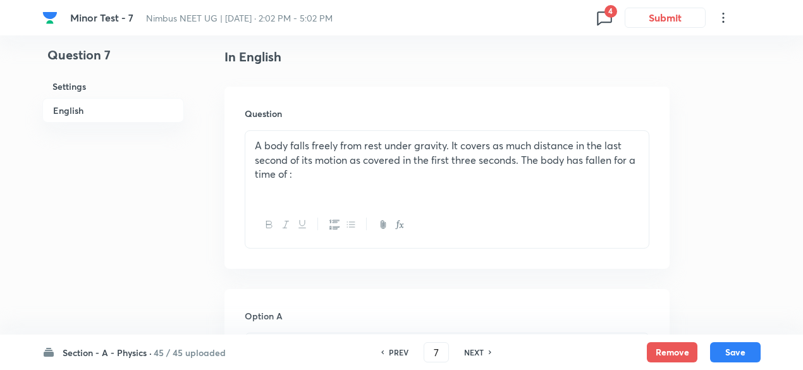
scroll to position [323, 0]
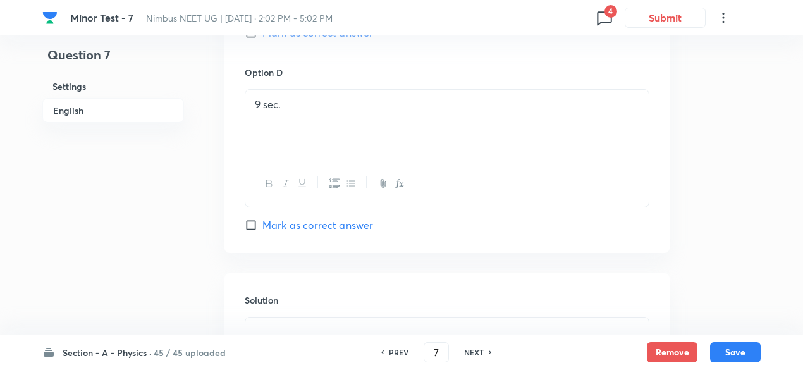
scroll to position [1382, 0]
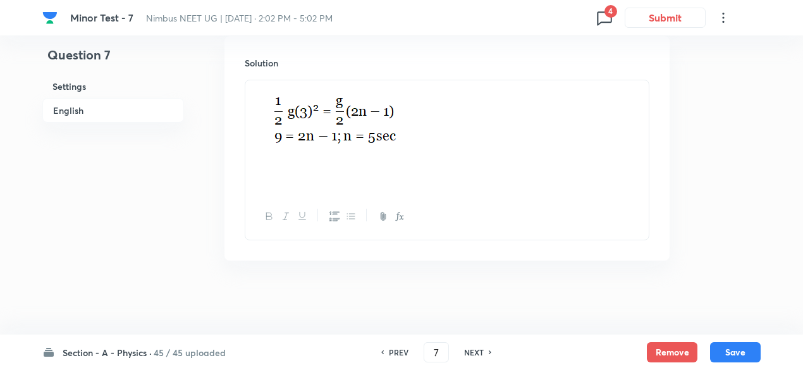
click at [476, 350] on h6 "NEXT" at bounding box center [474, 351] width 20 height 11
type input "8"
checkbox input "false"
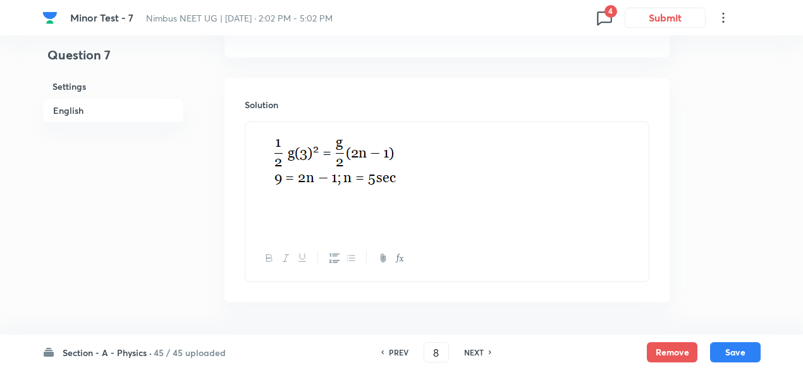
checkbox input "true"
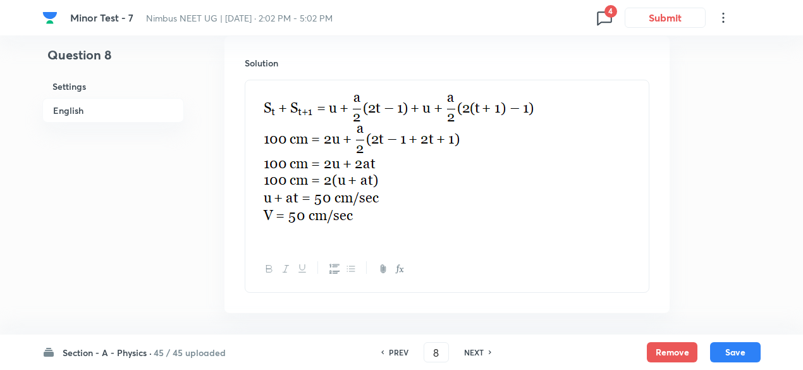
click at [478, 355] on h6 "NEXT" at bounding box center [474, 351] width 20 height 11
type input "9"
checkbox input "false"
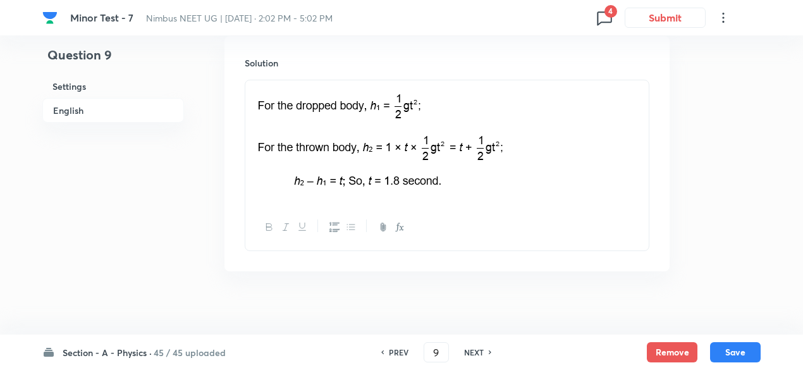
checkbox input "true"
click at [471, 355] on h6 "NEXT" at bounding box center [474, 351] width 20 height 11
type input "10"
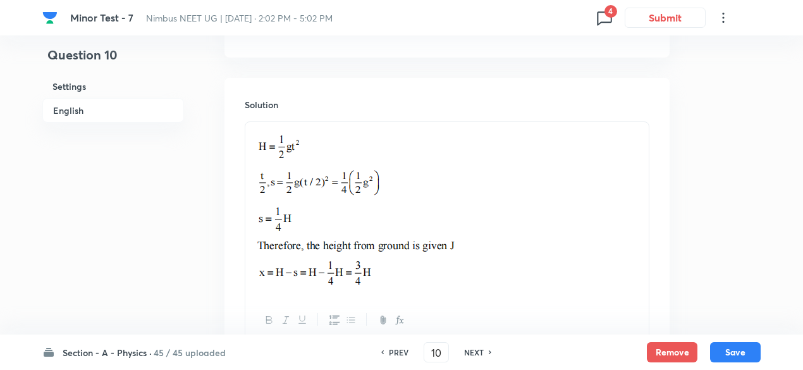
checkbox input "true"
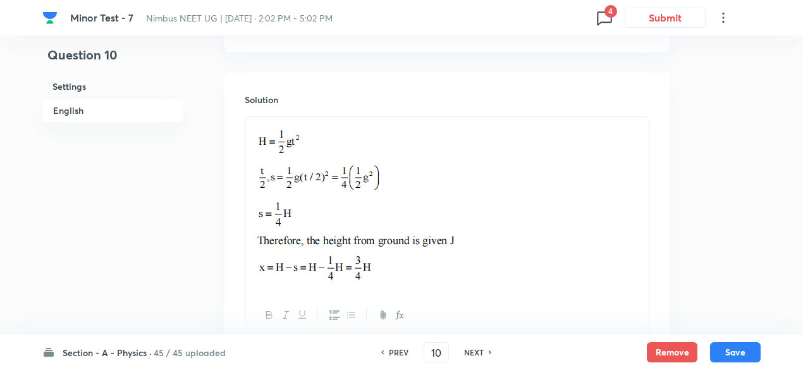
scroll to position [1445, 0]
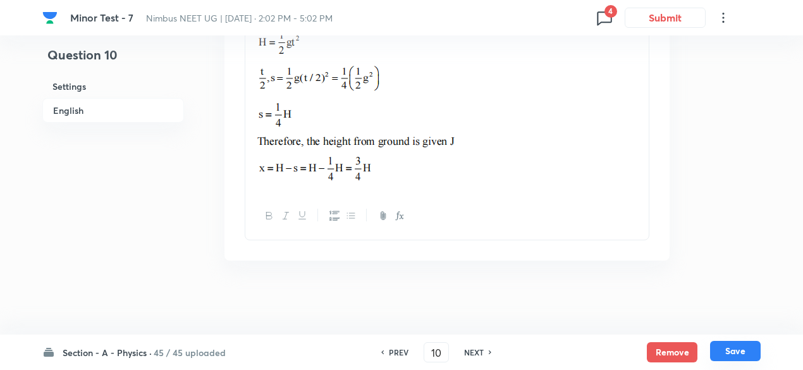
click at [729, 349] on button "Save" at bounding box center [735, 351] width 51 height 20
type input "11"
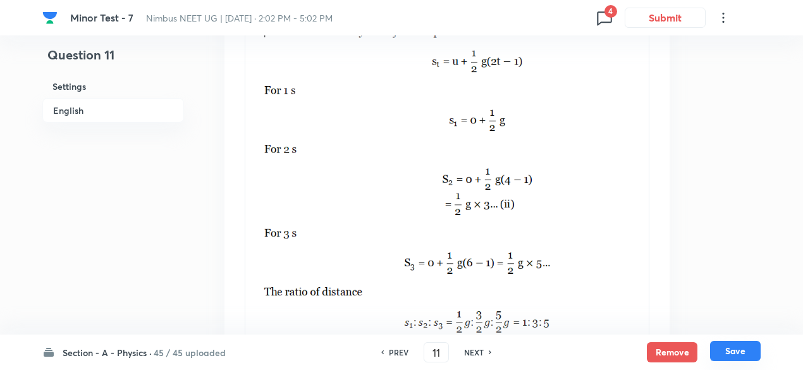
checkbox input "true"
checkbox input "false"
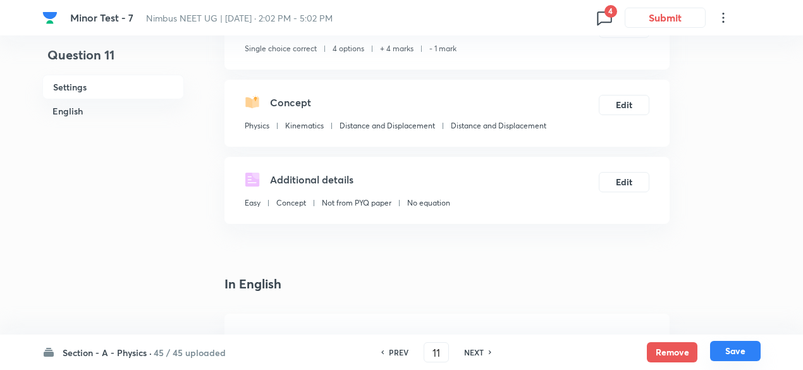
scroll to position [0, 0]
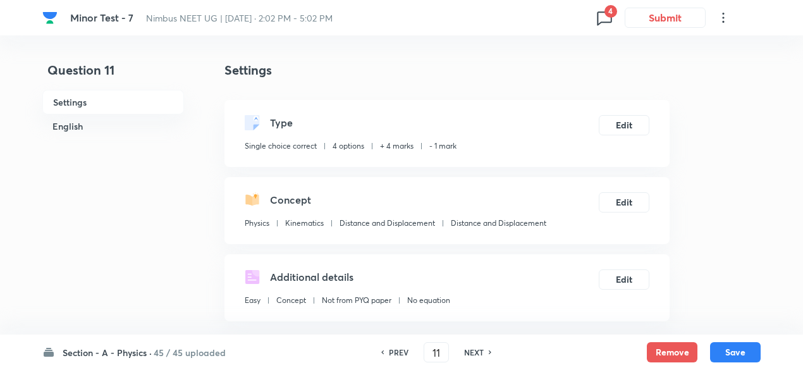
click at [198, 353] on h6 "45 / 45 uploaded" at bounding box center [190, 352] width 72 height 13
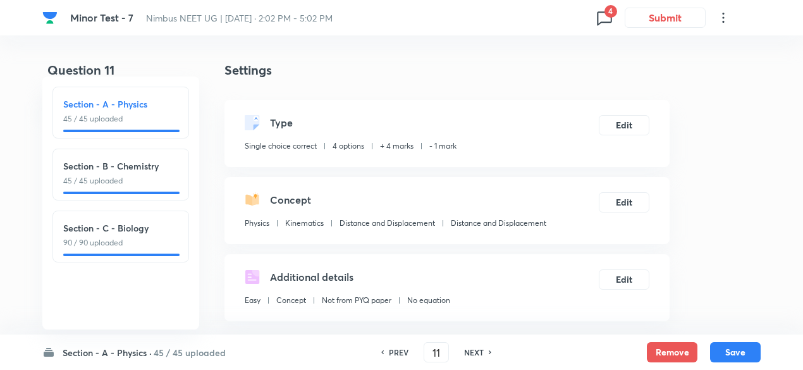
click at [157, 123] on p "45 / 45 uploaded" at bounding box center [120, 118] width 115 height 11
type input "1"
checkbox input "false"
checkbox input "true"
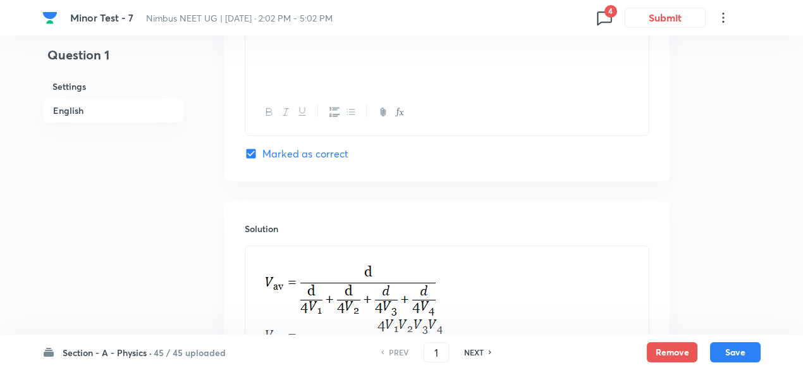
scroll to position [1417, 0]
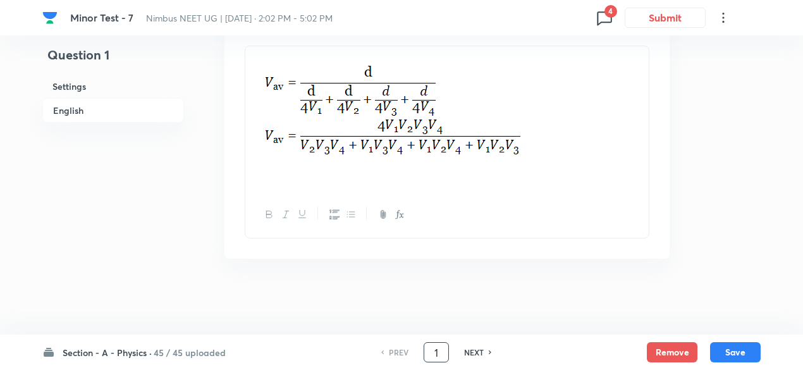
click at [443, 348] on input "1" at bounding box center [436, 352] width 24 height 22
type input "11"
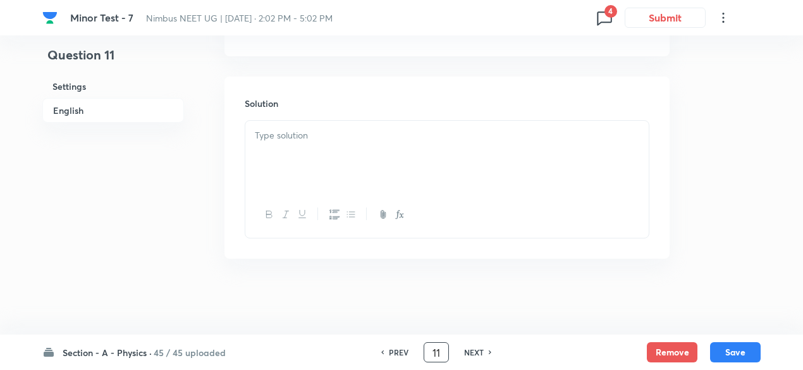
checkbox input "false"
checkbox input "true"
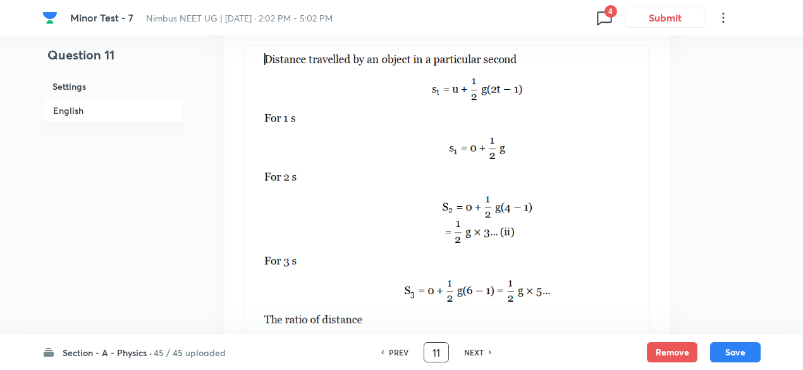
scroll to position [1610, 0]
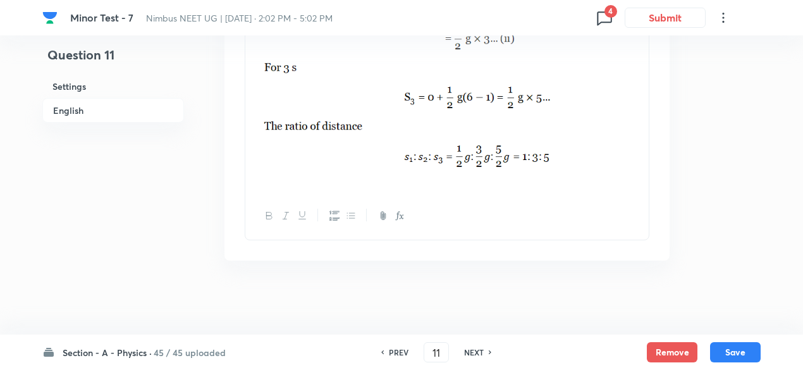
click at [403, 351] on h6 "PREV" at bounding box center [399, 351] width 20 height 11
type input "10"
checkbox input "false"
checkbox input "true"
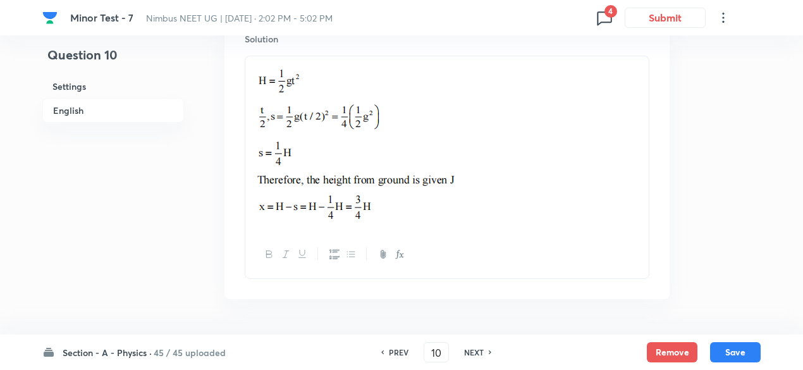
scroll to position [1445, 0]
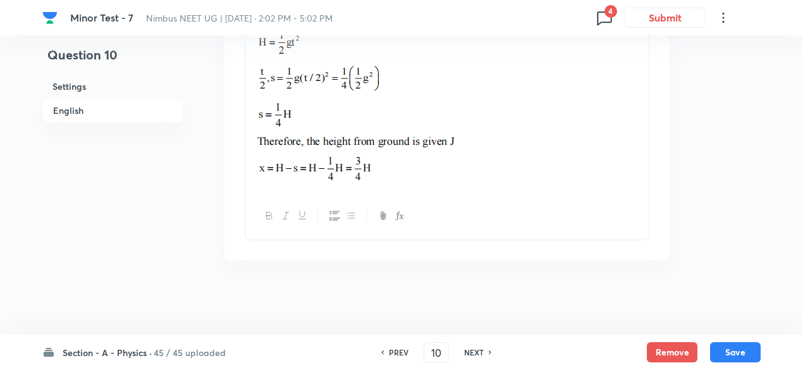
click at [468, 353] on h6 "NEXT" at bounding box center [474, 351] width 20 height 11
type input "11"
checkbox input "false"
checkbox input "true"
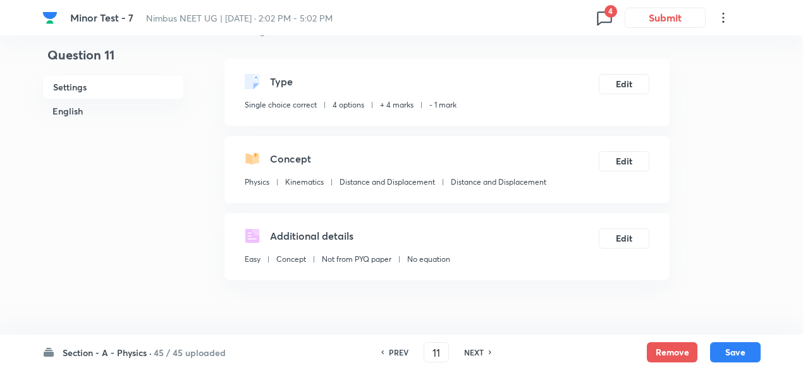
scroll to position [40, 0]
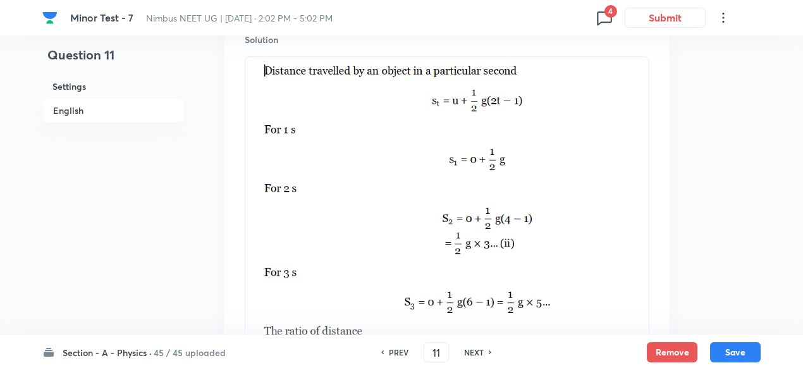
scroll to position [1610, 0]
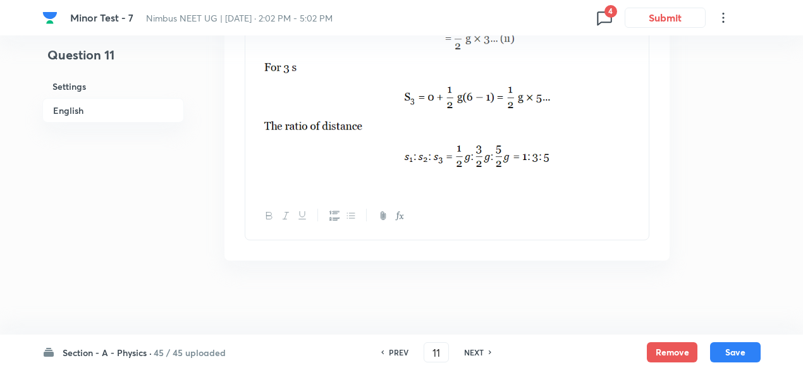
click at [474, 355] on h6 "NEXT" at bounding box center [474, 351] width 20 height 11
type input "12"
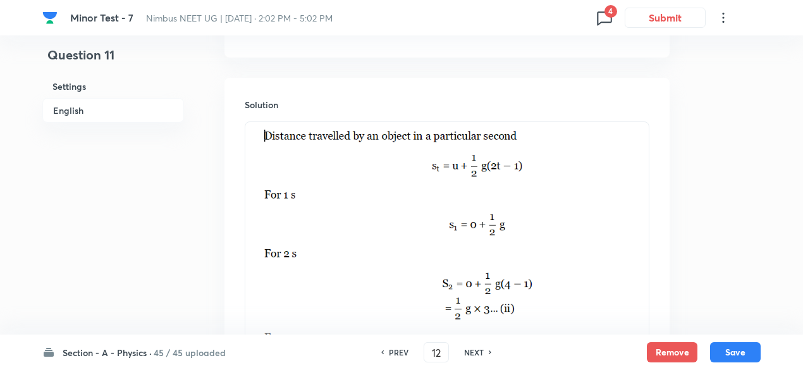
checkbox input "false"
checkbox input "true"
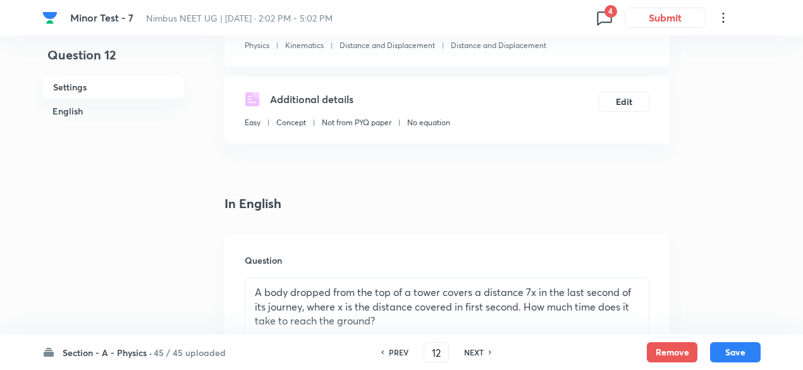
scroll to position [177, 0]
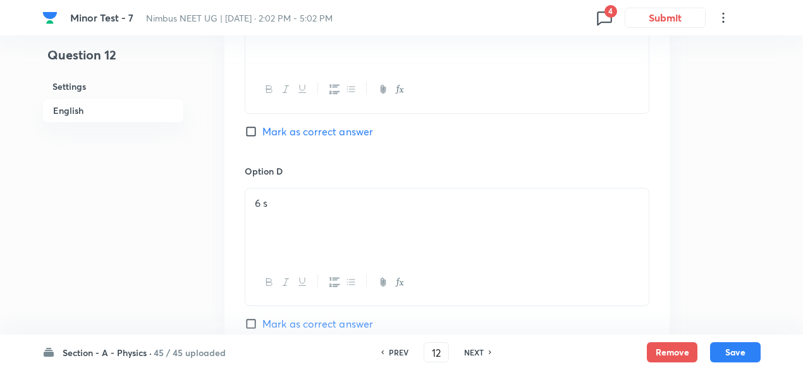
scroll to position [1436, 0]
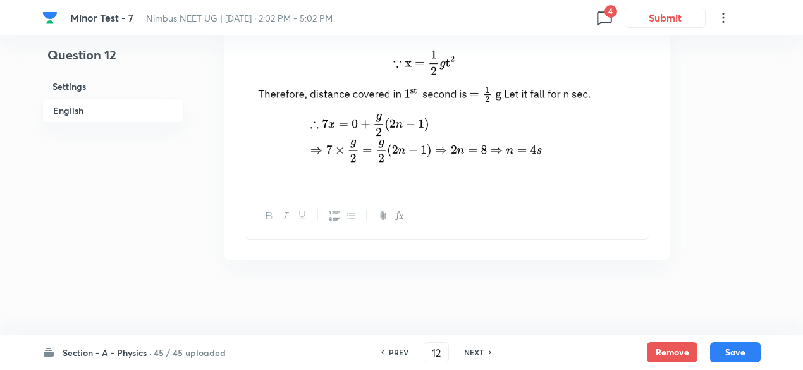
click at [474, 352] on h6 "NEXT" at bounding box center [474, 351] width 20 height 11
type input "13"
checkbox input "false"
checkbox input "true"
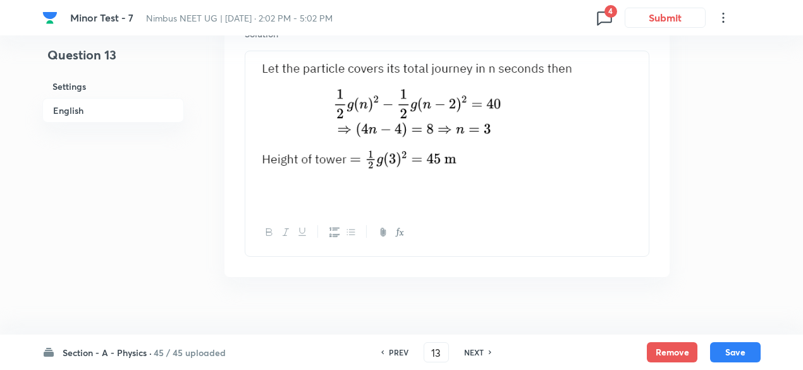
scroll to position [1410, 0]
click at [474, 352] on h6 "NEXT" at bounding box center [474, 351] width 20 height 11
type input "14"
checkbox input "false"
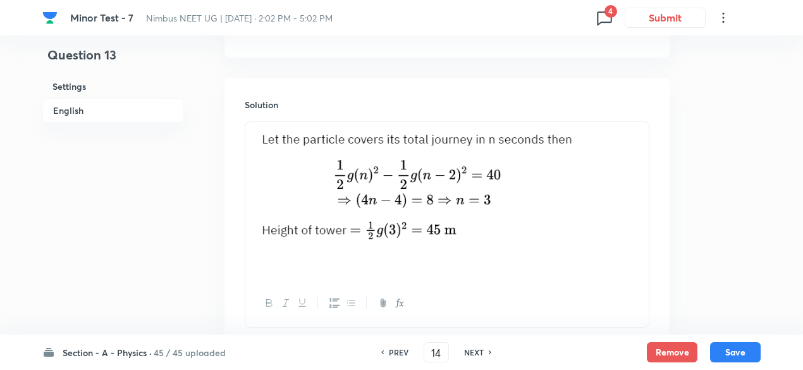
checkbox input "true"
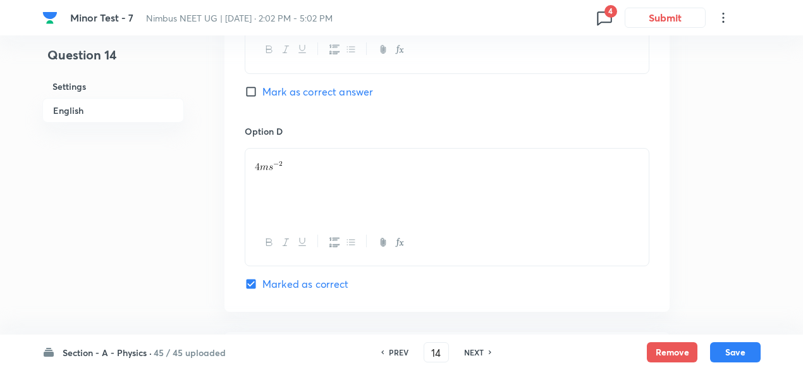
scroll to position [1465, 0]
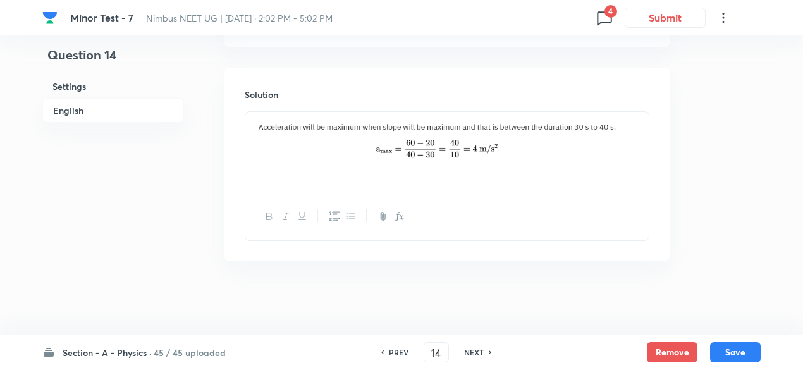
click at [483, 352] on div "NEXT" at bounding box center [475, 351] width 33 height 11
type input "15"
checkbox input "true"
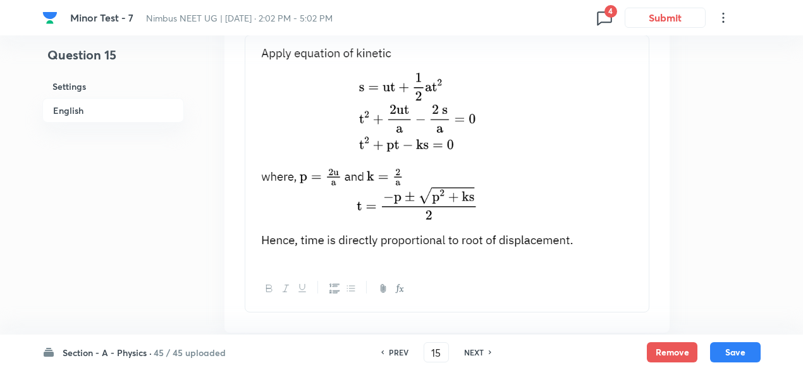
click at [483, 352] on div "NEXT" at bounding box center [475, 351] width 33 height 11
type input "16"
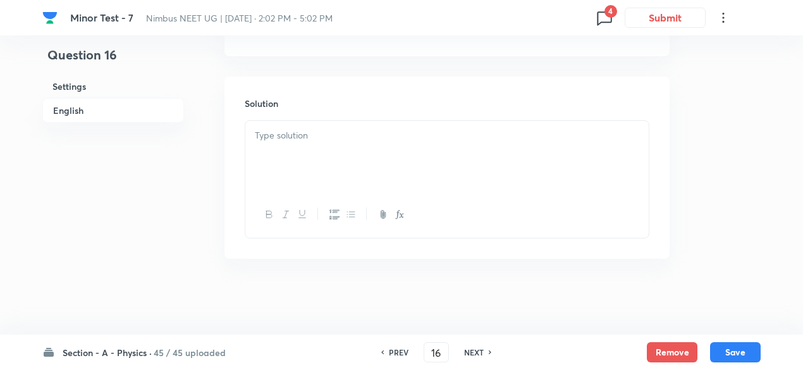
checkbox input "false"
checkbox input "true"
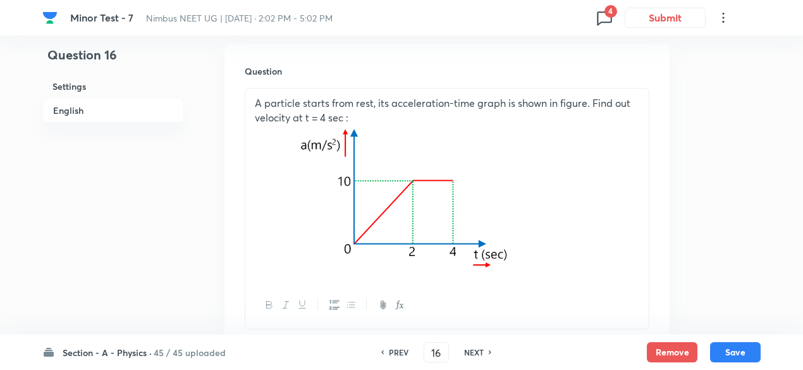
scroll to position [370, 0]
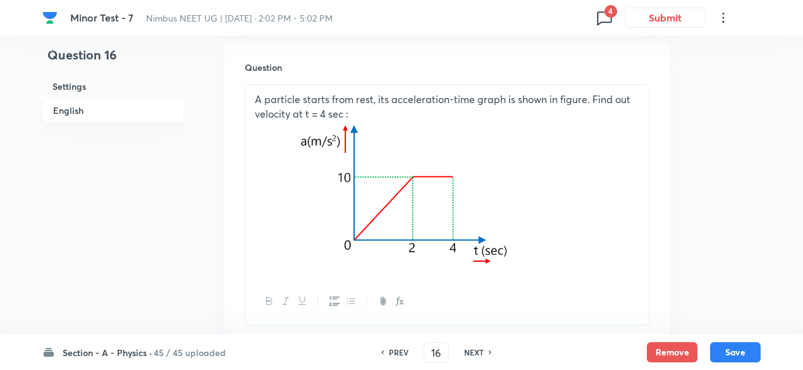
click at [481, 350] on h6 "NEXT" at bounding box center [474, 351] width 20 height 11
type input "17"
checkbox input "false"
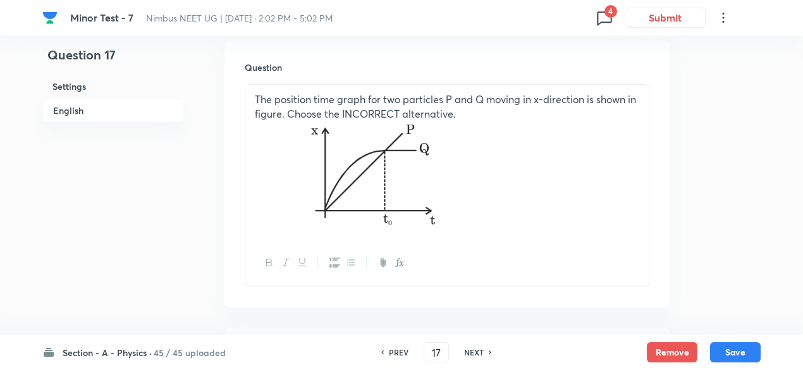
checkbox input "true"
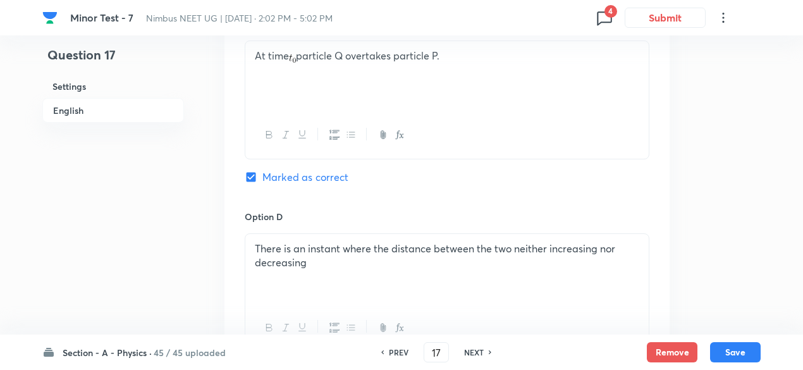
scroll to position [1425, 0]
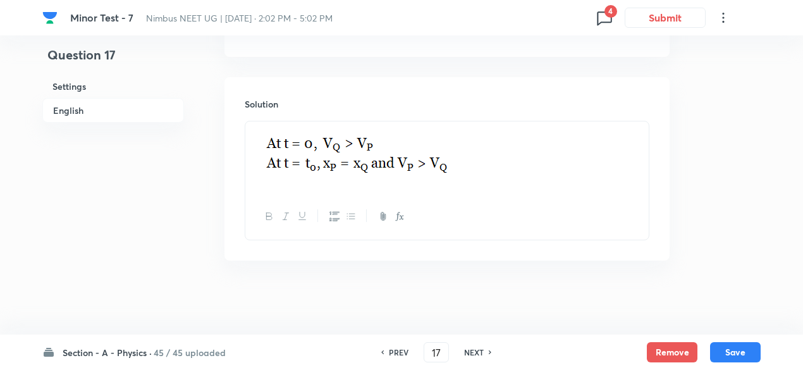
click at [480, 355] on h6 "NEXT" at bounding box center [474, 351] width 20 height 11
type input "18"
checkbox input "true"
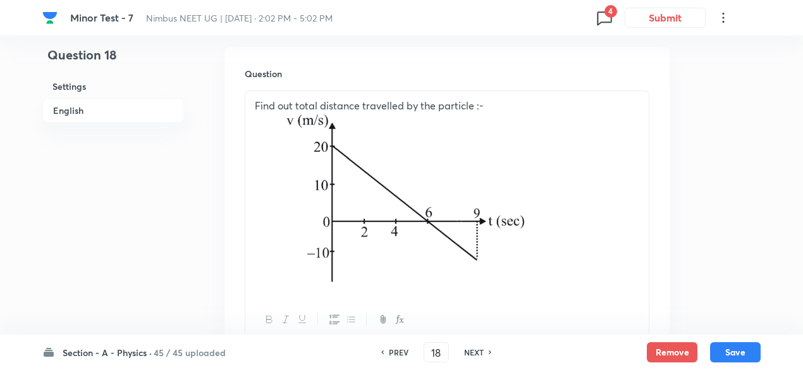
scroll to position [346, 0]
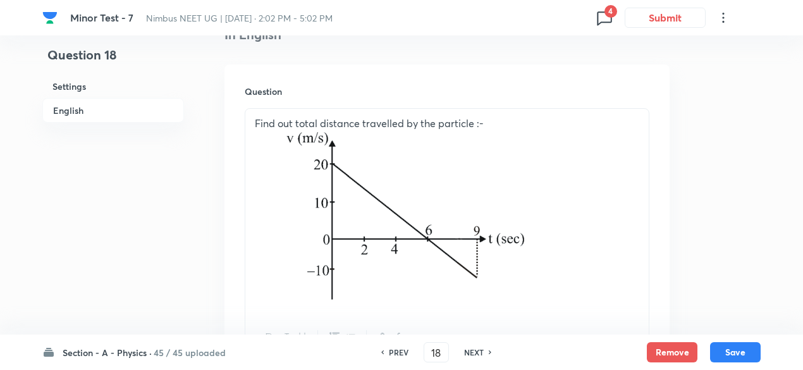
click at [351, 246] on img at bounding box center [402, 217] width 245 height 173
click at [396, 351] on h6 "PREV" at bounding box center [399, 351] width 20 height 11
type input "17"
checkbox input "true"
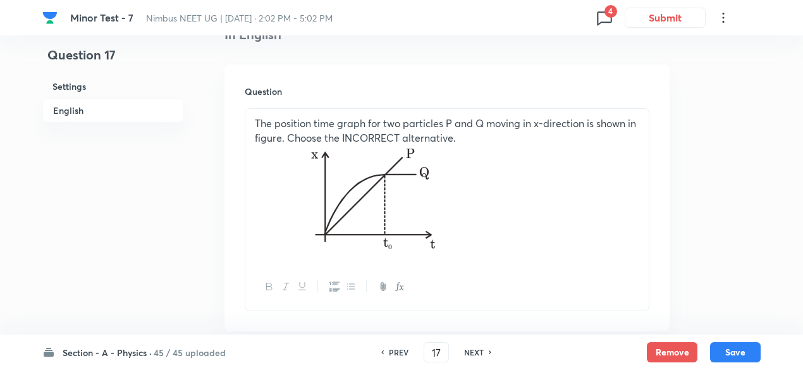
click at [478, 353] on h6 "NEXT" at bounding box center [474, 351] width 20 height 11
type input "18"
checkbox input "true"
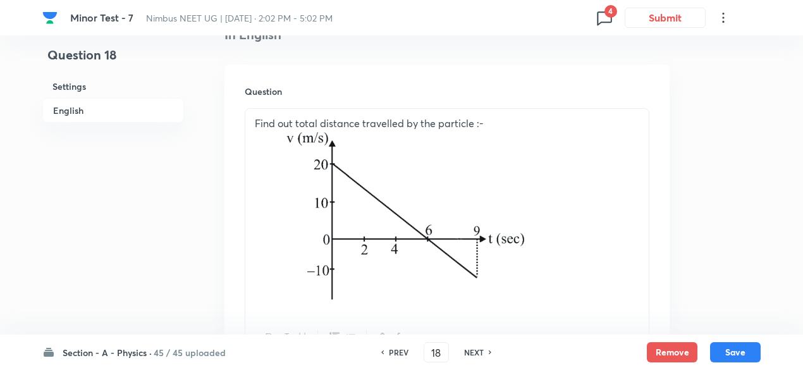
click at [478, 353] on h6 "NEXT" at bounding box center [474, 351] width 20 height 11
type input "19"
checkbox input "true"
checkbox input "false"
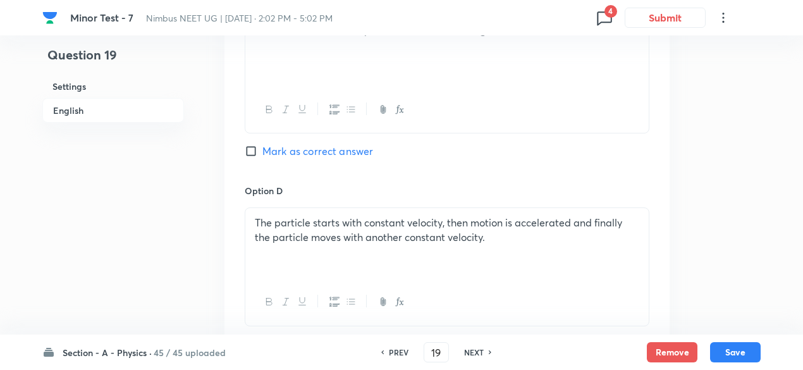
scroll to position [1465, 0]
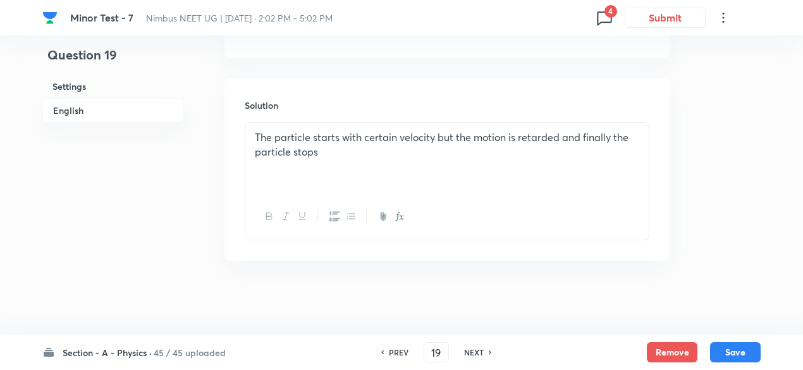
click at [478, 353] on h6 "NEXT" at bounding box center [474, 351] width 20 height 11
type input "20"
checkbox input "false"
checkbox input "true"
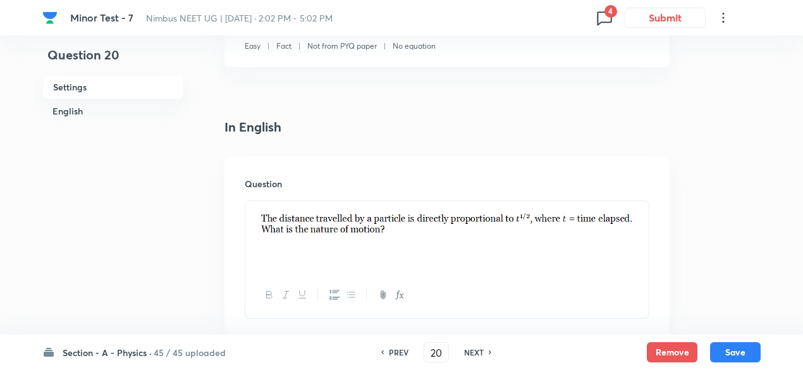
scroll to position [253, 0]
click at [318, 163] on div "Question" at bounding box center [446, 249] width 445 height 182
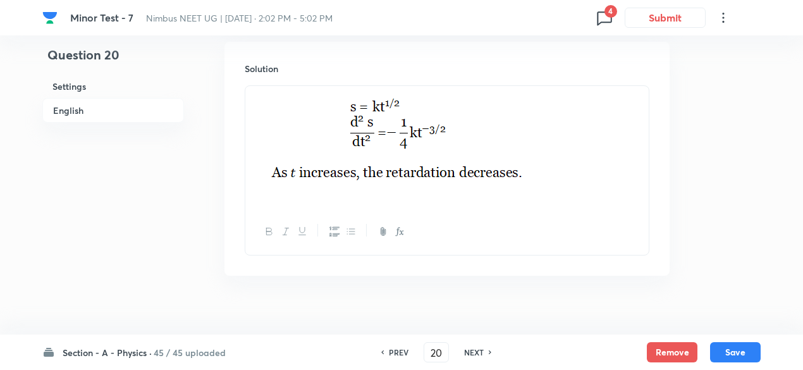
scroll to position [1392, 0]
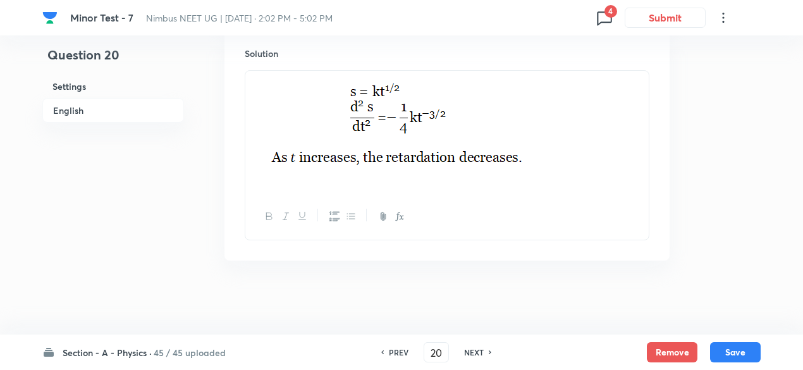
click at [476, 356] on h6 "NEXT" at bounding box center [474, 351] width 20 height 11
type input "21"
checkbox input "false"
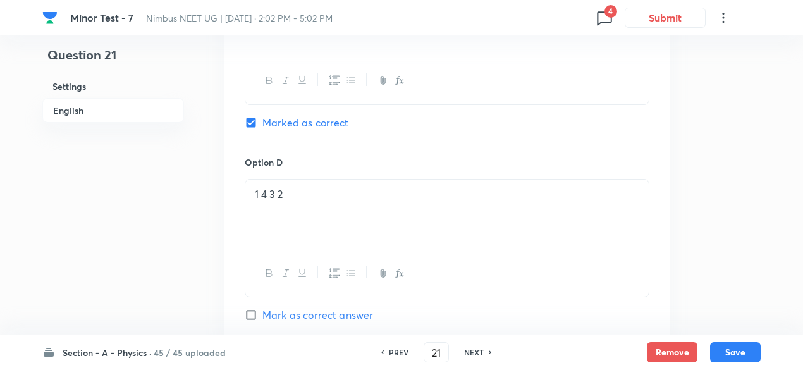
checkbox input "true"
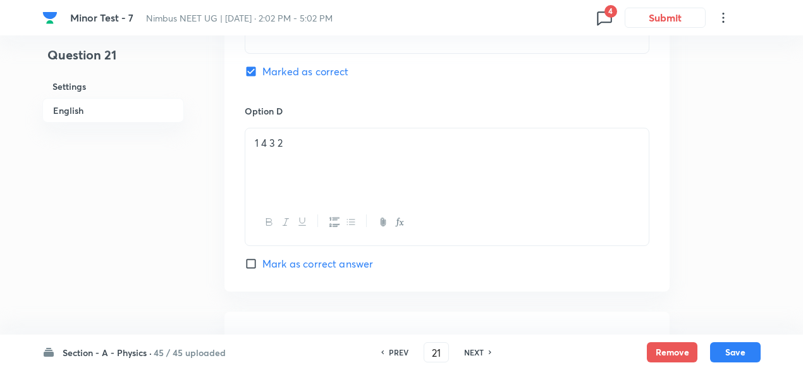
click at [398, 348] on h6 "PREV" at bounding box center [399, 351] width 20 height 11
type input "20"
checkbox input "false"
checkbox input "true"
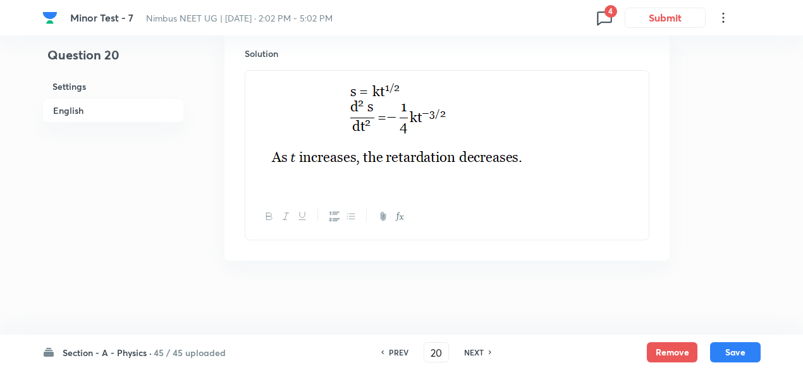
click at [482, 353] on h6 "NEXT" at bounding box center [474, 351] width 20 height 11
type input "21"
checkbox input "false"
checkbox input "true"
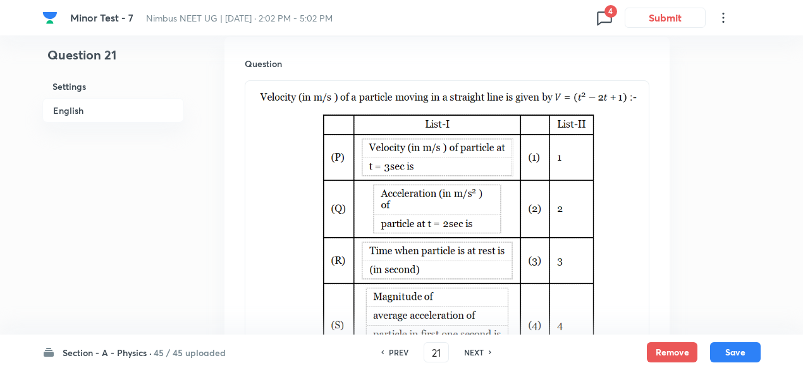
scroll to position [373, 0]
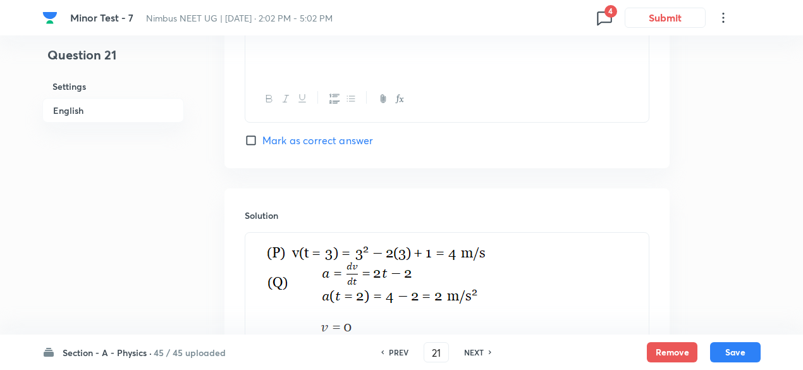
scroll to position [1759, 0]
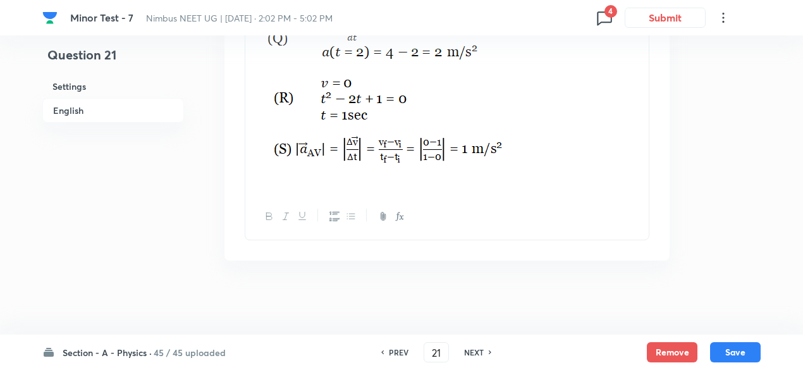
click at [476, 351] on h6 "NEXT" at bounding box center [474, 351] width 20 height 11
type input "22"
checkbox input "false"
checkbox input "true"
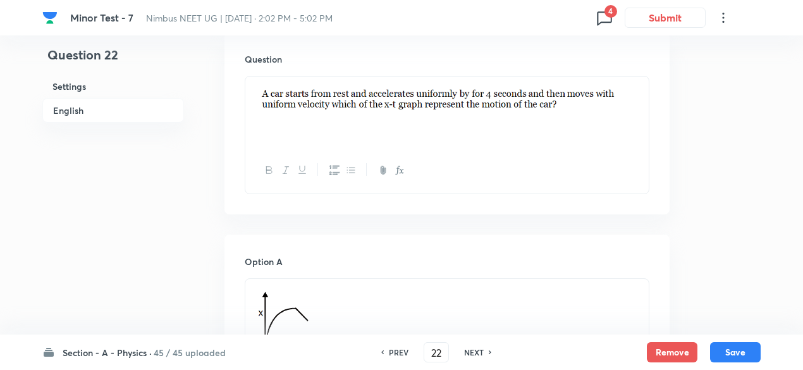
scroll to position [373, 0]
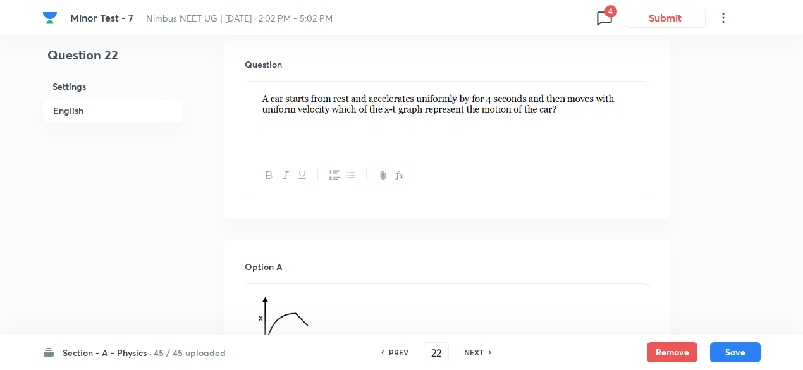
click at [476, 351] on h6 "NEXT" at bounding box center [474, 351] width 20 height 11
type input "23"
checkbox input "false"
checkbox input "true"
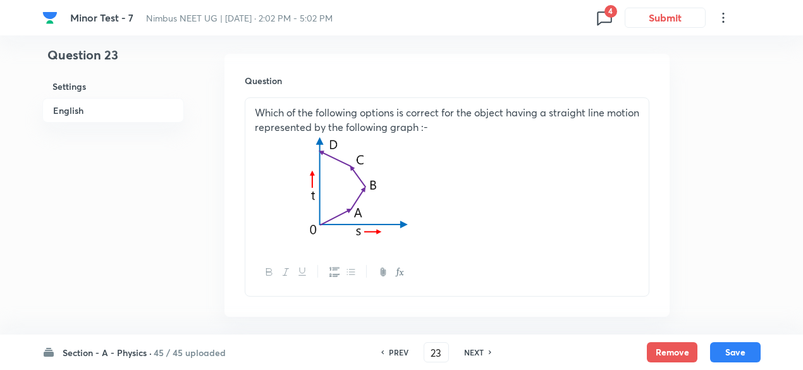
click at [476, 351] on h6 "NEXT" at bounding box center [474, 351] width 20 height 11
type input "24"
checkbox input "false"
checkbox input "true"
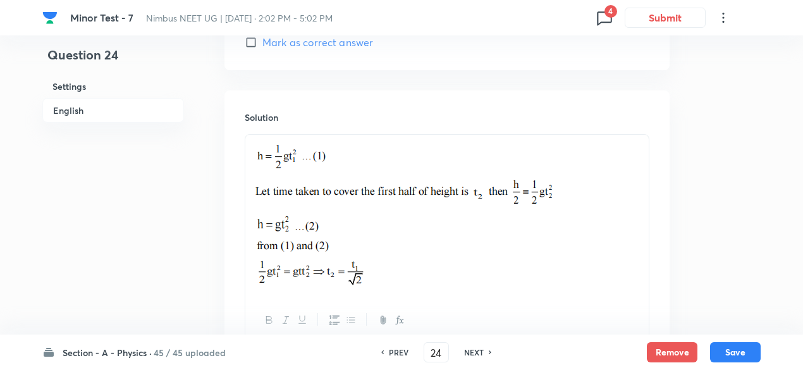
scroll to position [1330, 0]
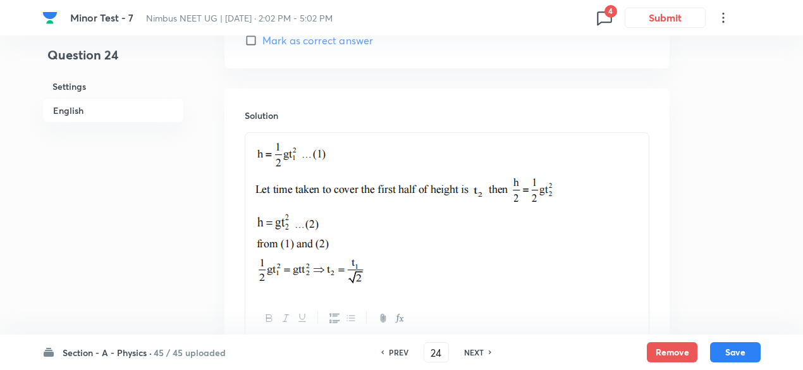
click at [482, 355] on h6 "NEXT" at bounding box center [474, 351] width 20 height 11
type input "25"
checkbox input "false"
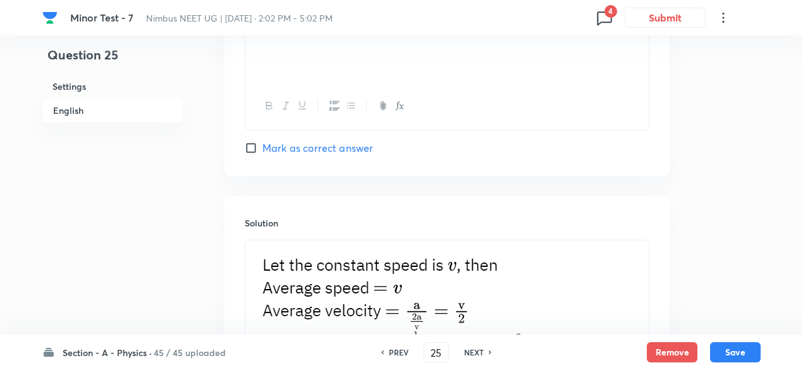
checkbox input "true"
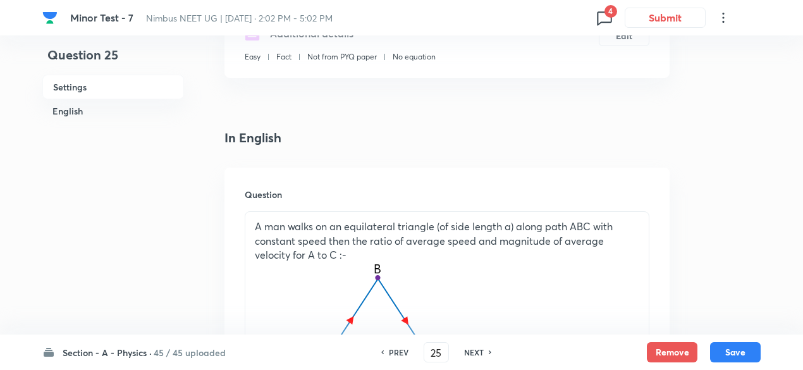
scroll to position [241, 0]
click at [482, 355] on h6 "NEXT" at bounding box center [474, 351] width 20 height 11
type input "26"
checkbox input "false"
checkbox input "true"
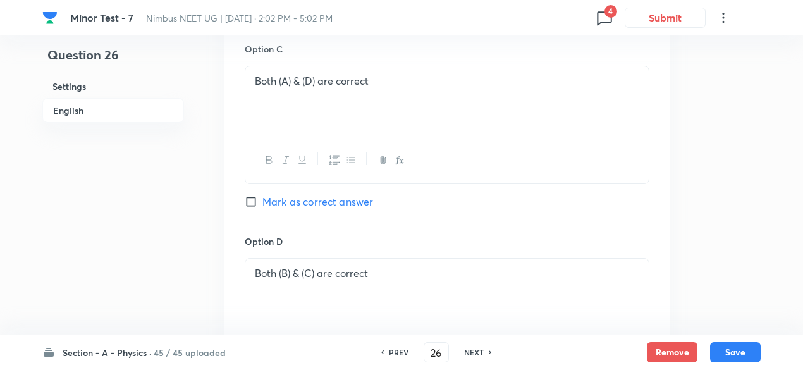
scroll to position [1356, 0]
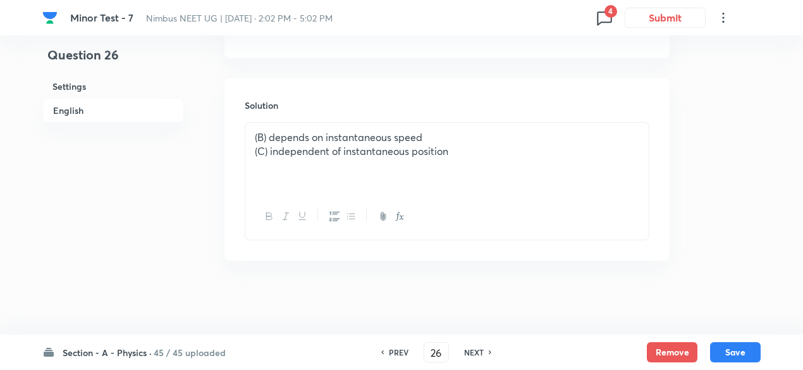
click at [345, 132] on p "(B) depends on instantaneous speed" at bounding box center [447, 137] width 384 height 15
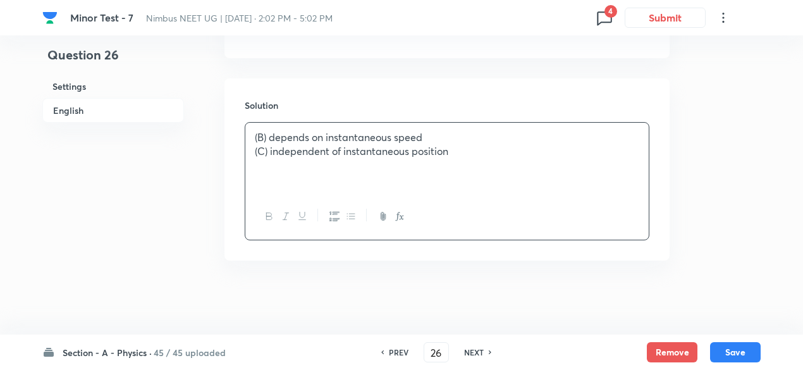
click at [473, 355] on h6 "NEXT" at bounding box center [474, 351] width 20 height 11
type input "27"
checkbox input "false"
checkbox input "true"
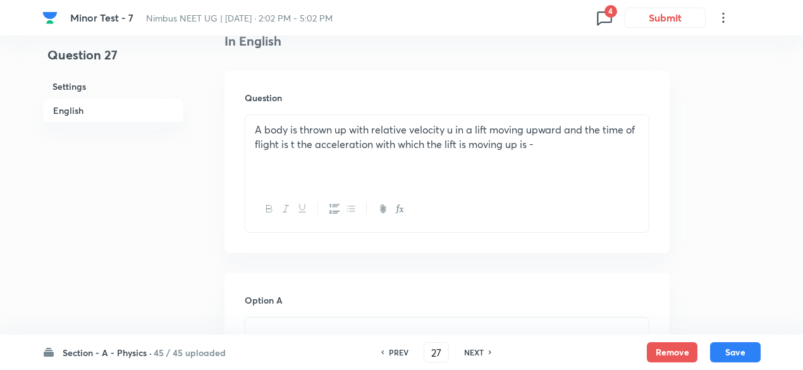
scroll to position [339, 0]
click at [473, 355] on h6 "NEXT" at bounding box center [474, 351] width 20 height 11
type input "28"
checkbox input "false"
checkbox input "true"
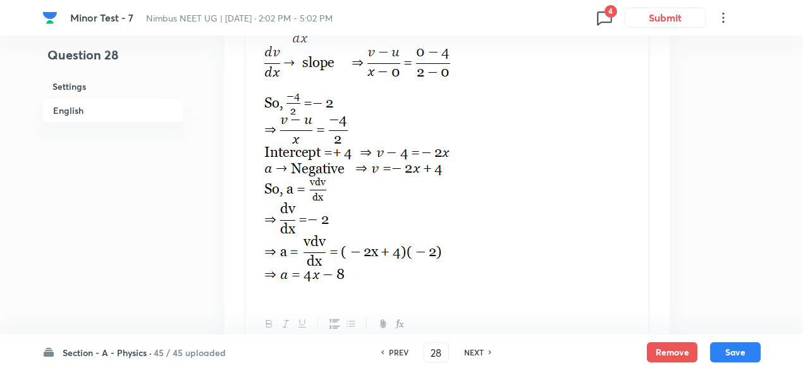
scroll to position [1668, 0]
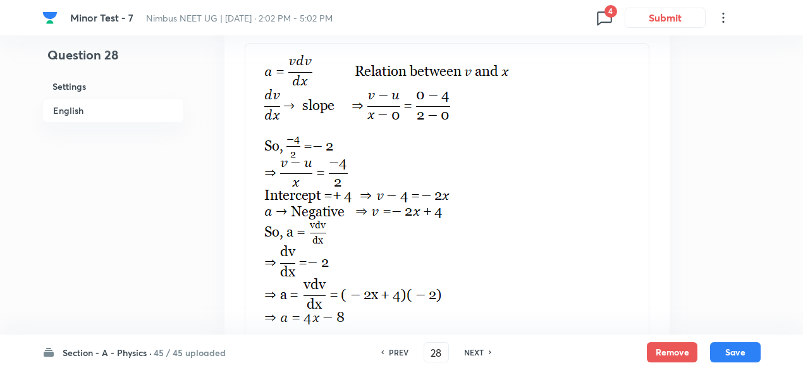
click at [473, 355] on h6 "NEXT" at bounding box center [474, 351] width 20 height 11
type input "29"
checkbox input "false"
checkbox input "true"
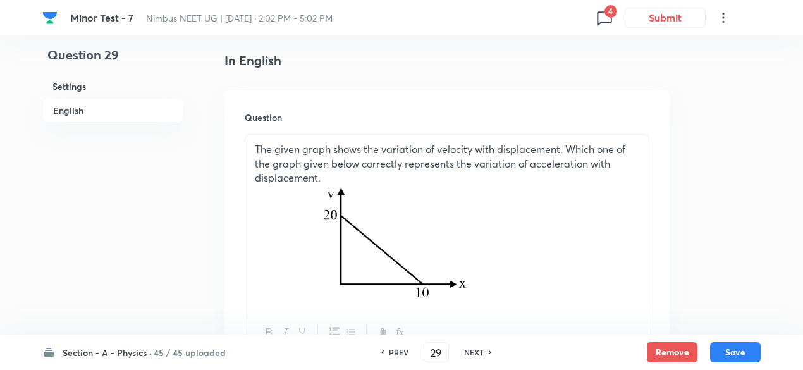
scroll to position [336, 0]
